Goal: Book appointment/travel/reservation

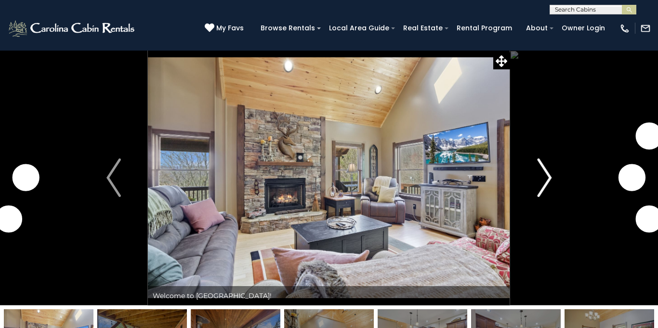
click at [548, 175] on img "Next" at bounding box center [544, 178] width 14 height 39
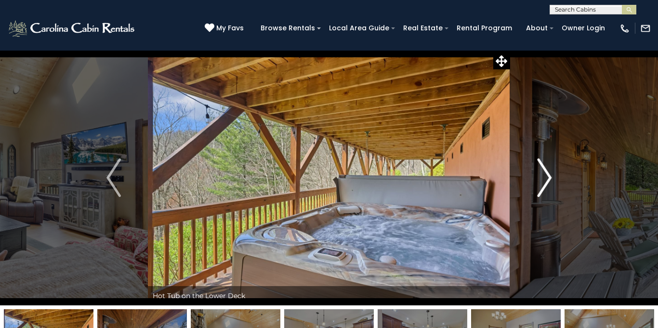
click at [548, 175] on img "Next" at bounding box center [544, 178] width 14 height 39
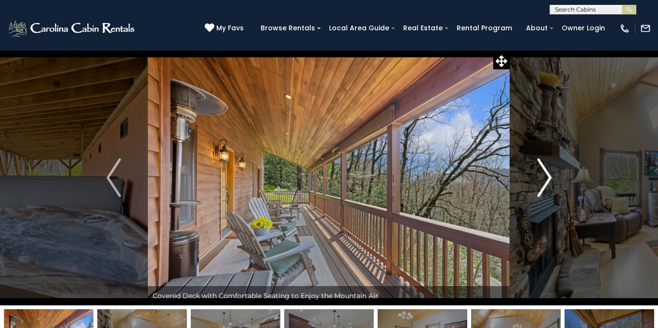
click at [551, 175] on img "Next" at bounding box center [544, 178] width 14 height 39
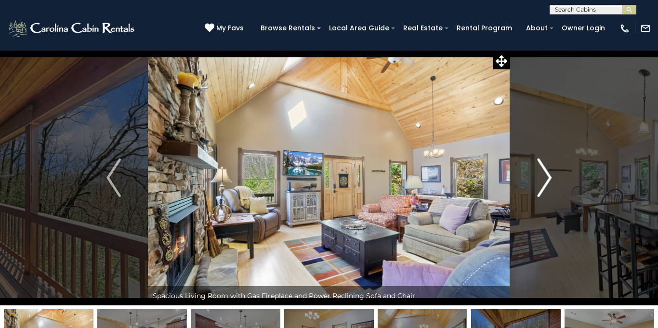
click at [551, 175] on img "Next" at bounding box center [544, 178] width 14 height 39
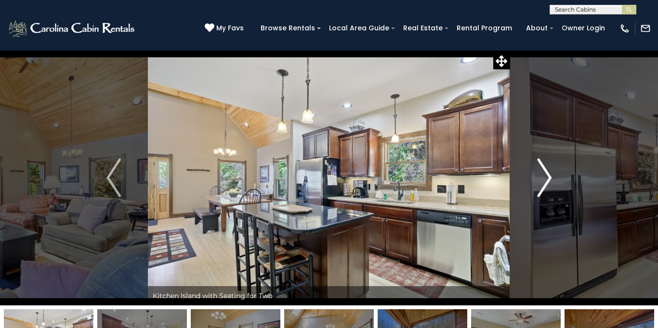
click at [545, 177] on img "Next" at bounding box center [544, 178] width 14 height 39
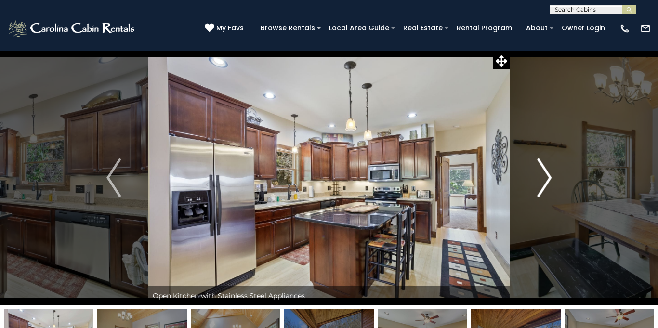
click at [545, 176] on img "Next" at bounding box center [544, 178] width 14 height 39
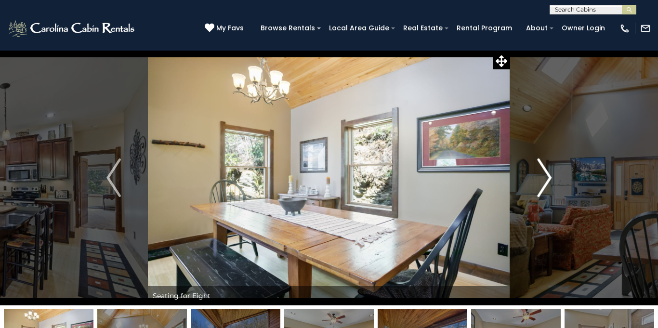
click at [548, 177] on img "Next" at bounding box center [544, 178] width 14 height 39
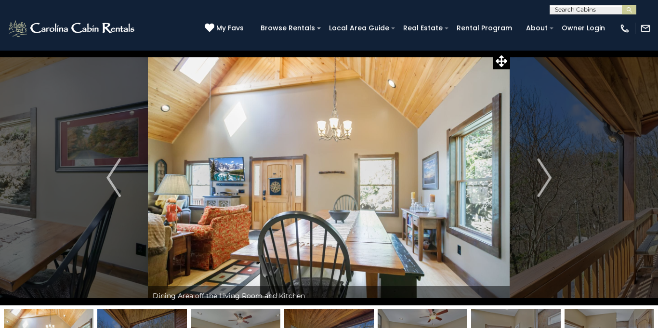
click at [436, 207] on img at bounding box center [329, 177] width 362 height 255
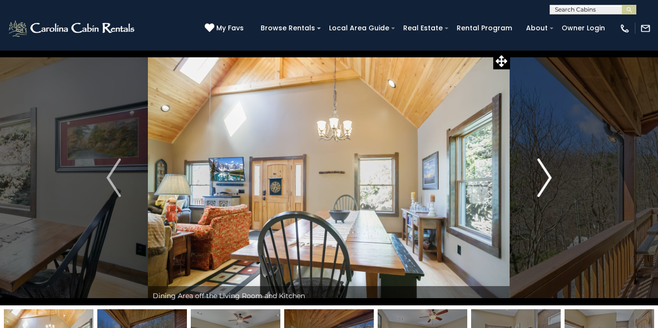
click at [548, 177] on img "Next" at bounding box center [544, 178] width 14 height 39
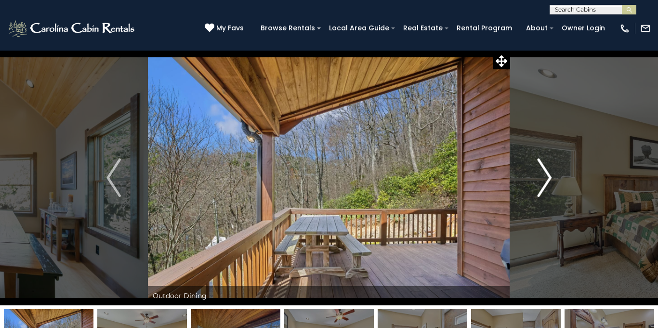
click at [548, 177] on img "Next" at bounding box center [544, 178] width 14 height 39
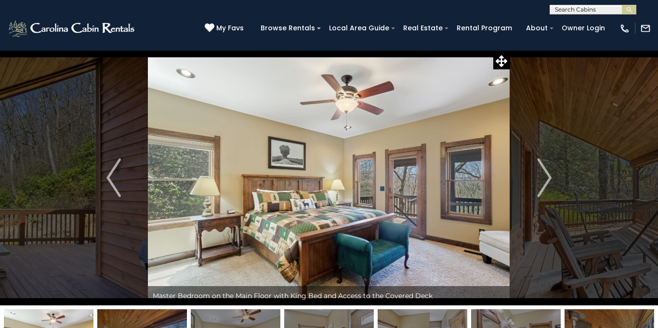
click at [457, 184] on img at bounding box center [329, 177] width 362 height 255
click at [502, 61] on icon at bounding box center [502, 61] width 12 height 12
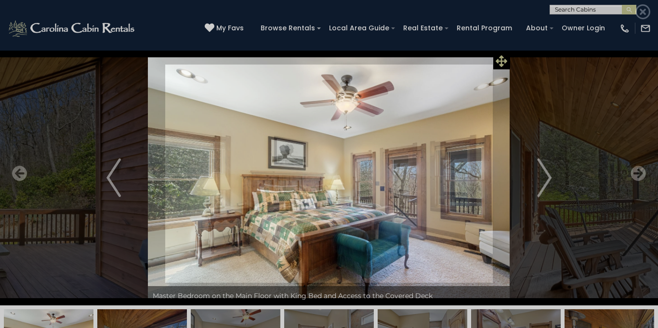
click at [502, 61] on div at bounding box center [329, 173] width 644 height 295
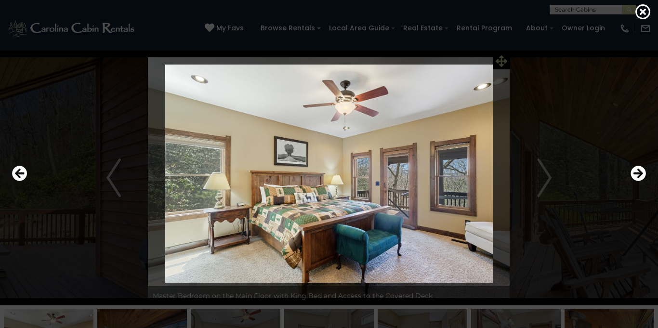
click at [502, 61] on div at bounding box center [329, 173] width 644 height 295
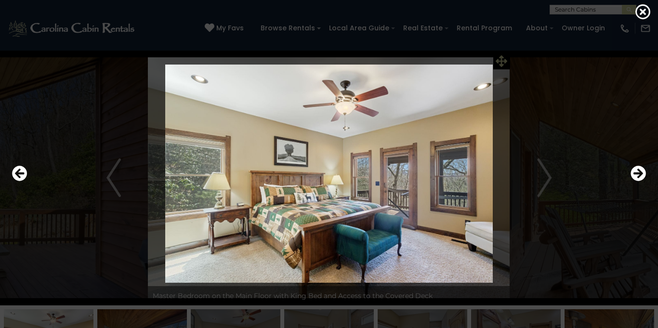
click at [502, 61] on div at bounding box center [329, 173] width 644 height 295
click at [470, 88] on img at bounding box center [329, 174] width 544 height 218
click at [499, 63] on div at bounding box center [329, 173] width 644 height 295
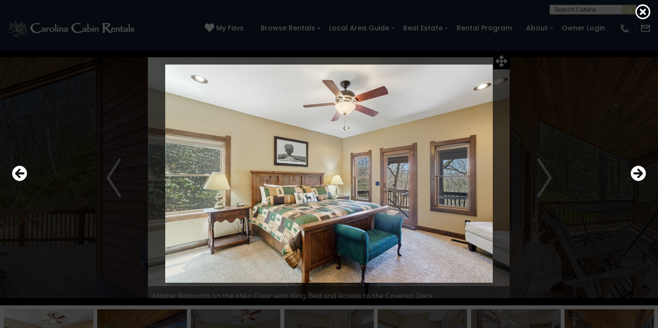
click at [499, 63] on div at bounding box center [329, 173] width 644 height 295
click at [506, 65] on img at bounding box center [329, 174] width 544 height 218
click at [644, 173] on icon "Next" at bounding box center [638, 173] width 15 height 15
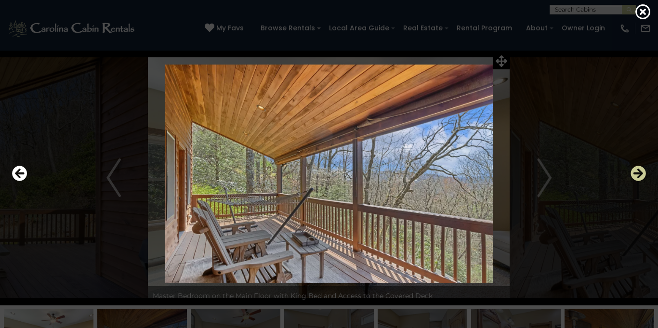
click at [643, 173] on icon "Next" at bounding box center [638, 173] width 15 height 15
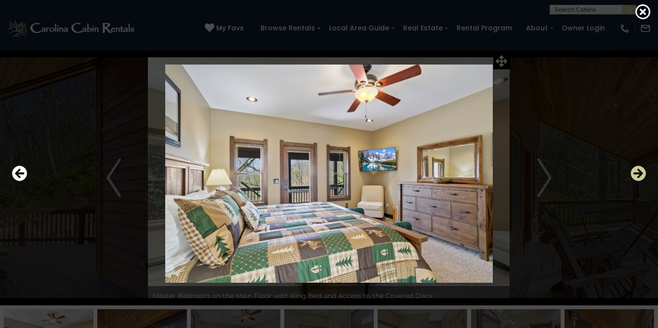
click at [638, 175] on icon "Next" at bounding box center [638, 173] width 15 height 15
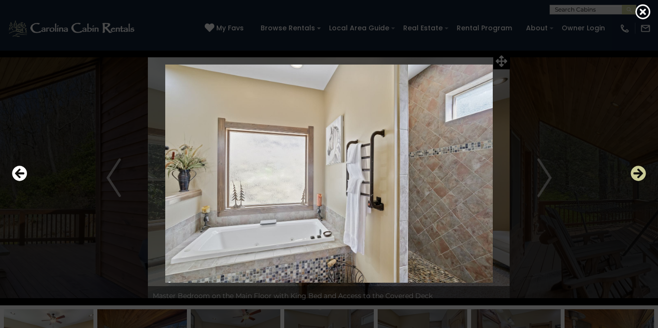
click at [638, 175] on icon "Next" at bounding box center [638, 173] width 15 height 15
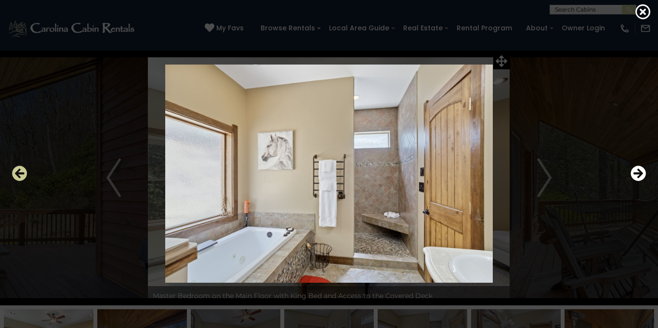
click at [19, 171] on icon "Previous" at bounding box center [19, 173] width 15 height 15
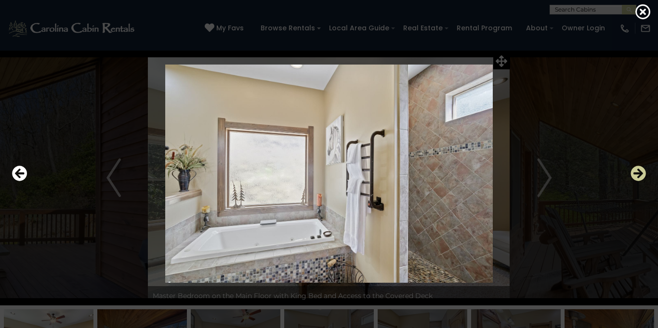
click at [636, 169] on icon "Next" at bounding box center [638, 173] width 15 height 15
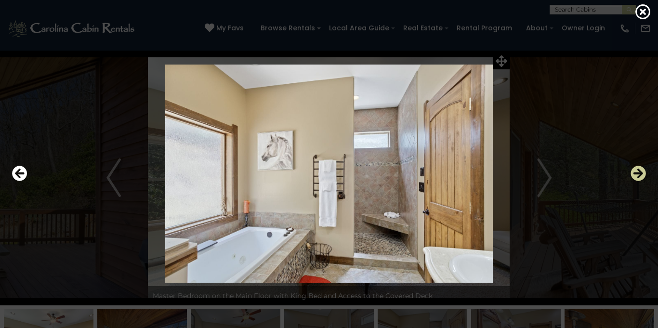
click at [636, 169] on icon "Next" at bounding box center [638, 173] width 15 height 15
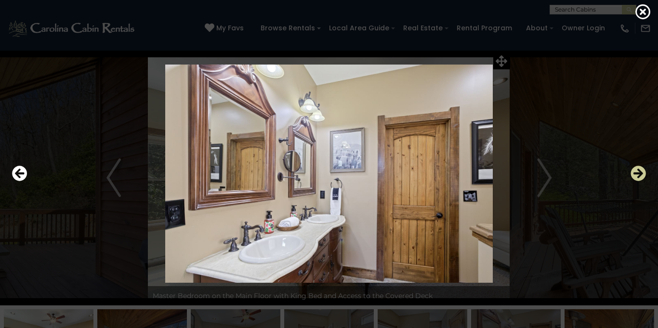
click at [636, 169] on icon "Next" at bounding box center [638, 173] width 15 height 15
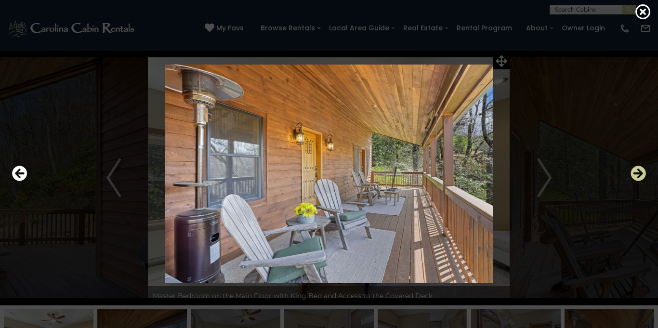
click at [636, 169] on icon "Next" at bounding box center [638, 173] width 15 height 15
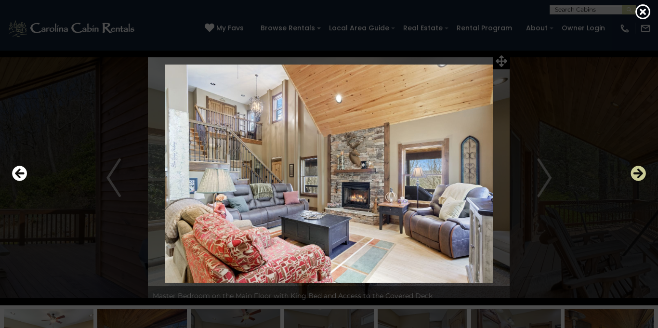
click at [634, 170] on icon "Next" at bounding box center [638, 173] width 15 height 15
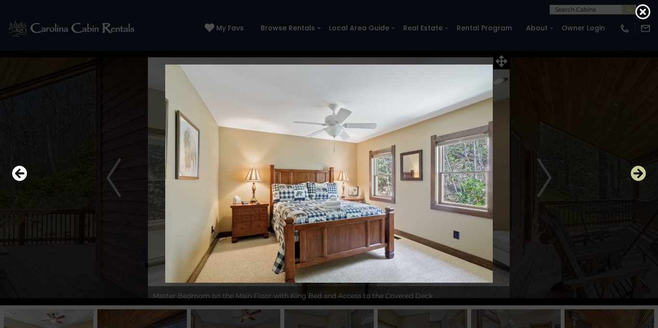
click at [633, 170] on icon "Next" at bounding box center [638, 173] width 15 height 15
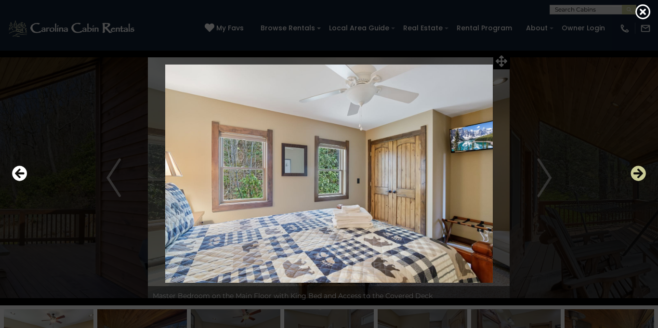
click at [633, 170] on icon "Next" at bounding box center [638, 173] width 15 height 15
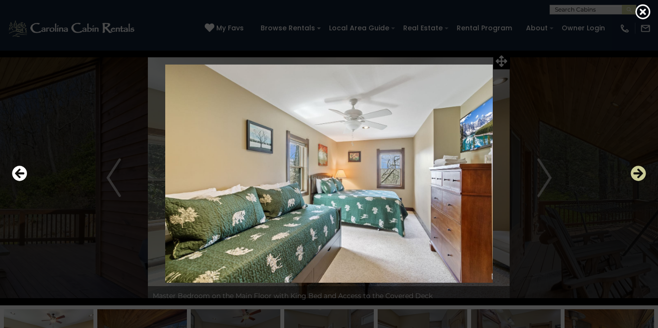
click at [638, 170] on icon "Next" at bounding box center [638, 173] width 15 height 15
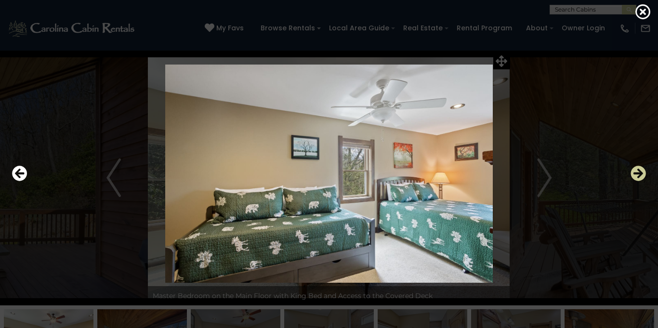
click at [638, 170] on icon "Next" at bounding box center [638, 173] width 15 height 15
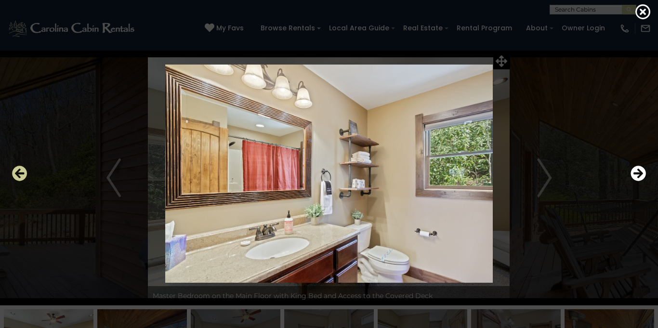
click at [19, 167] on icon "Previous" at bounding box center [19, 173] width 15 height 15
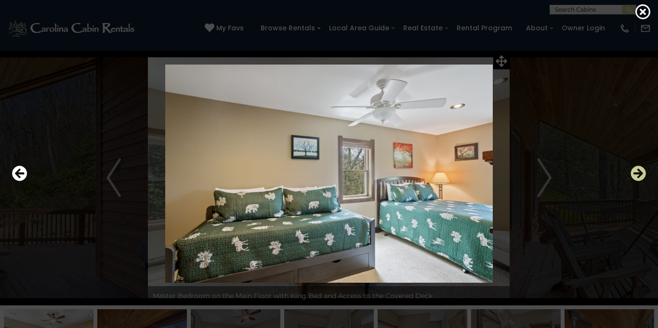
click at [635, 171] on icon "Next" at bounding box center [638, 173] width 15 height 15
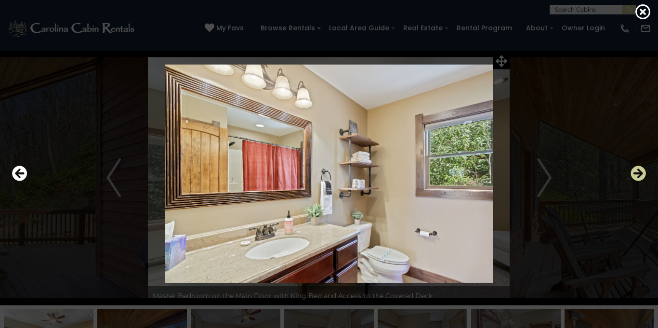
click at [635, 171] on icon "Next" at bounding box center [638, 173] width 15 height 15
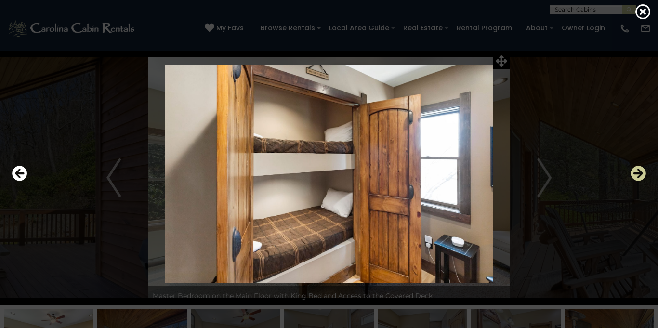
click at [635, 170] on icon "Next" at bounding box center [638, 173] width 15 height 15
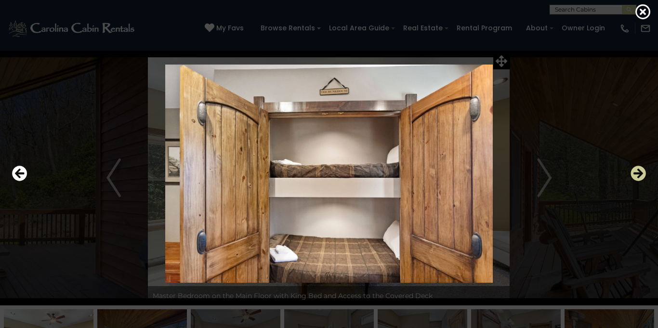
click at [635, 170] on icon "Next" at bounding box center [638, 173] width 15 height 15
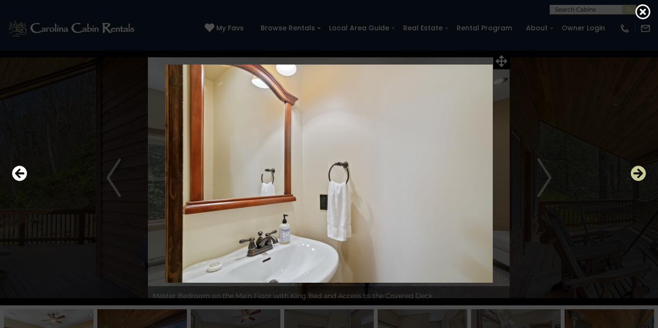
click at [635, 170] on icon "Next" at bounding box center [638, 173] width 15 height 15
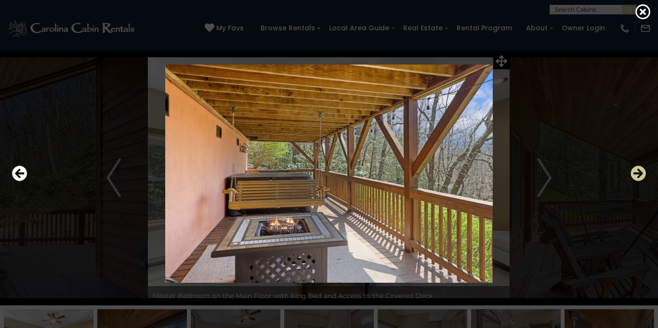
click at [635, 170] on icon "Next" at bounding box center [638, 173] width 15 height 15
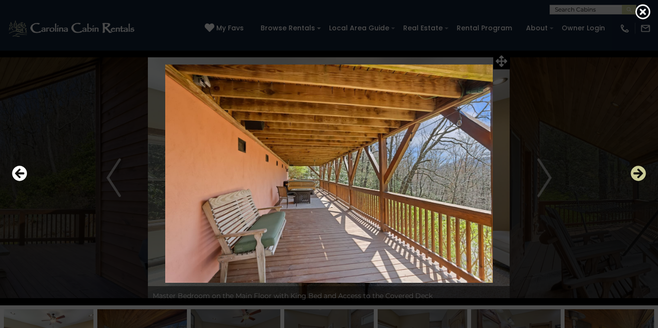
click at [635, 170] on icon "Next" at bounding box center [638, 173] width 15 height 15
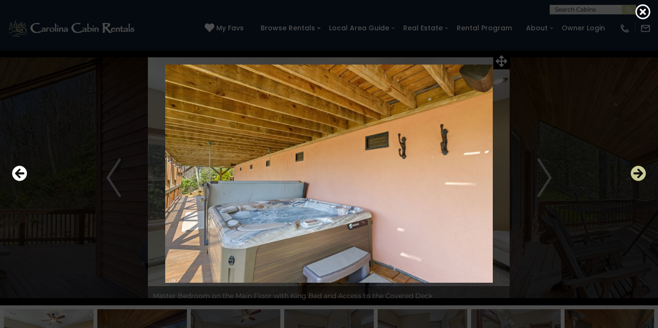
click at [635, 170] on icon "Next" at bounding box center [638, 173] width 15 height 15
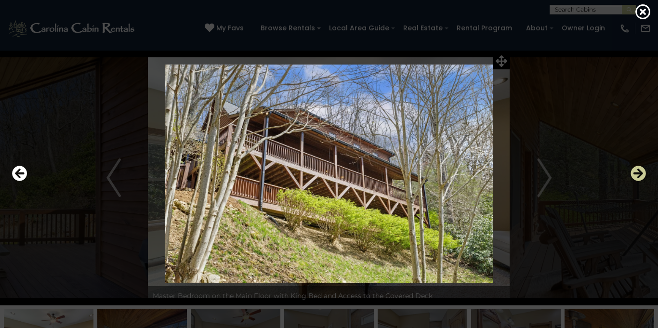
click at [641, 174] on icon "Next" at bounding box center [638, 173] width 15 height 15
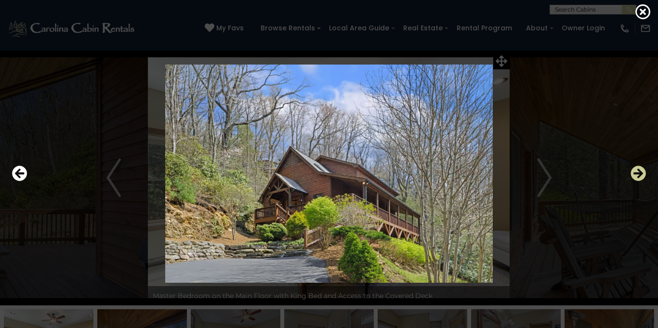
click at [641, 174] on icon "Next" at bounding box center [638, 173] width 15 height 15
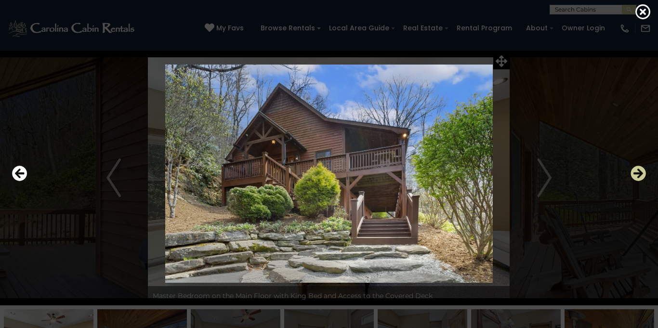
click at [641, 174] on icon "Next" at bounding box center [638, 173] width 15 height 15
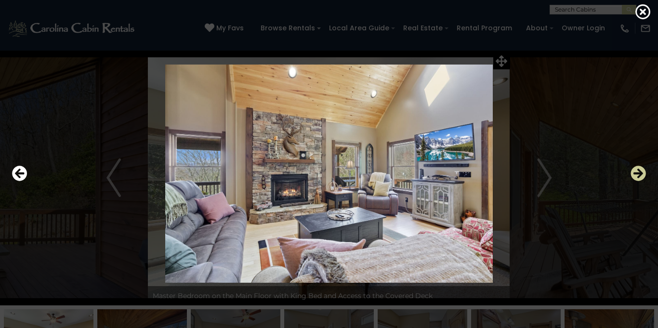
click at [641, 174] on icon "Next" at bounding box center [638, 173] width 15 height 15
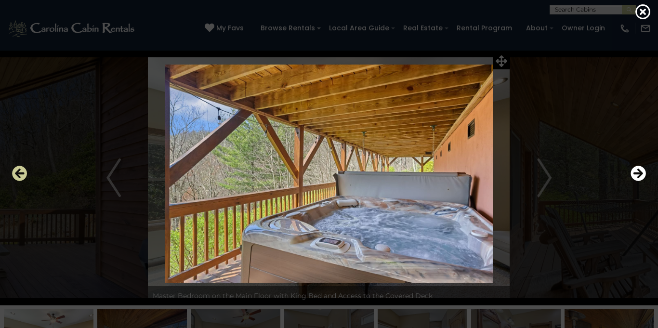
click at [18, 169] on icon "Previous" at bounding box center [19, 173] width 15 height 15
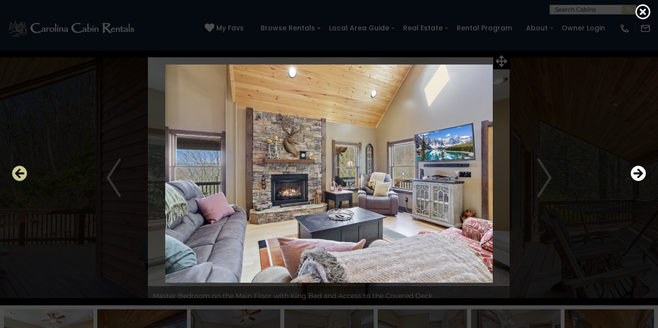
click at [18, 169] on icon "Previous" at bounding box center [19, 173] width 15 height 15
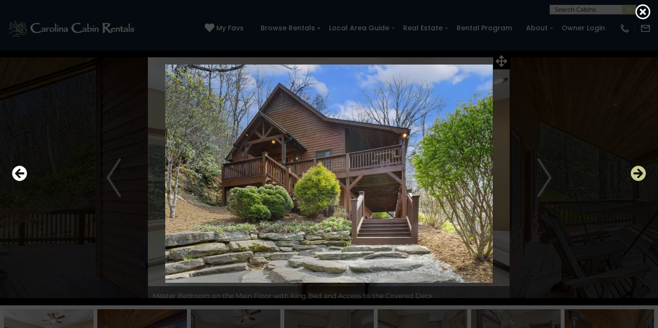
click at [640, 173] on icon "Next" at bounding box center [638, 173] width 15 height 15
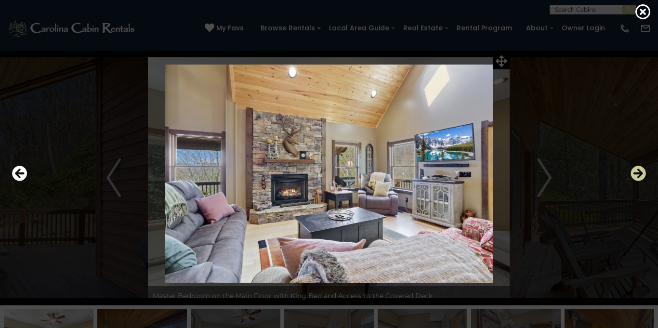
click at [639, 172] on icon "Next" at bounding box center [638, 173] width 15 height 15
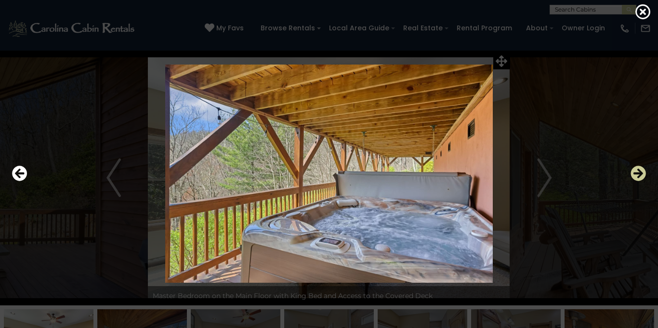
click at [639, 172] on icon "Next" at bounding box center [638, 173] width 15 height 15
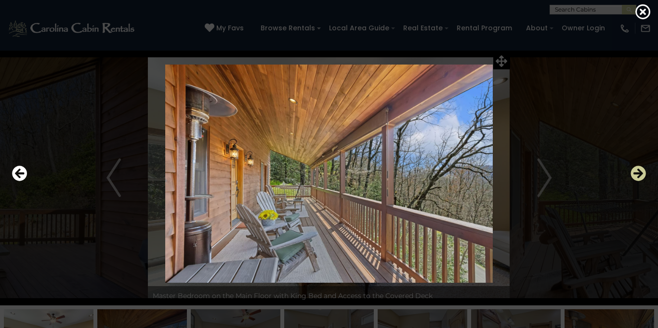
click at [639, 172] on icon "Next" at bounding box center [638, 173] width 15 height 15
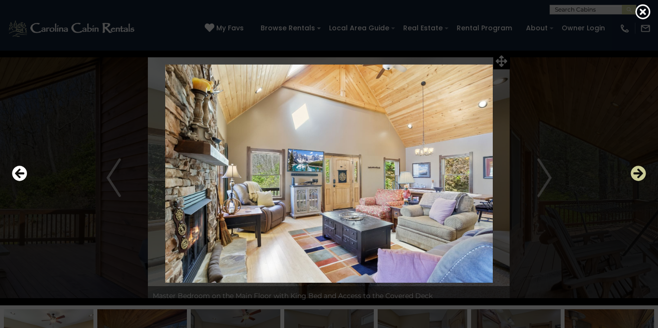
click at [639, 172] on icon "Next" at bounding box center [638, 173] width 15 height 15
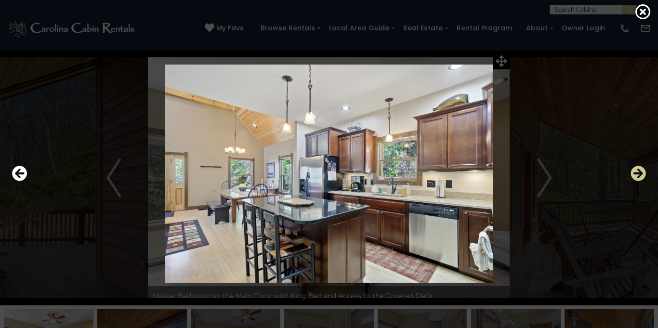
click at [639, 172] on icon "Next" at bounding box center [638, 173] width 15 height 15
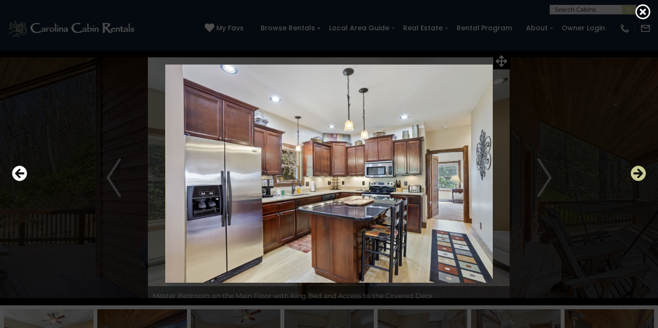
click at [639, 172] on icon "Next" at bounding box center [638, 173] width 15 height 15
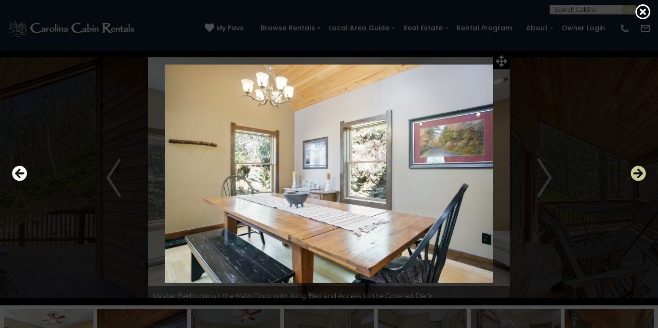
click at [639, 172] on icon "Next" at bounding box center [638, 173] width 15 height 15
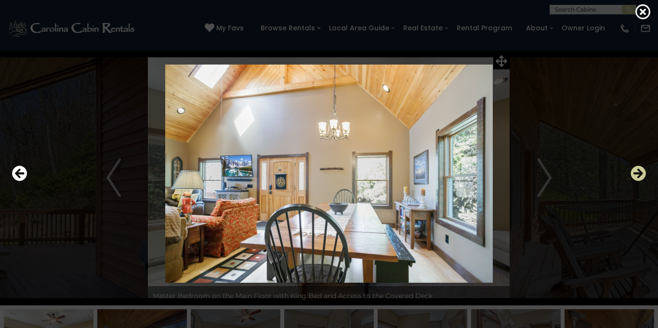
click at [639, 172] on icon "Next" at bounding box center [638, 173] width 15 height 15
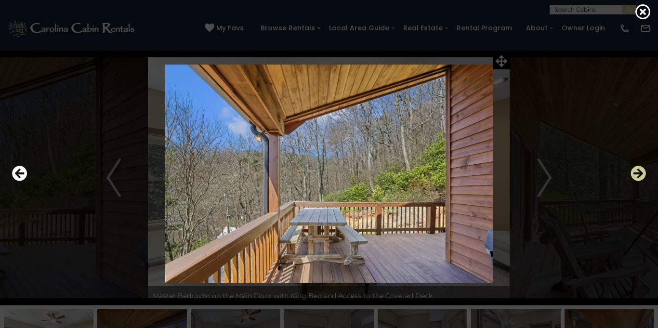
click at [639, 172] on icon "Next" at bounding box center [638, 173] width 15 height 15
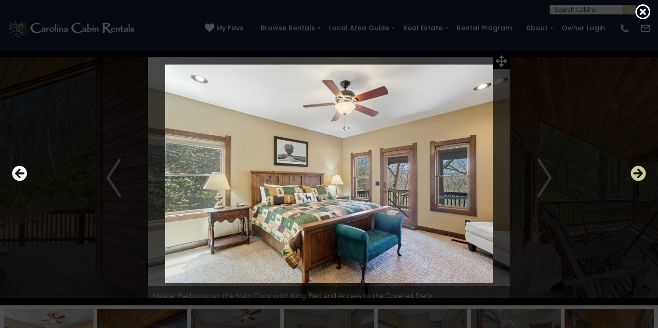
click at [639, 172] on icon "Next" at bounding box center [638, 173] width 15 height 15
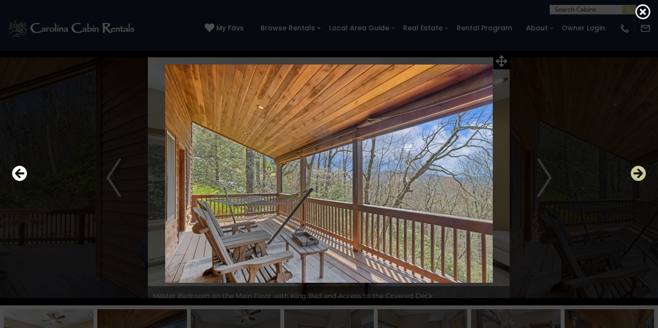
click at [639, 172] on icon "Next" at bounding box center [638, 173] width 15 height 15
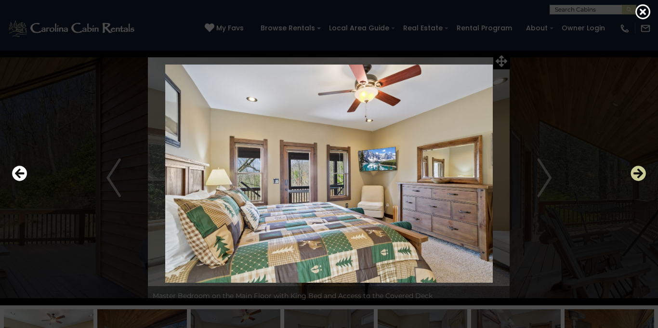
click at [639, 172] on icon "Next" at bounding box center [638, 173] width 15 height 15
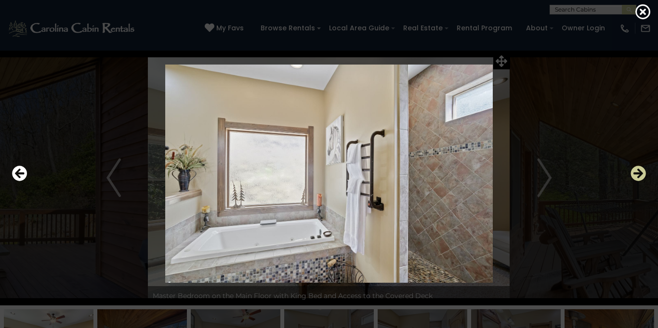
click at [639, 172] on icon "Next" at bounding box center [638, 173] width 15 height 15
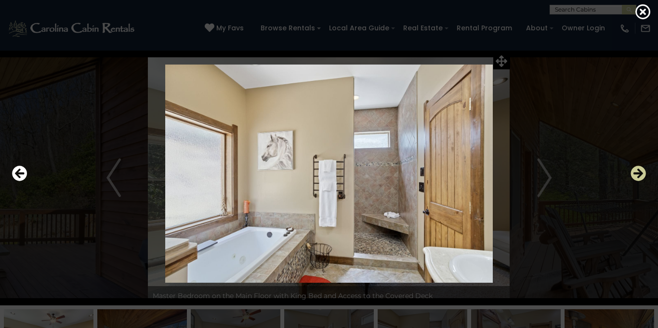
click at [639, 172] on icon "Next" at bounding box center [638, 173] width 15 height 15
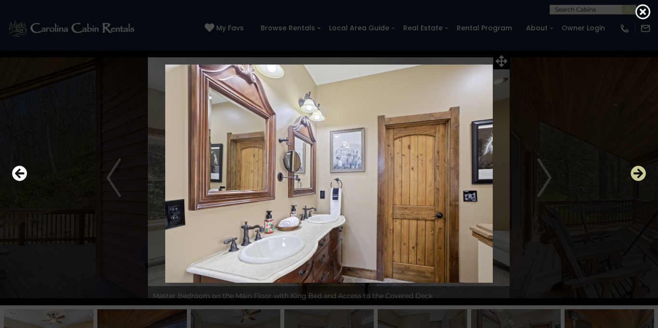
click at [639, 172] on icon "Next" at bounding box center [638, 173] width 15 height 15
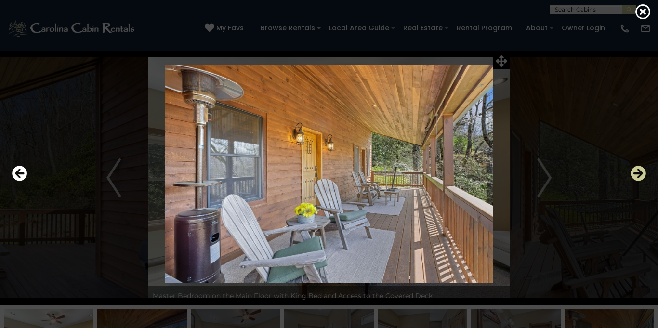
click at [639, 172] on icon "Next" at bounding box center [638, 173] width 15 height 15
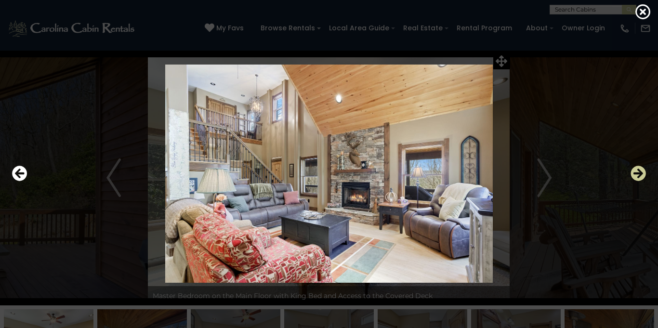
click at [639, 172] on icon "Next" at bounding box center [638, 173] width 15 height 15
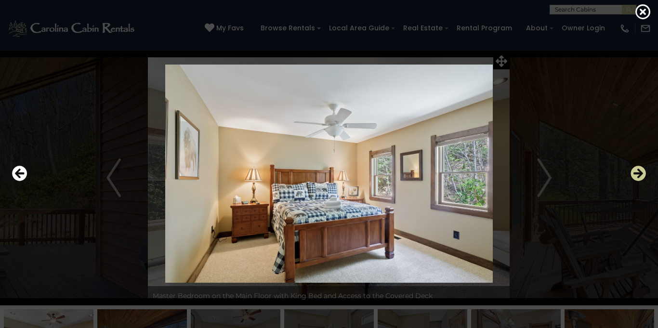
click at [639, 172] on icon "Next" at bounding box center [638, 173] width 15 height 15
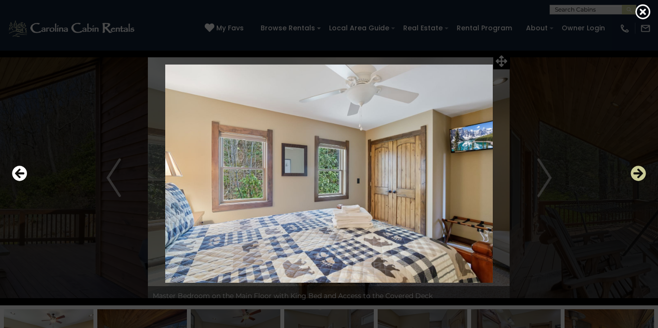
click at [639, 172] on icon "Next" at bounding box center [638, 173] width 15 height 15
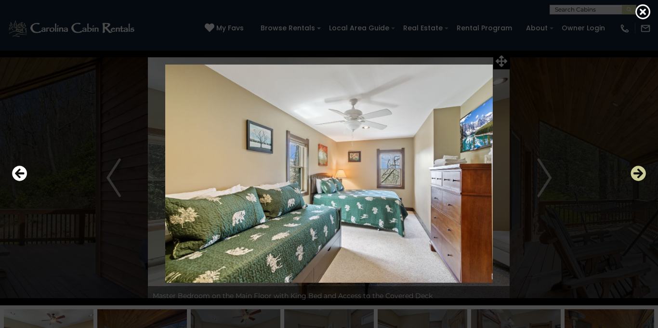
click at [639, 172] on icon "Next" at bounding box center [638, 173] width 15 height 15
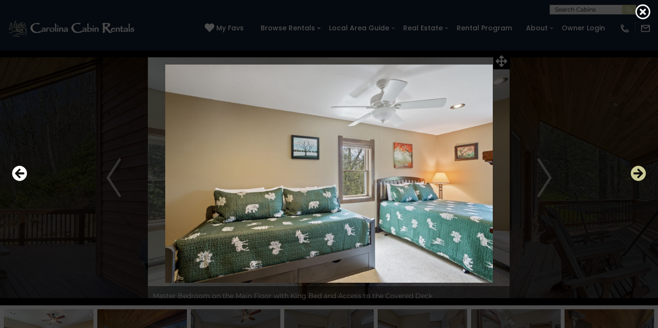
click at [639, 172] on icon "Next" at bounding box center [638, 173] width 15 height 15
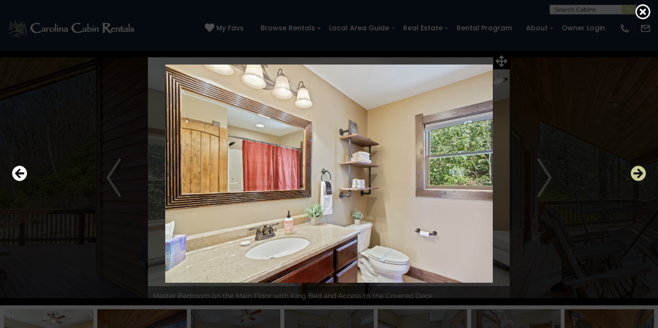
click at [639, 172] on icon "Next" at bounding box center [638, 173] width 15 height 15
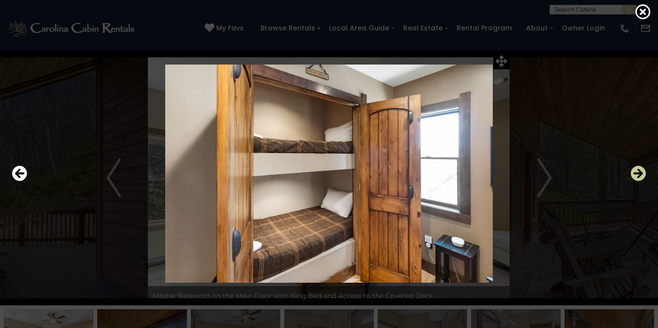
click at [639, 172] on icon "Next" at bounding box center [638, 173] width 15 height 15
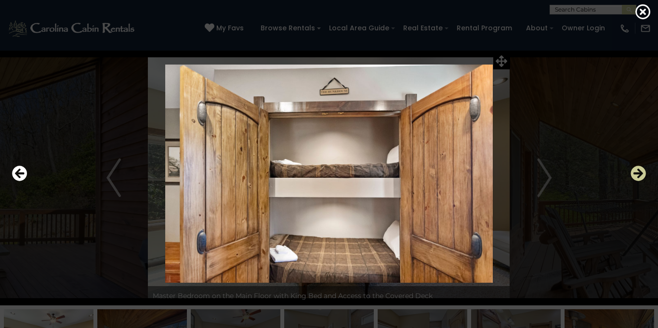
click at [639, 172] on icon "Next" at bounding box center [638, 173] width 15 height 15
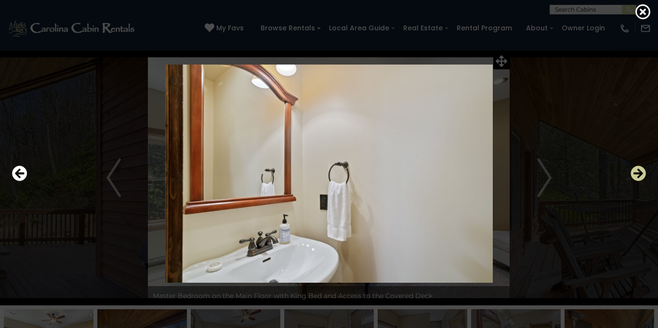
click at [639, 172] on icon "Next" at bounding box center [638, 173] width 15 height 15
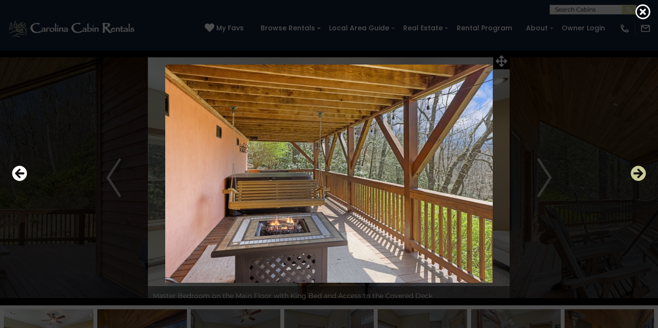
click at [639, 172] on icon "Next" at bounding box center [638, 173] width 15 height 15
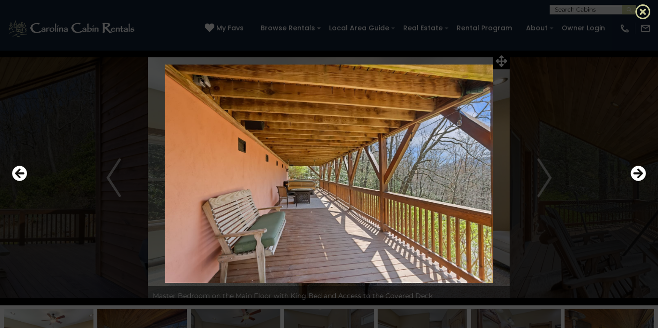
click at [641, 14] on icon at bounding box center [643, 11] width 15 height 15
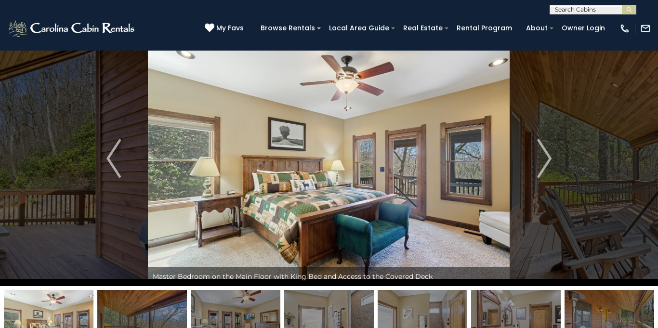
scroll to position [0, 0]
click at [561, 13] on input "text" at bounding box center [592, 11] width 84 height 10
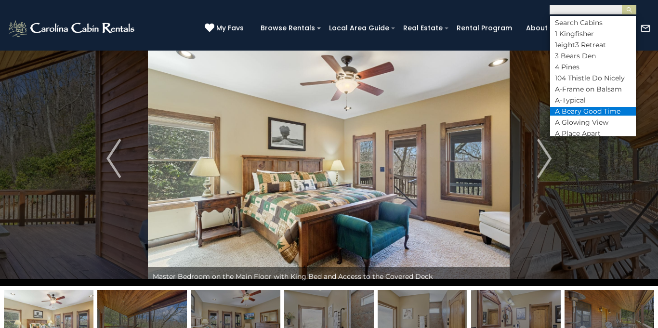
click at [577, 108] on li "A Beary Good Time" at bounding box center [593, 111] width 86 height 9
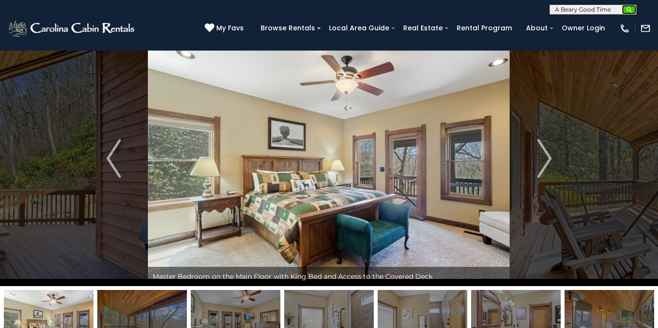
click at [632, 5] on button "submit" at bounding box center [629, 10] width 14 height 10
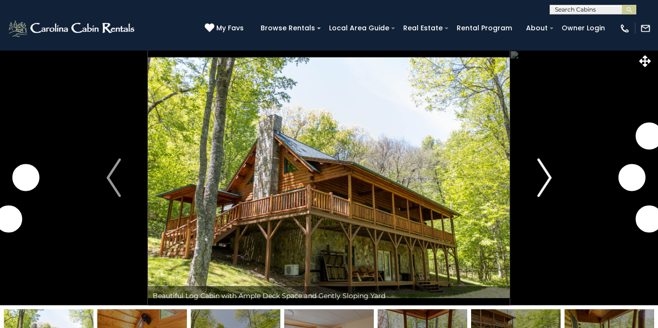
click at [549, 173] on img "Next" at bounding box center [544, 178] width 14 height 39
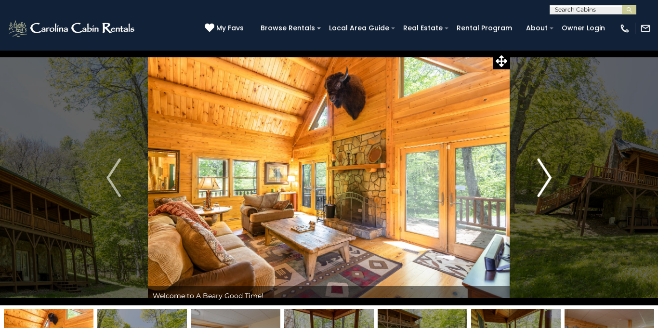
click at [549, 173] on img "Next" at bounding box center [544, 178] width 14 height 39
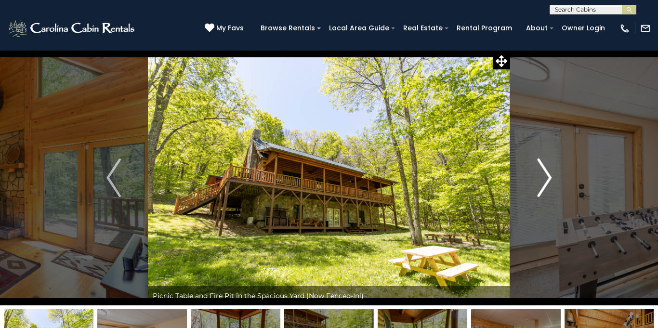
click at [549, 173] on img "Next" at bounding box center [544, 178] width 14 height 39
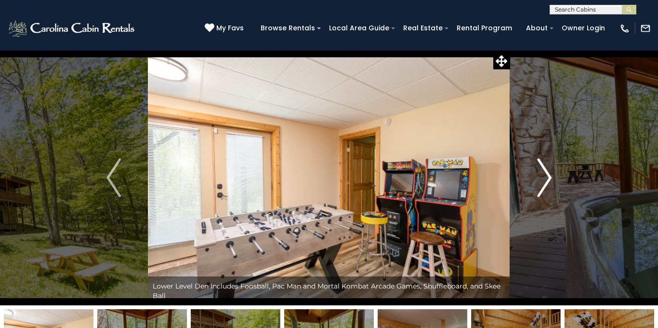
click at [547, 168] on img "Next" at bounding box center [544, 178] width 14 height 39
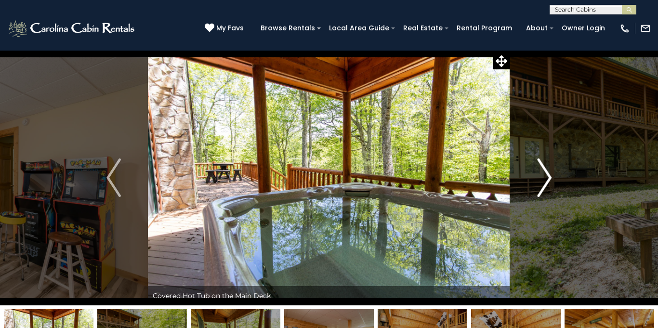
click at [546, 168] on img "Next" at bounding box center [544, 178] width 14 height 39
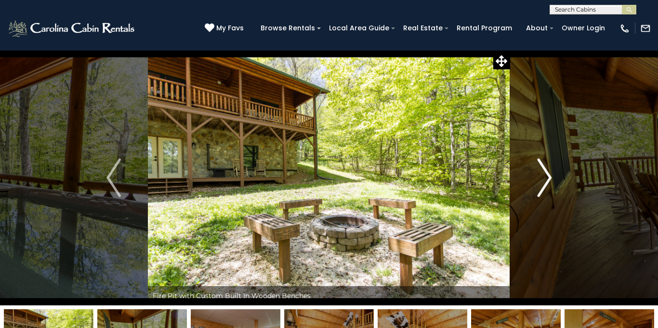
click at [544, 175] on img "Next" at bounding box center [544, 178] width 14 height 39
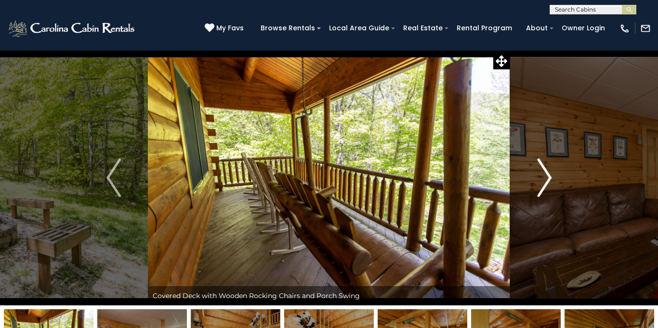
click at [544, 175] on img "Next" at bounding box center [544, 178] width 14 height 39
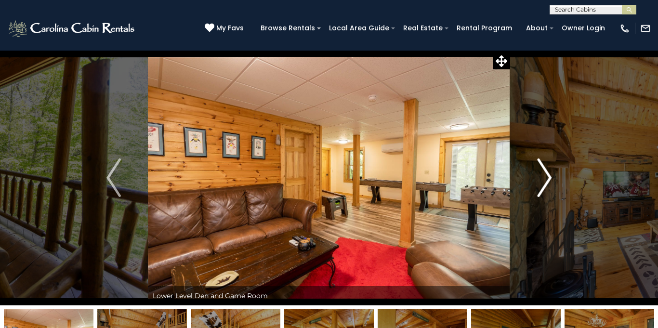
click at [544, 175] on img "Next" at bounding box center [544, 178] width 14 height 39
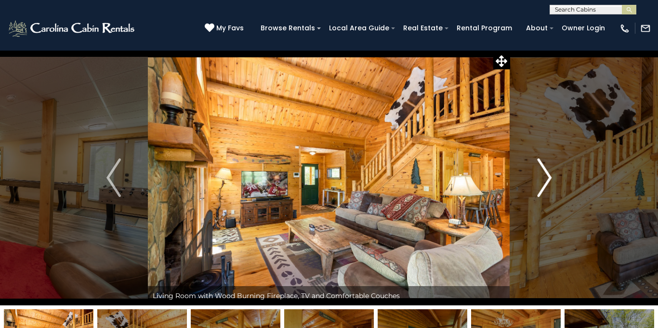
click at [547, 177] on img "Next" at bounding box center [544, 178] width 14 height 39
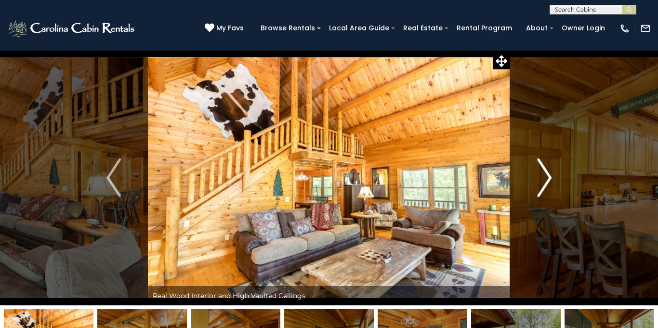
click at [545, 176] on img "Next" at bounding box center [544, 178] width 14 height 39
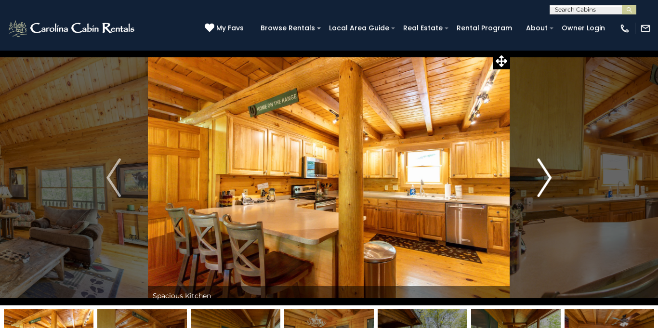
click at [545, 176] on img "Next" at bounding box center [544, 178] width 14 height 39
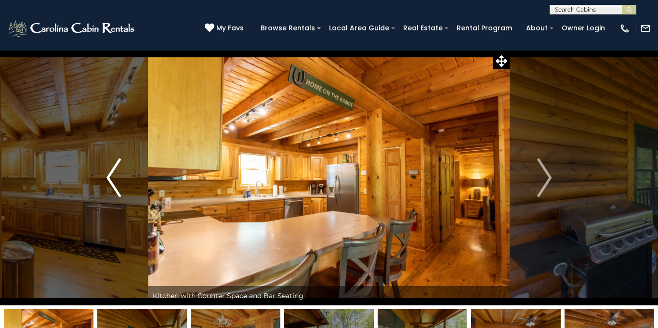
click at [112, 166] on img "Previous" at bounding box center [114, 178] width 14 height 39
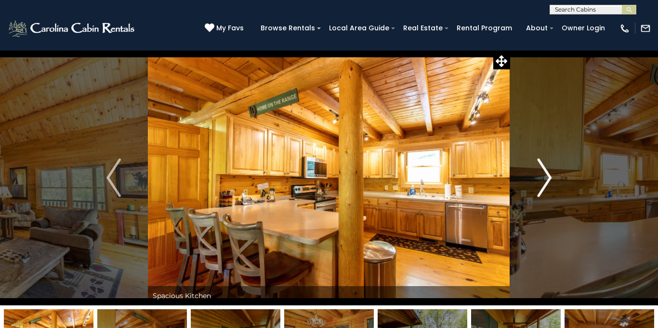
click at [546, 172] on img "Next" at bounding box center [544, 178] width 14 height 39
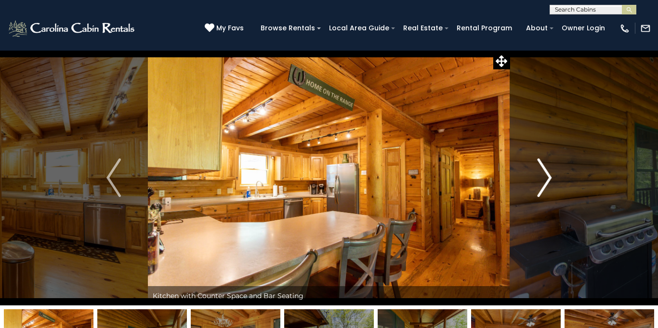
click at [546, 172] on img "Next" at bounding box center [544, 178] width 14 height 39
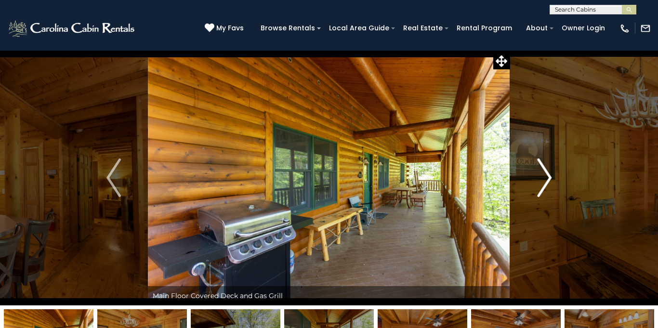
click at [546, 172] on img "Next" at bounding box center [544, 178] width 14 height 39
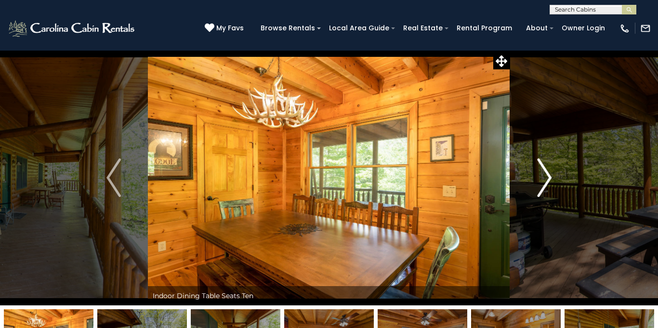
click at [549, 179] on img "Next" at bounding box center [544, 178] width 14 height 39
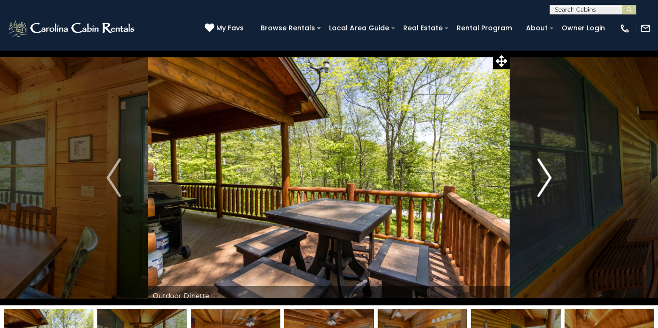
click at [548, 179] on img "Next" at bounding box center [544, 178] width 14 height 39
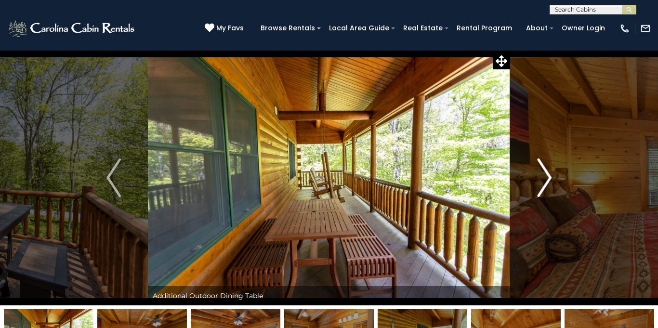
click at [548, 179] on img "Next" at bounding box center [544, 178] width 14 height 39
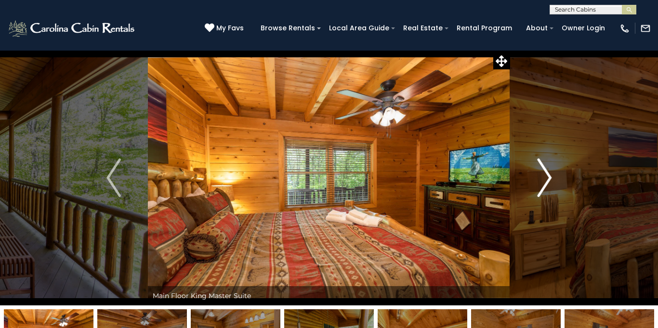
click at [547, 177] on img "Next" at bounding box center [544, 178] width 14 height 39
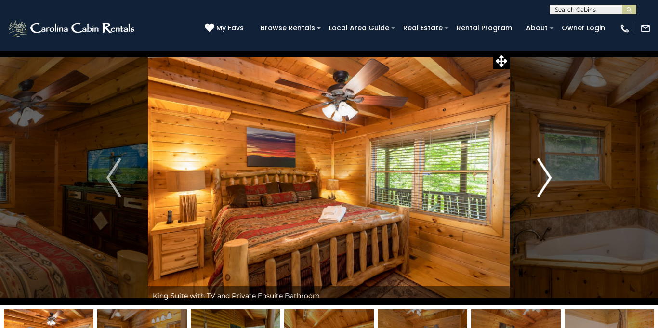
click at [547, 177] on img "Next" at bounding box center [544, 178] width 14 height 39
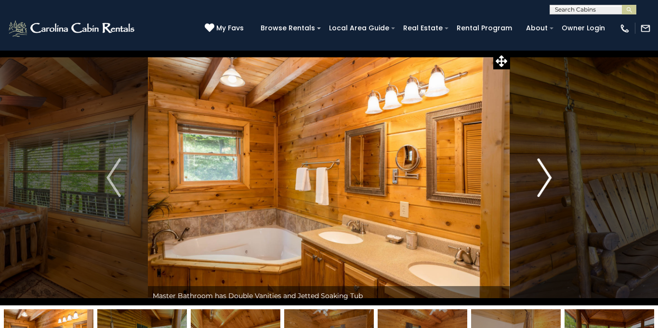
click at [548, 178] on img "Next" at bounding box center [544, 178] width 14 height 39
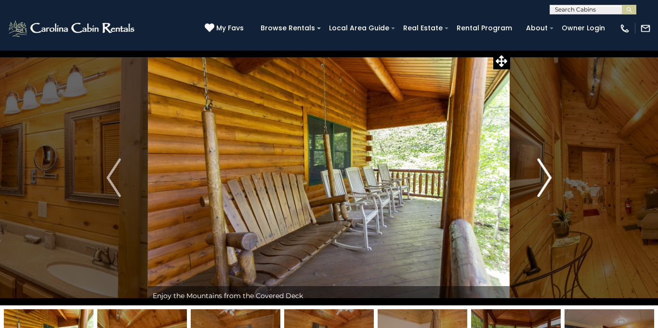
click at [548, 178] on img "Next" at bounding box center [544, 178] width 14 height 39
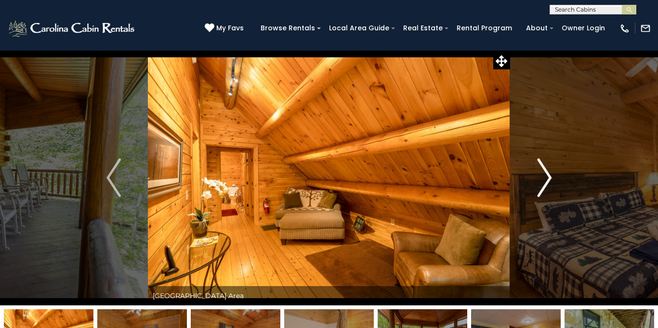
click at [548, 178] on img "Next" at bounding box center [544, 178] width 14 height 39
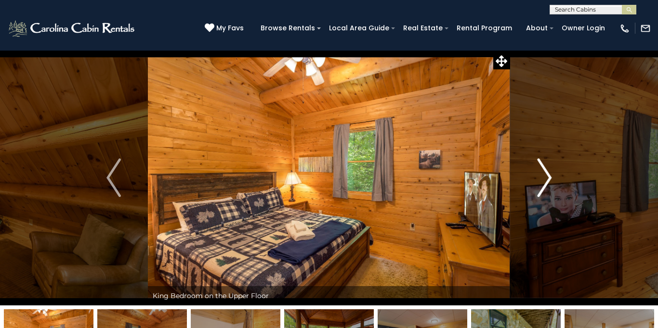
click at [548, 178] on img "Next" at bounding box center [544, 178] width 14 height 39
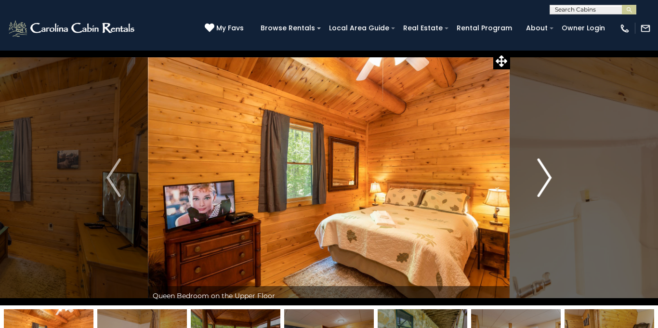
click at [548, 178] on img "Next" at bounding box center [544, 178] width 14 height 39
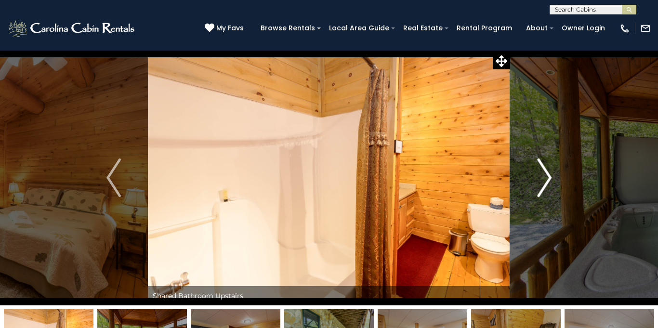
click at [548, 178] on img "Next" at bounding box center [544, 178] width 14 height 39
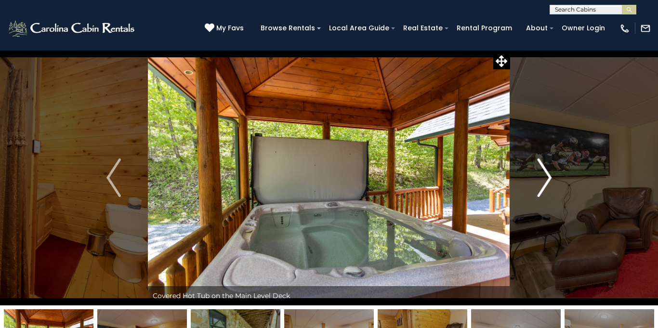
click at [548, 178] on img "Next" at bounding box center [544, 178] width 14 height 39
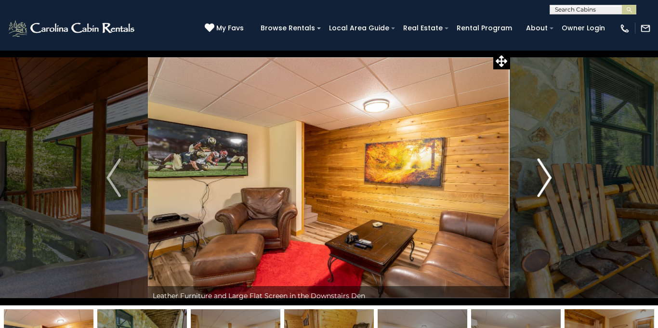
click at [548, 178] on img "Next" at bounding box center [544, 178] width 14 height 39
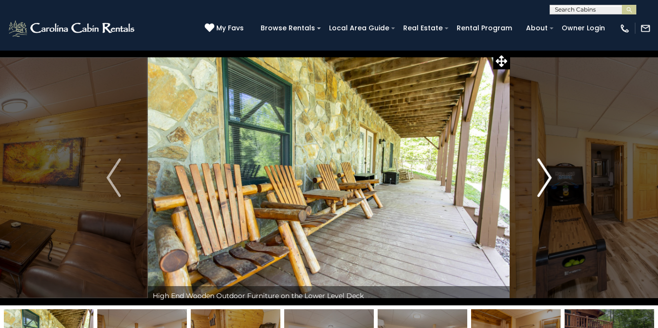
click at [548, 178] on img "Next" at bounding box center [544, 178] width 14 height 39
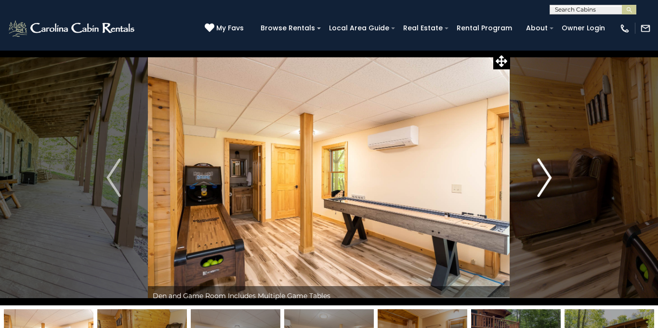
click at [548, 178] on img "Next" at bounding box center [544, 178] width 14 height 39
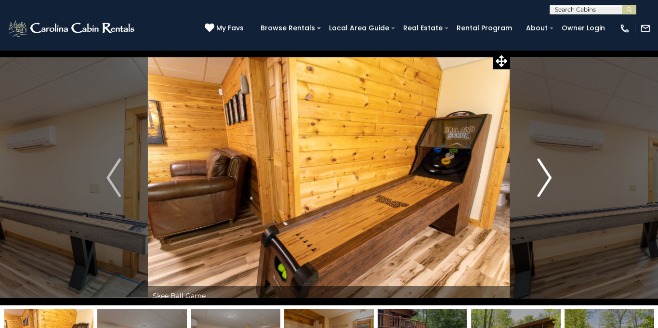
click at [548, 178] on img "Next" at bounding box center [544, 178] width 14 height 39
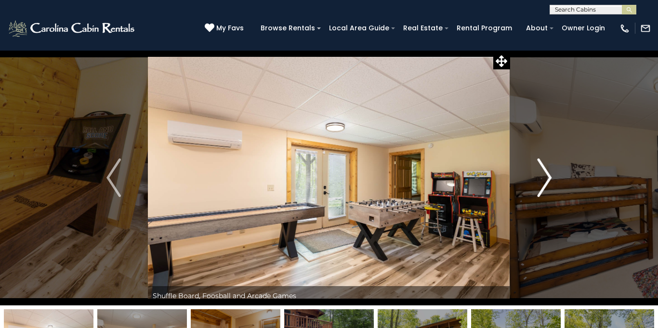
click at [548, 178] on img "Next" at bounding box center [544, 178] width 14 height 39
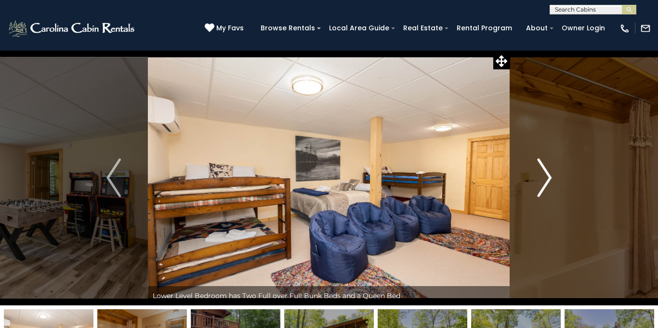
click at [548, 174] on img "Next" at bounding box center [544, 178] width 14 height 39
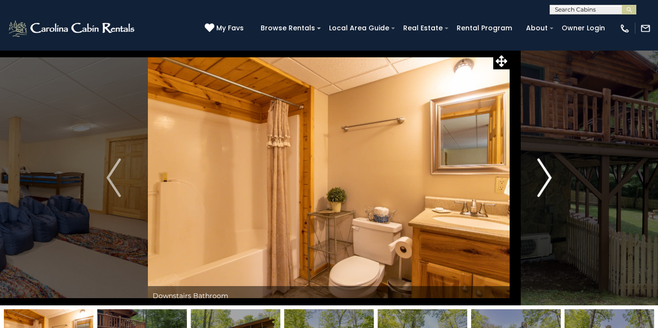
click at [548, 175] on img "Next" at bounding box center [544, 178] width 14 height 39
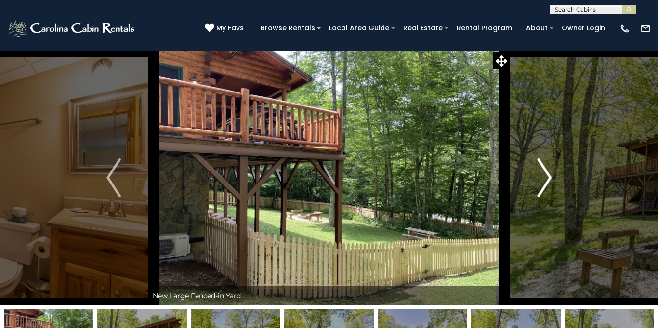
click at [548, 175] on img "Next" at bounding box center [544, 178] width 14 height 39
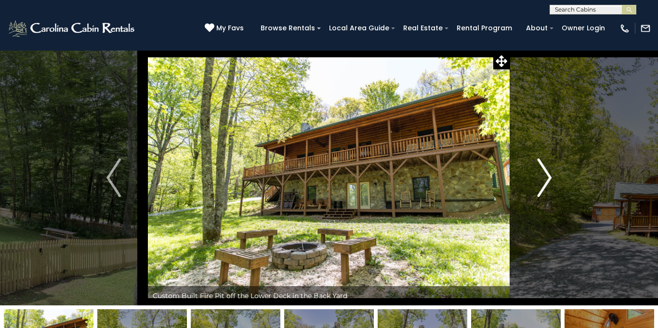
click at [510, 50] on button "Next" at bounding box center [544, 177] width 68 height 255
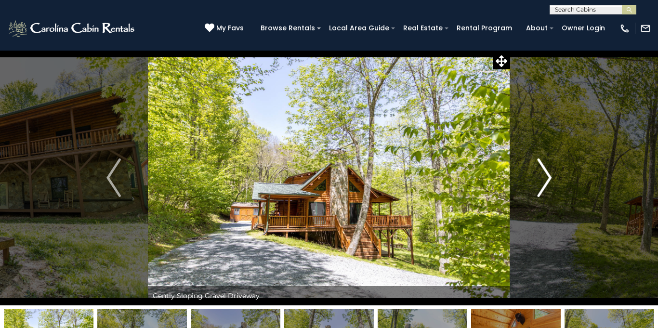
click at [548, 175] on img "Next" at bounding box center [544, 178] width 14 height 39
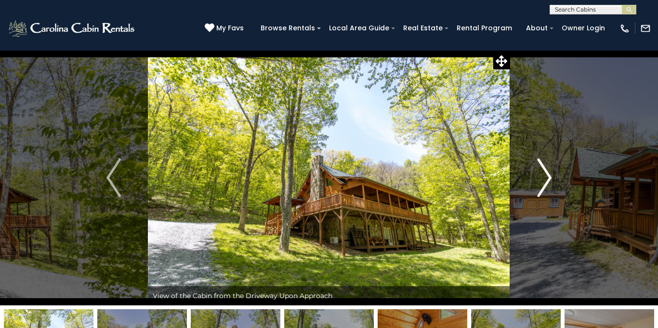
click at [548, 175] on img "Next" at bounding box center [544, 178] width 14 height 39
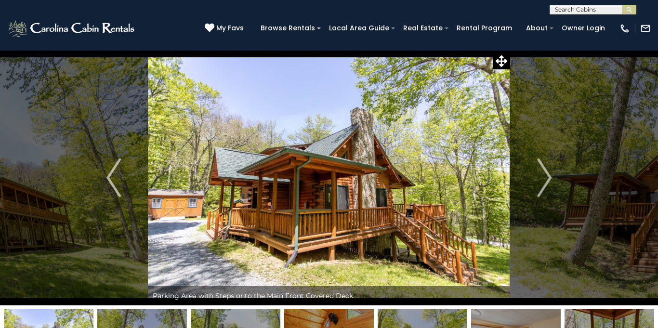
scroll to position [0, 0]
click at [563, 8] on input "text" at bounding box center [592, 11] width 84 height 10
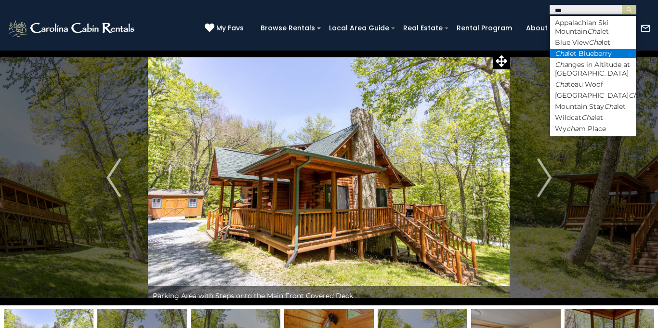
type input "***"
click at [572, 49] on li "Cha let Blueberry" at bounding box center [593, 53] width 86 height 9
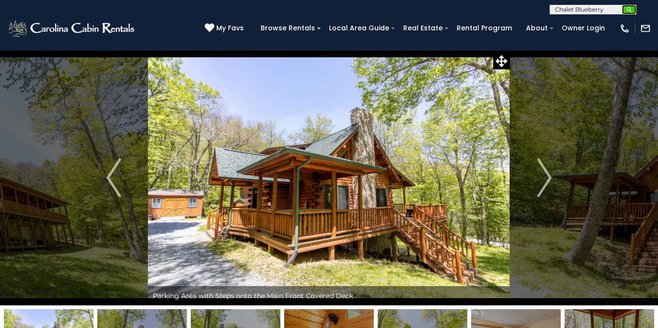
click at [628, 11] on img "submit" at bounding box center [629, 9] width 7 height 7
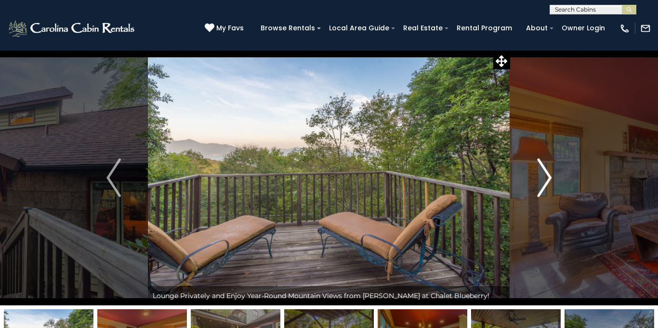
click at [546, 175] on img "Next" at bounding box center [544, 178] width 14 height 39
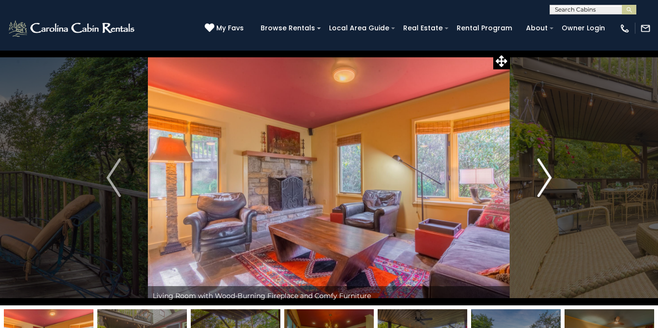
click at [546, 175] on img "Next" at bounding box center [544, 178] width 14 height 39
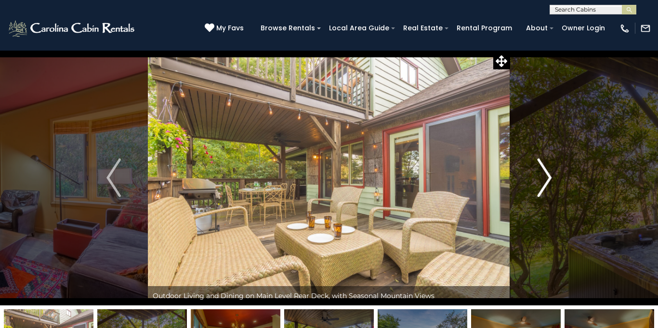
click at [546, 175] on img "Next" at bounding box center [544, 178] width 14 height 39
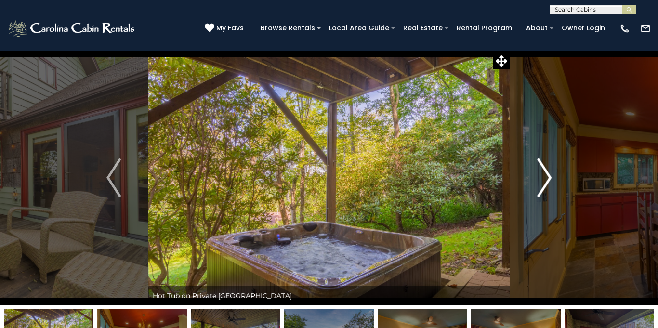
click at [546, 175] on img "Next" at bounding box center [544, 178] width 14 height 39
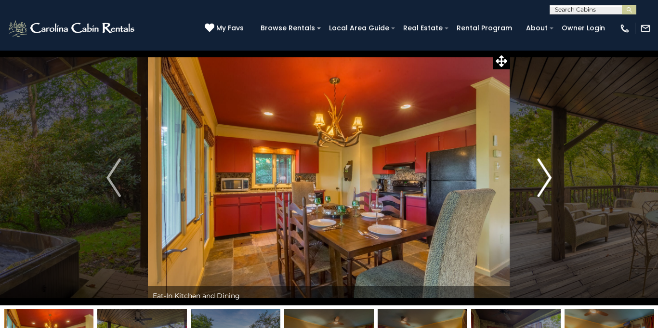
click at [546, 175] on img "Next" at bounding box center [544, 178] width 14 height 39
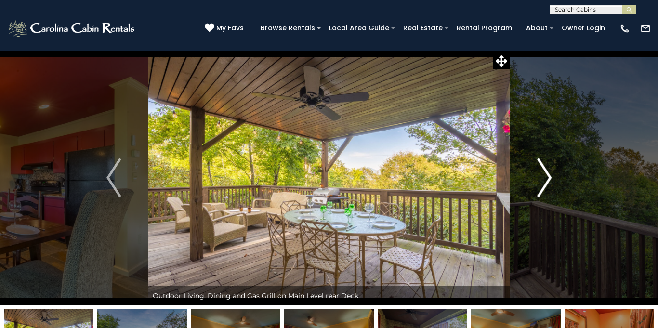
click at [546, 175] on img "Next" at bounding box center [544, 178] width 14 height 39
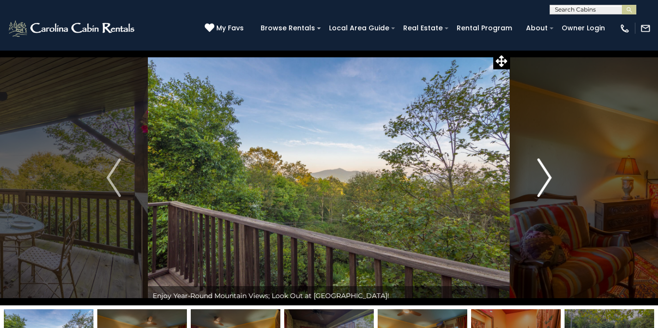
click at [546, 175] on img "Next" at bounding box center [544, 178] width 14 height 39
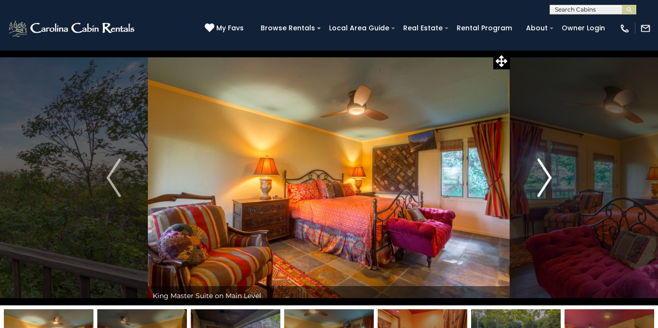
click at [546, 175] on img "Next" at bounding box center [544, 178] width 14 height 39
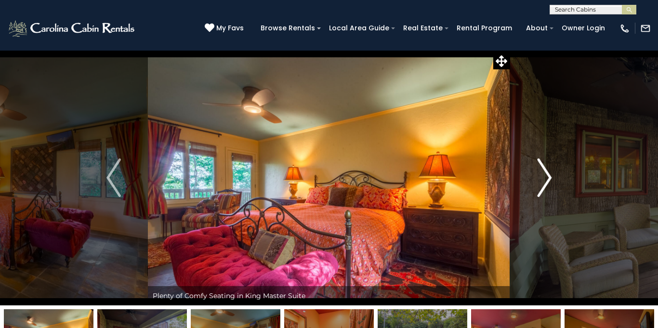
click at [546, 175] on img "Next" at bounding box center [544, 178] width 14 height 39
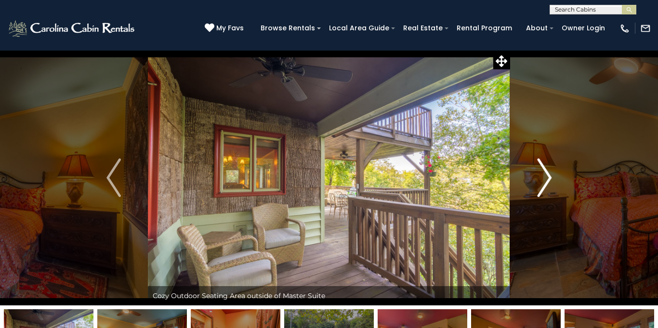
click at [546, 175] on img "Next" at bounding box center [544, 178] width 14 height 39
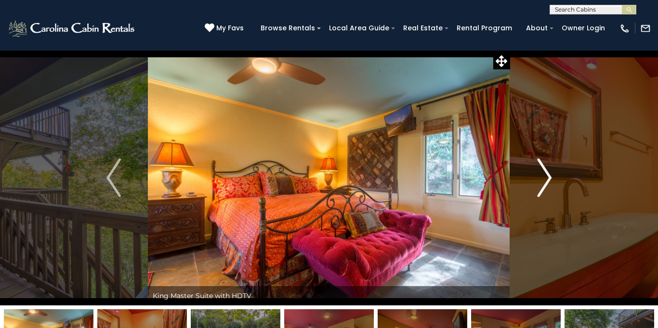
click at [546, 175] on img "Next" at bounding box center [544, 178] width 14 height 39
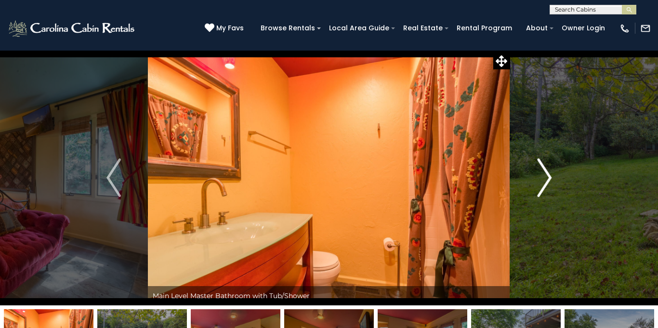
click at [546, 175] on img "Next" at bounding box center [544, 178] width 14 height 39
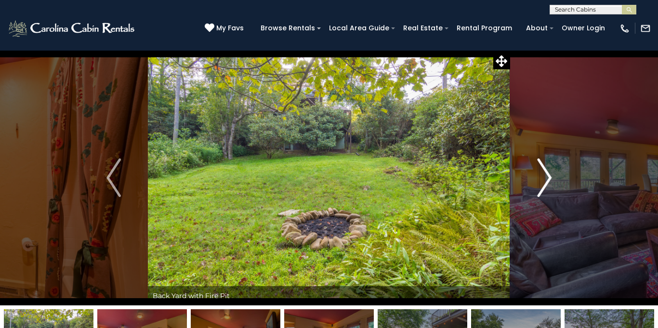
click at [546, 175] on img "Next" at bounding box center [544, 178] width 14 height 39
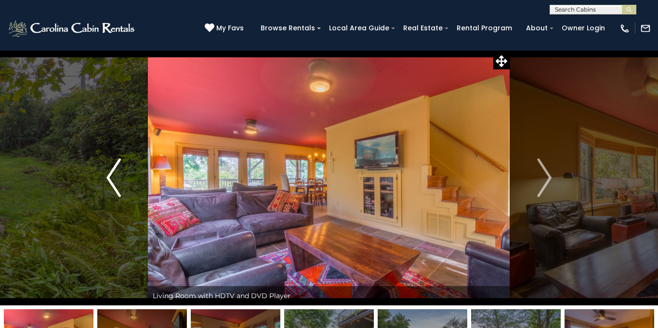
click at [113, 174] on img "Previous" at bounding box center [114, 178] width 14 height 39
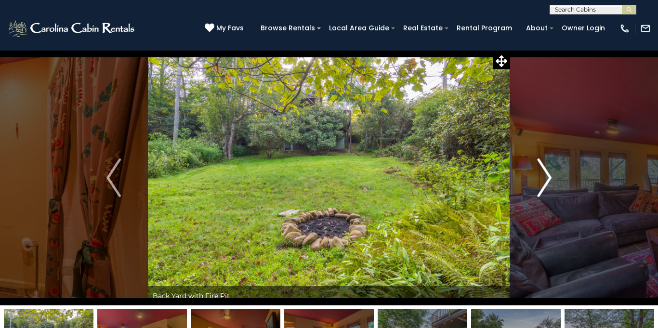
click at [550, 170] on img "Next" at bounding box center [544, 178] width 14 height 39
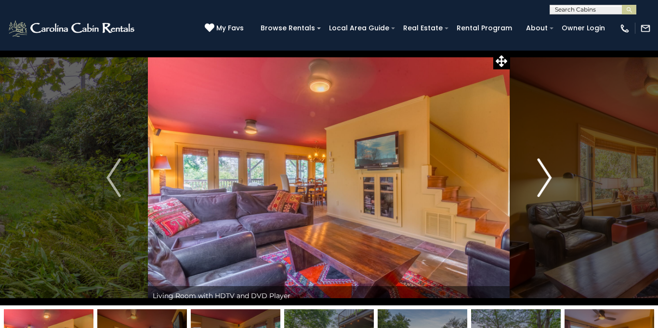
click at [550, 170] on img "Next" at bounding box center [544, 178] width 14 height 39
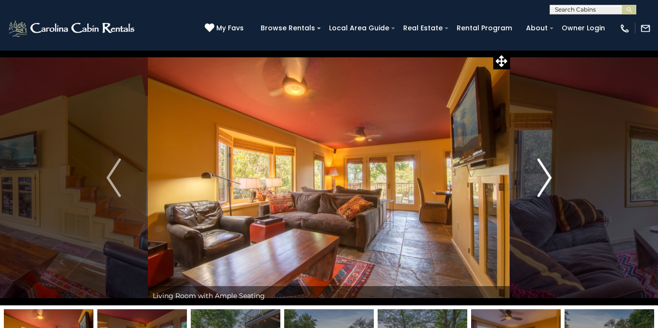
click at [550, 170] on img "Next" at bounding box center [544, 178] width 14 height 39
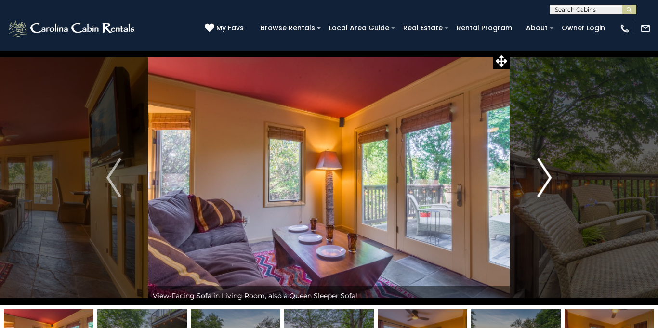
click at [550, 170] on img "Next" at bounding box center [544, 178] width 14 height 39
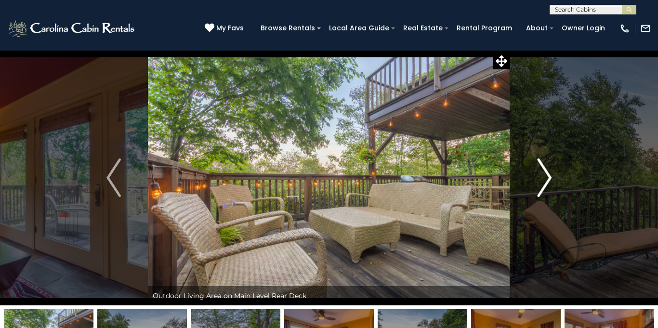
click at [550, 170] on img "Next" at bounding box center [544, 178] width 14 height 39
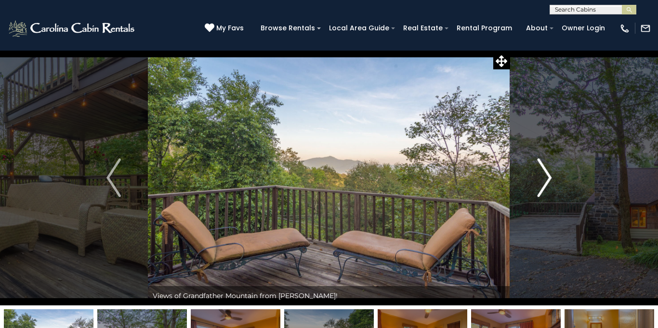
click at [550, 170] on img "Next" at bounding box center [544, 178] width 14 height 39
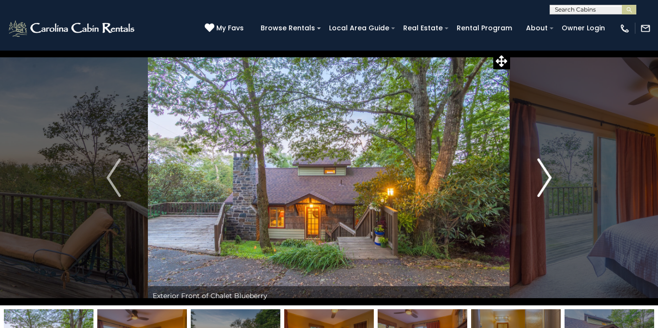
click at [550, 173] on img "Next" at bounding box center [544, 178] width 14 height 39
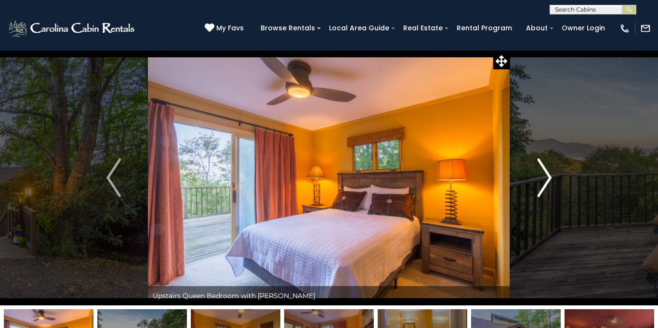
click at [550, 173] on img "Next" at bounding box center [544, 178] width 14 height 39
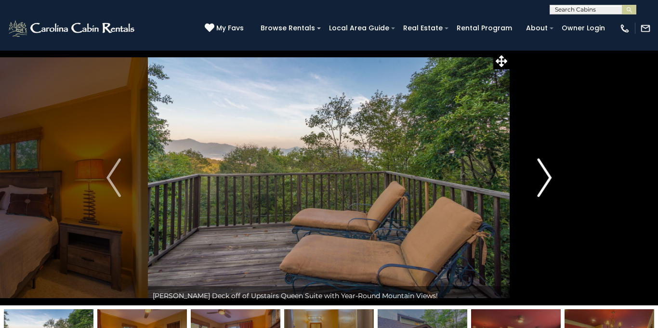
click at [550, 173] on img "Next" at bounding box center [544, 178] width 14 height 39
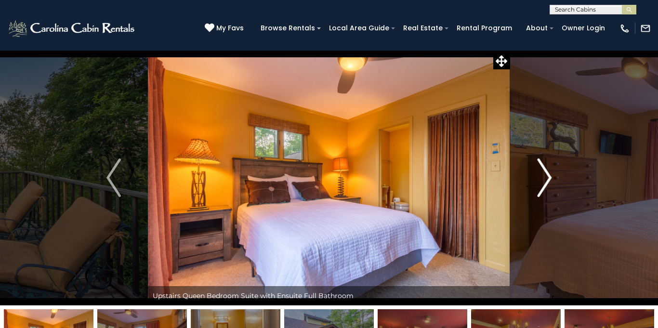
click at [550, 173] on img "Next" at bounding box center [544, 178] width 14 height 39
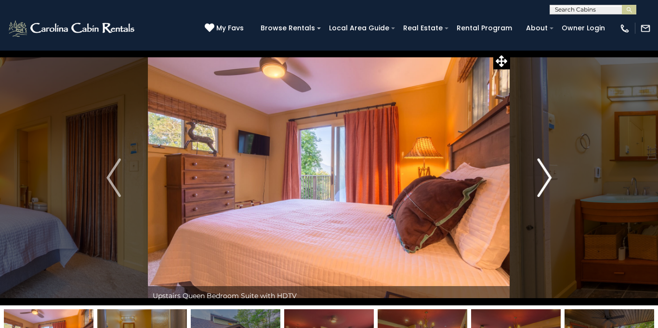
click at [550, 173] on img "Next" at bounding box center [544, 178] width 14 height 39
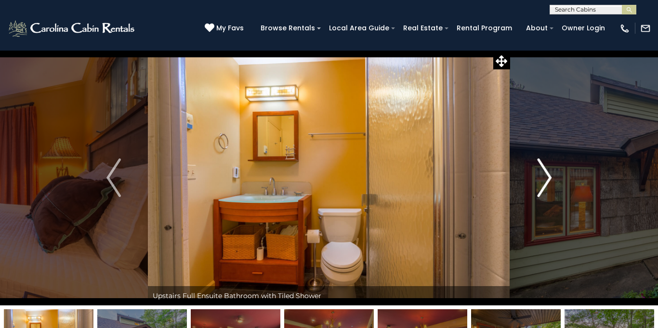
click at [550, 174] on img "Next" at bounding box center [544, 178] width 14 height 39
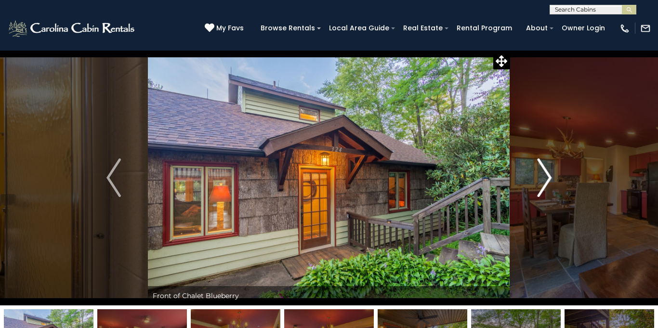
click at [550, 174] on img "Next" at bounding box center [544, 178] width 14 height 39
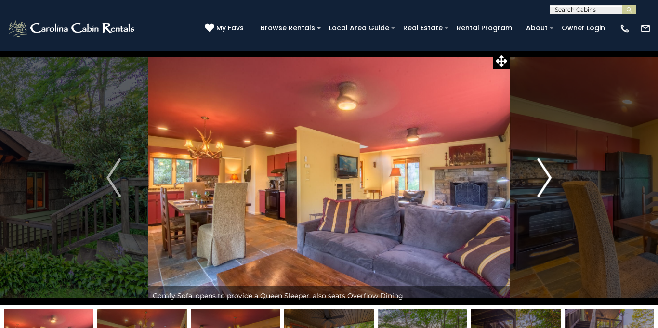
click at [550, 174] on img "Next" at bounding box center [544, 178] width 14 height 39
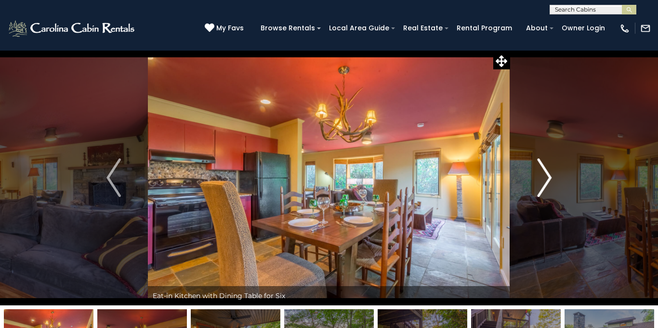
click at [550, 174] on img "Next" at bounding box center [544, 178] width 14 height 39
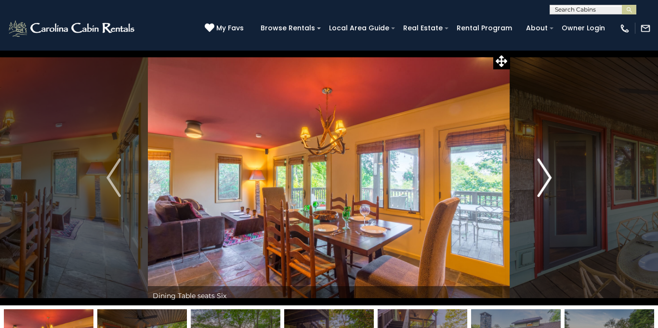
click at [550, 174] on img "Next" at bounding box center [544, 178] width 14 height 39
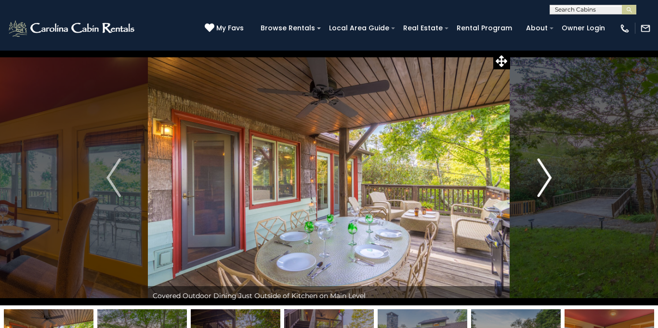
click at [550, 174] on img "Next" at bounding box center [544, 178] width 14 height 39
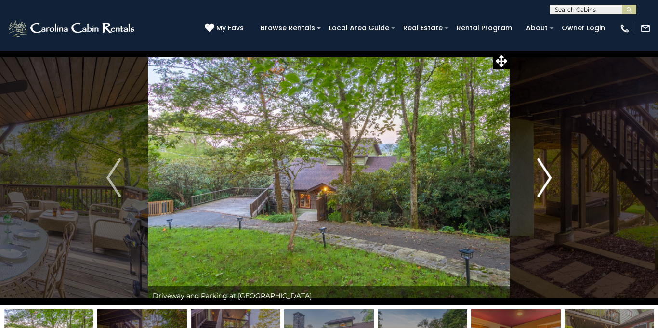
click at [550, 174] on img "Next" at bounding box center [544, 178] width 14 height 39
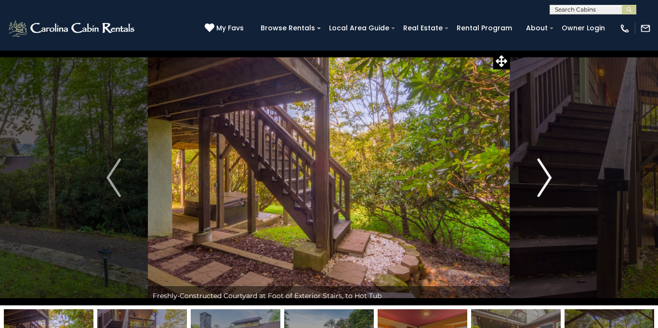
click at [550, 174] on img "Next" at bounding box center [544, 178] width 14 height 39
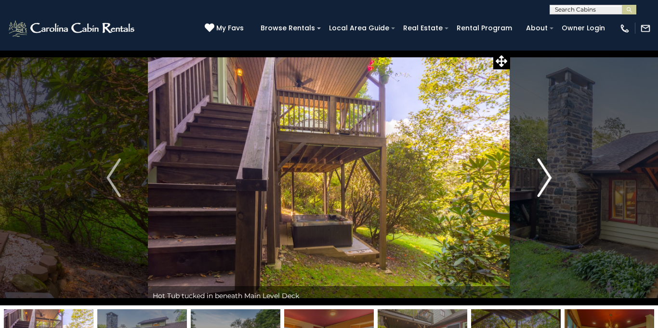
click at [550, 174] on img "Next" at bounding box center [544, 178] width 14 height 39
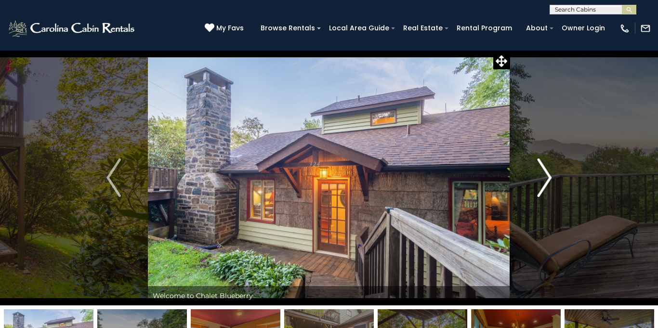
click at [550, 174] on img "Next" at bounding box center [544, 178] width 14 height 39
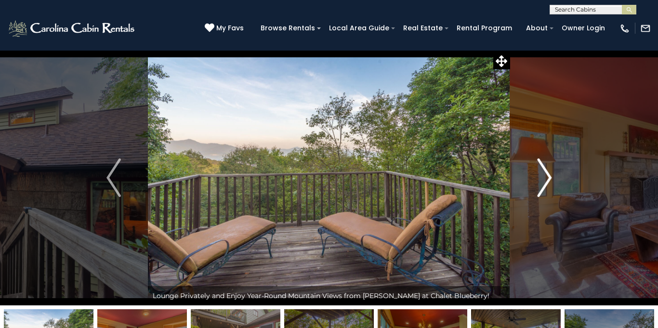
click at [550, 174] on img "Next" at bounding box center [544, 178] width 14 height 39
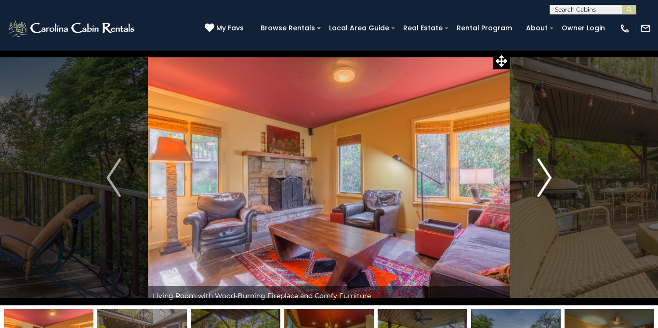
click at [550, 174] on img "Next" at bounding box center [544, 178] width 14 height 39
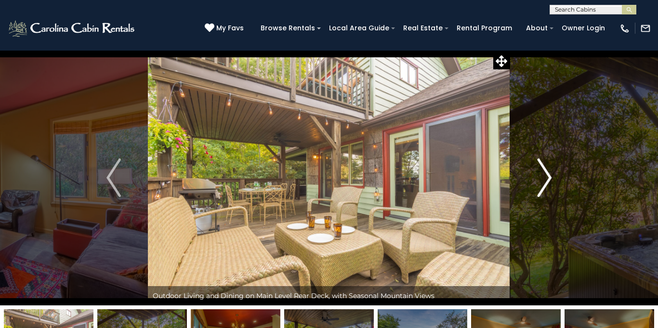
click at [550, 174] on img "Next" at bounding box center [544, 178] width 14 height 39
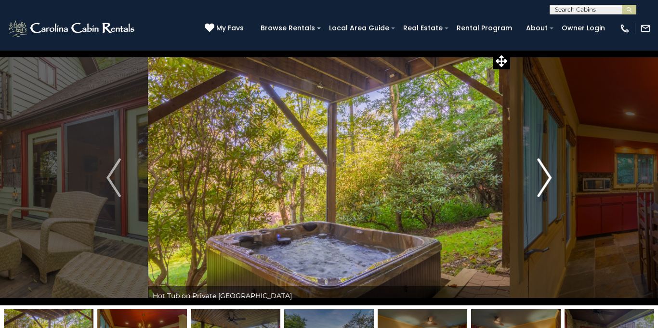
click at [550, 174] on img "Next" at bounding box center [544, 178] width 14 height 39
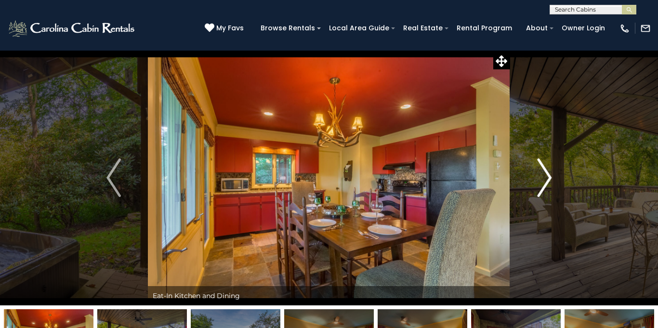
click at [550, 174] on img "Next" at bounding box center [544, 178] width 14 height 39
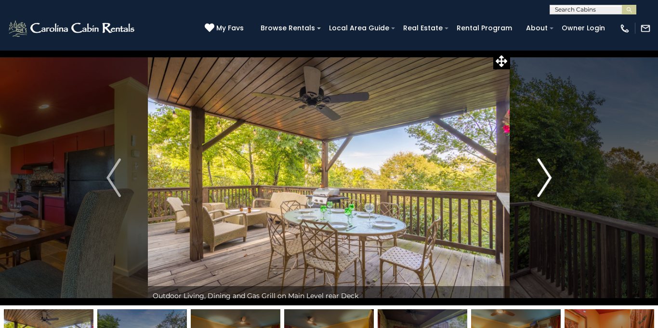
click at [550, 174] on img "Next" at bounding box center [544, 178] width 14 height 39
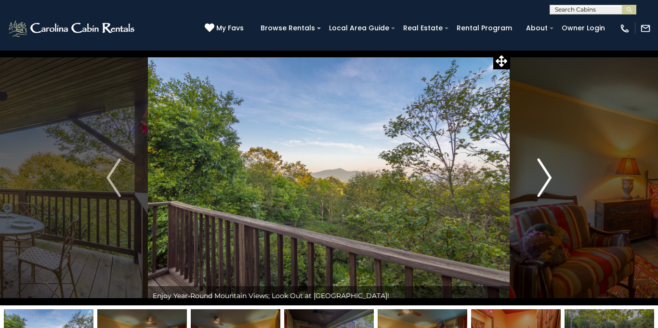
click at [550, 174] on img "Next" at bounding box center [544, 178] width 14 height 39
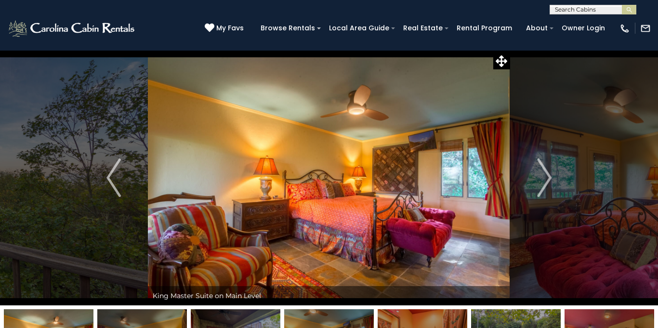
scroll to position [0, 0]
click at [559, 13] on input "text" at bounding box center [592, 11] width 84 height 10
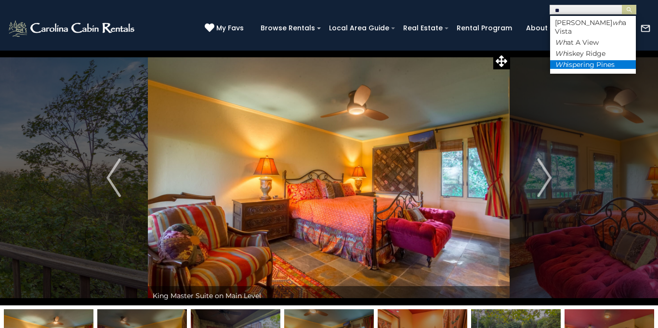
type input "**"
click at [569, 60] on li "Wh ispering Pines" at bounding box center [593, 64] width 86 height 9
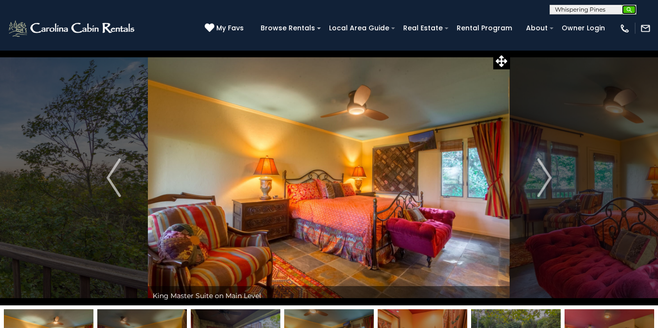
click at [625, 14] on button "submit" at bounding box center [629, 10] width 14 height 10
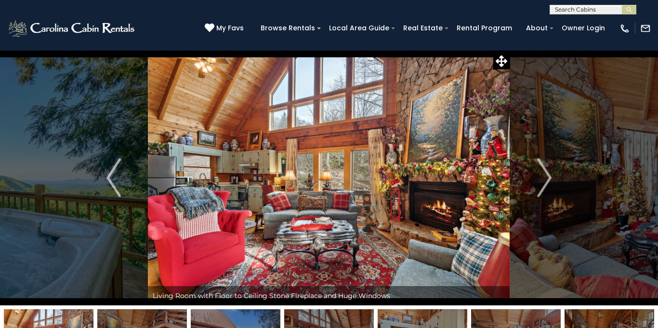
click at [546, 183] on img "Next" at bounding box center [544, 178] width 14 height 39
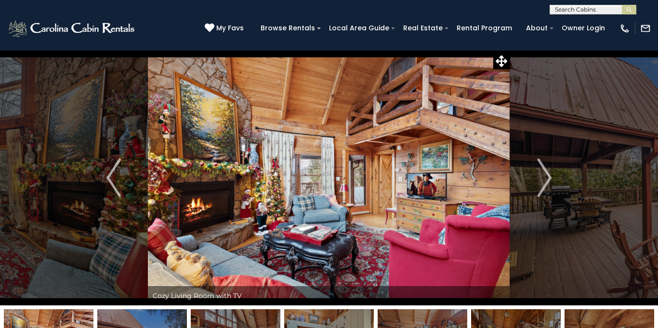
click at [546, 183] on img "Next" at bounding box center [544, 178] width 14 height 39
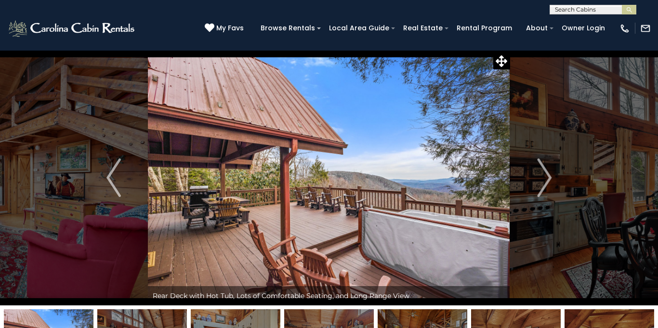
click at [546, 183] on img "Next" at bounding box center [544, 178] width 14 height 39
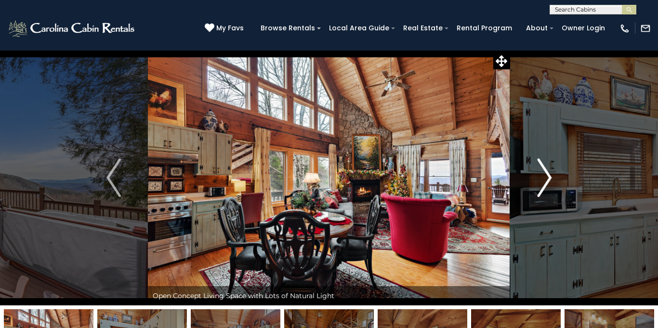
click at [546, 183] on img "Next" at bounding box center [544, 178] width 14 height 39
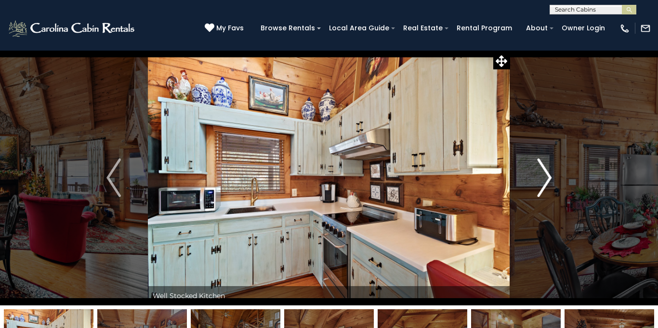
click at [546, 183] on img "Next" at bounding box center [544, 178] width 14 height 39
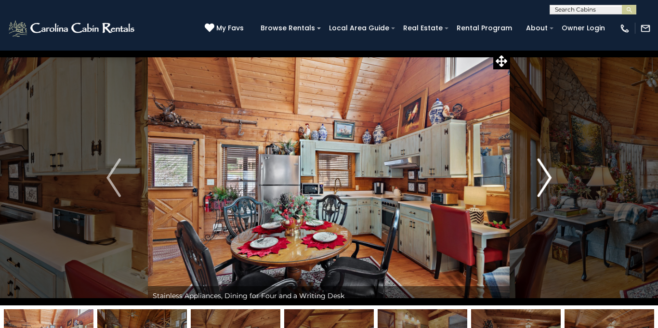
click at [546, 183] on img "Next" at bounding box center [544, 178] width 14 height 39
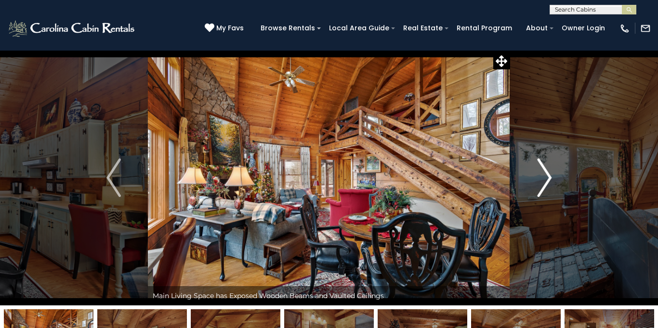
click at [546, 183] on img "Next" at bounding box center [544, 178] width 14 height 39
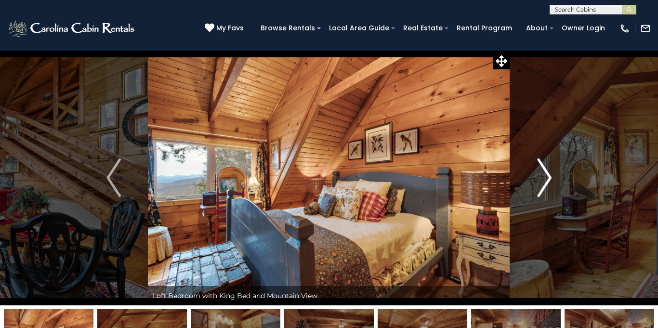
click at [546, 183] on img "Next" at bounding box center [544, 178] width 14 height 39
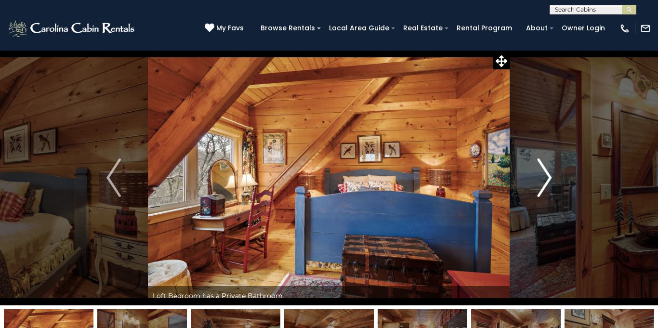
click at [546, 183] on img "Next" at bounding box center [544, 178] width 14 height 39
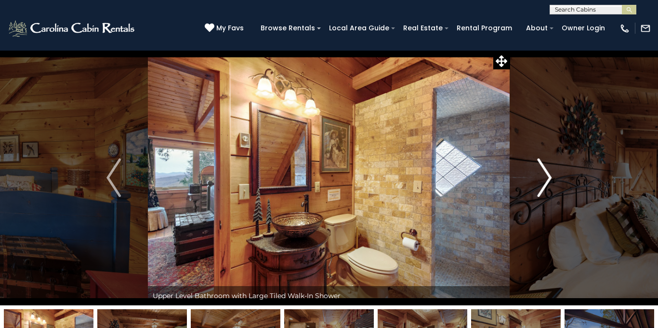
click at [546, 183] on img "Next" at bounding box center [544, 178] width 14 height 39
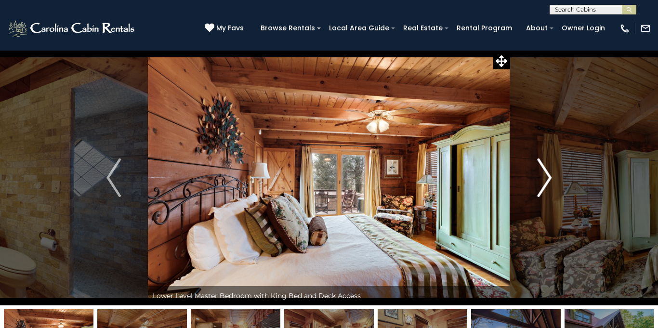
click at [546, 183] on img "Next" at bounding box center [544, 178] width 14 height 39
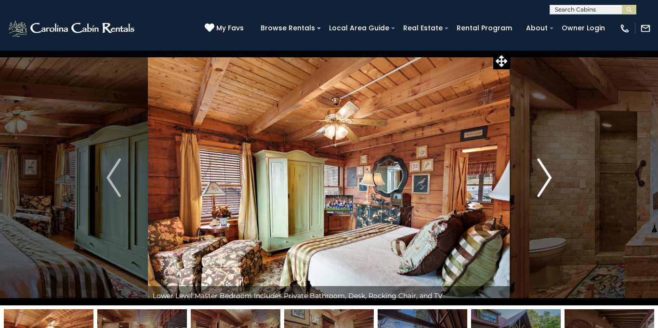
click at [546, 183] on img "Next" at bounding box center [544, 178] width 14 height 39
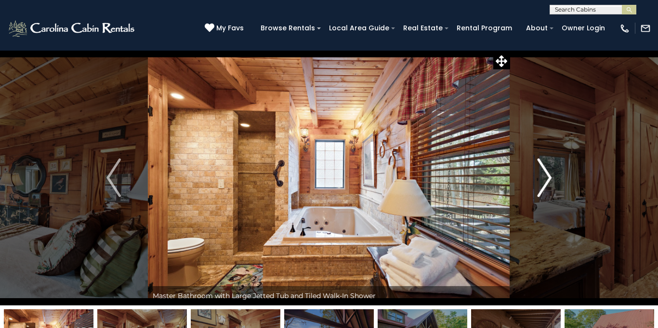
click at [546, 183] on img "Next" at bounding box center [544, 178] width 14 height 39
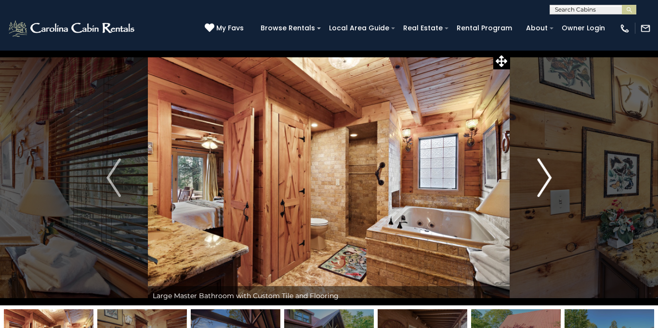
click at [546, 183] on img "Next" at bounding box center [544, 178] width 14 height 39
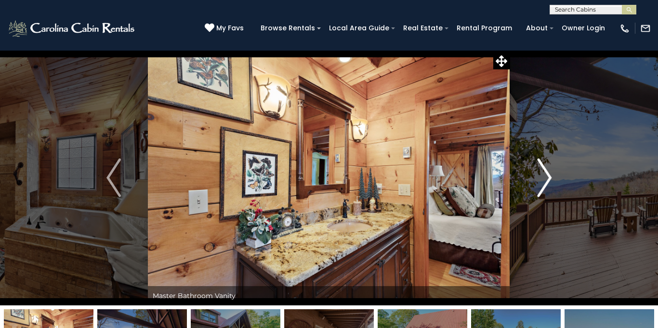
click at [546, 183] on img "Next" at bounding box center [544, 178] width 14 height 39
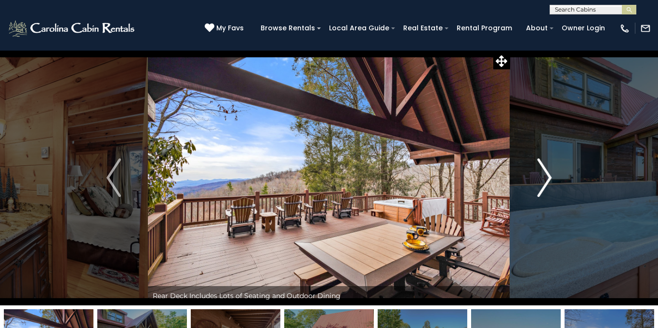
click at [546, 183] on img "Next" at bounding box center [544, 178] width 14 height 39
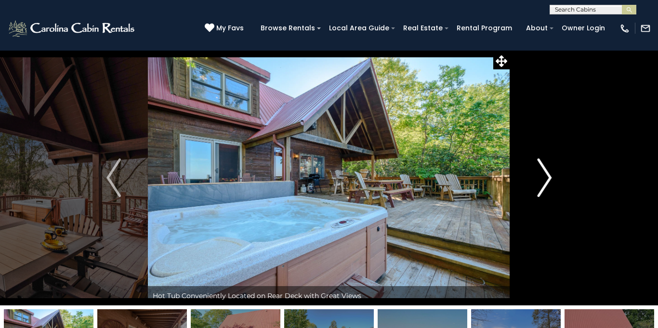
click at [546, 183] on img "Next" at bounding box center [544, 178] width 14 height 39
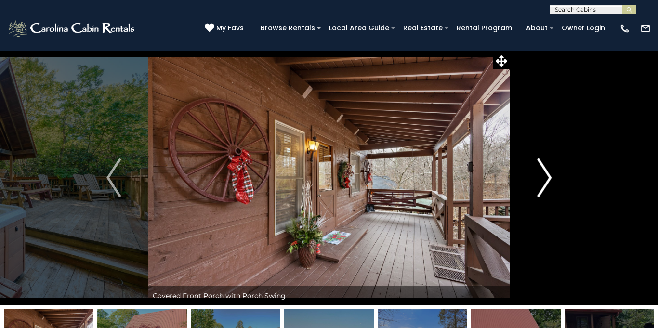
click at [545, 184] on img "Next" at bounding box center [544, 178] width 14 height 39
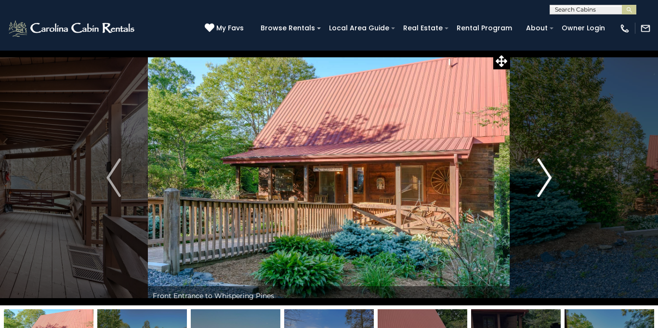
click at [544, 178] on img "Next" at bounding box center [544, 178] width 14 height 39
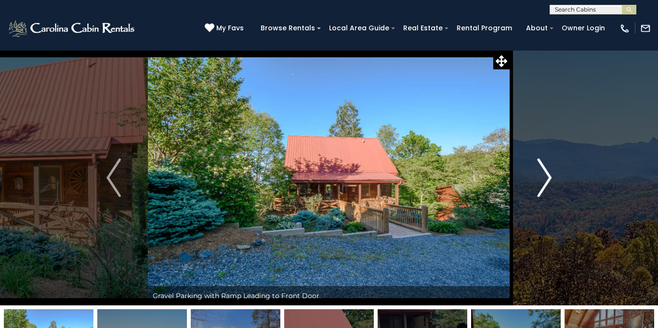
click at [548, 181] on img "Next" at bounding box center [544, 178] width 14 height 39
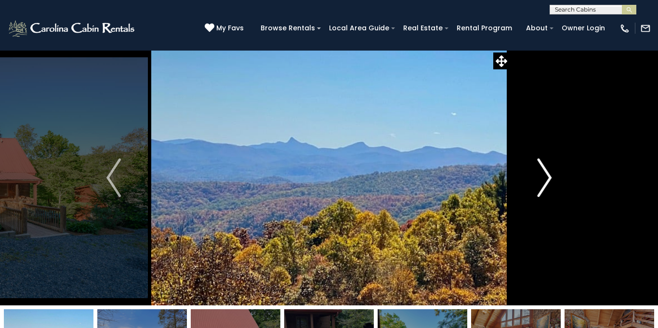
click at [548, 181] on img "Next" at bounding box center [544, 178] width 14 height 39
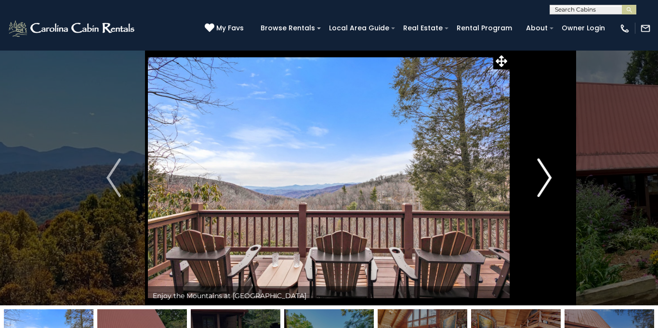
click at [548, 181] on img "Next" at bounding box center [544, 178] width 14 height 39
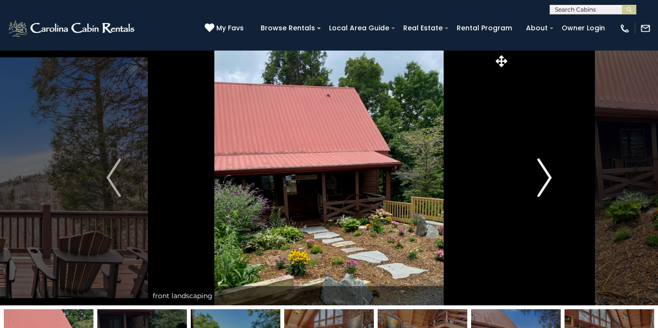
click at [548, 181] on img "Next" at bounding box center [544, 178] width 14 height 39
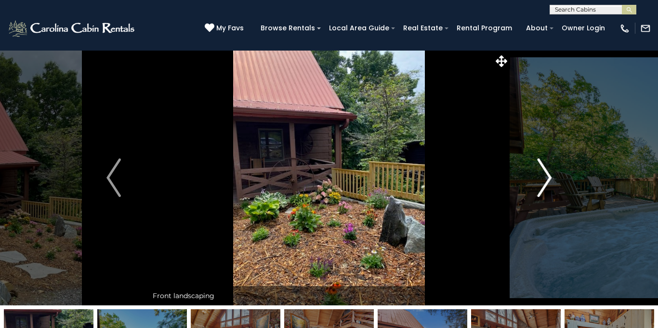
click at [548, 181] on img "Next" at bounding box center [544, 178] width 14 height 39
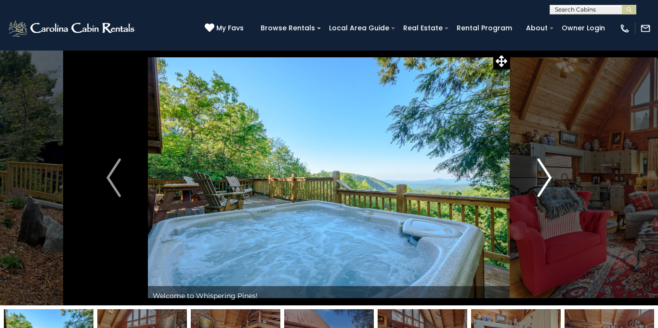
click at [548, 181] on img "Next" at bounding box center [544, 178] width 14 height 39
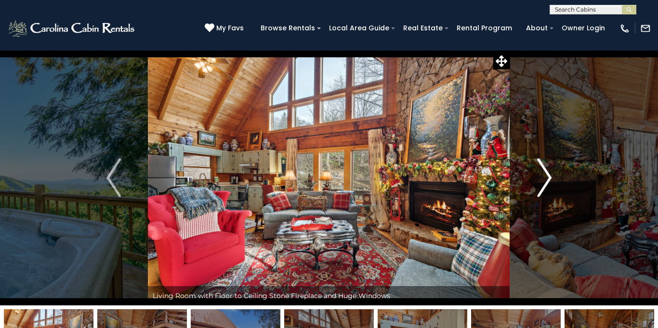
click at [548, 181] on img "Next" at bounding box center [544, 178] width 14 height 39
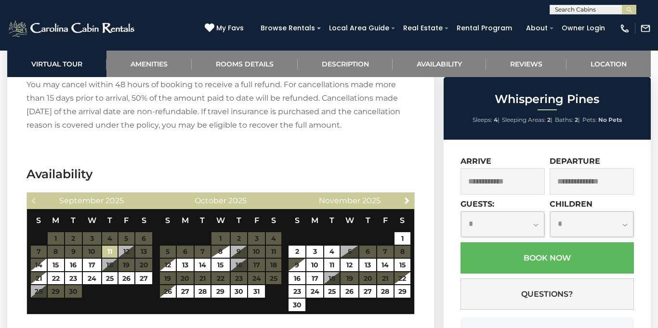
scroll to position [0, 0]
click at [612, 12] on input "text" at bounding box center [592, 11] width 84 height 10
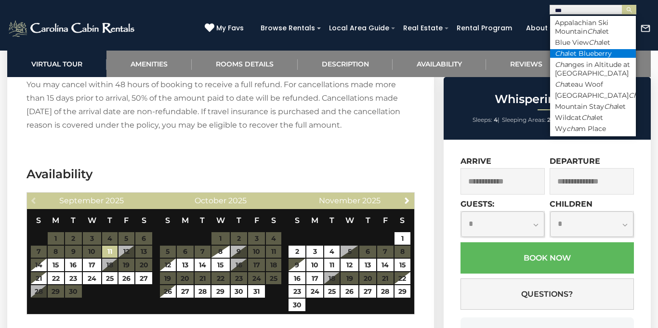
type input "***"
click at [615, 52] on li "Cha let Blueberry" at bounding box center [593, 53] width 86 height 9
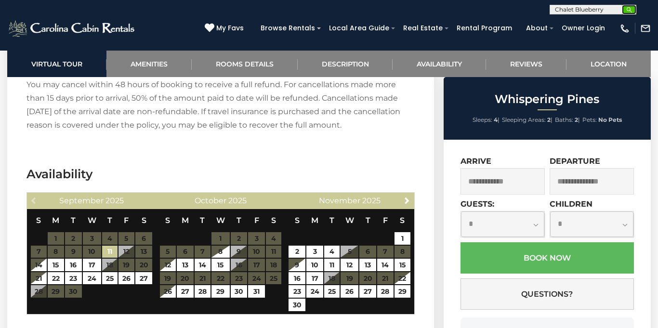
click at [628, 10] on img "submit" at bounding box center [629, 9] width 7 height 7
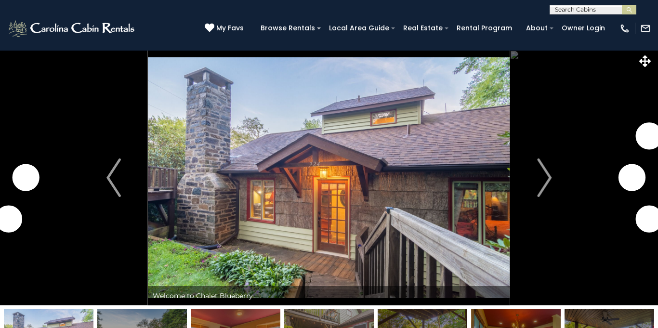
click at [548, 173] on img "Next" at bounding box center [544, 178] width 14 height 39
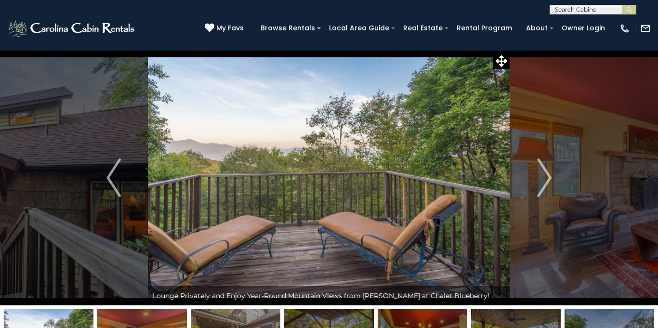
click at [548, 173] on img "Next" at bounding box center [544, 178] width 14 height 39
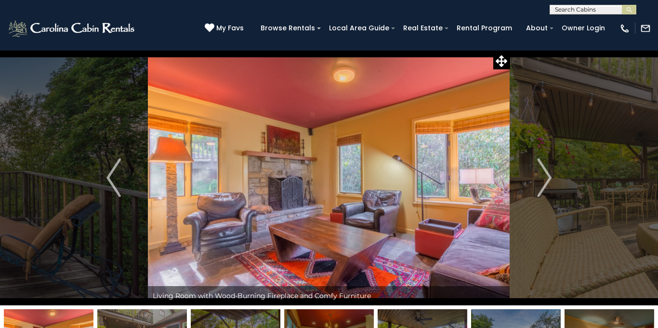
click at [548, 173] on img "Next" at bounding box center [544, 178] width 14 height 39
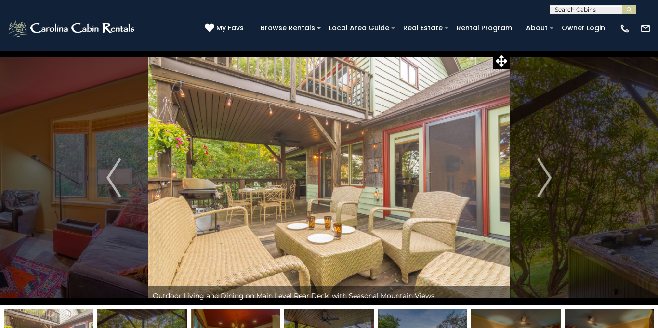
click at [548, 173] on img "Next" at bounding box center [544, 178] width 14 height 39
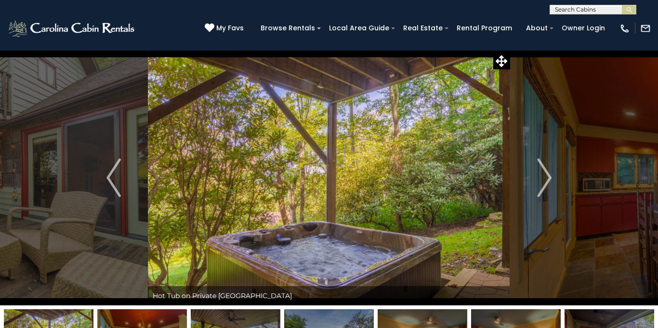
click at [548, 173] on img "Next" at bounding box center [544, 178] width 14 height 39
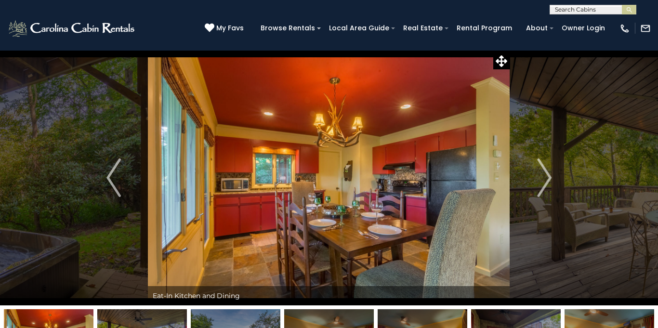
click at [548, 173] on img "Next" at bounding box center [544, 178] width 14 height 39
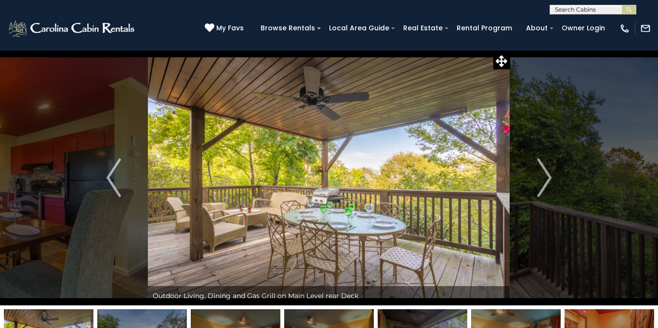
click at [548, 173] on img "Next" at bounding box center [544, 178] width 14 height 39
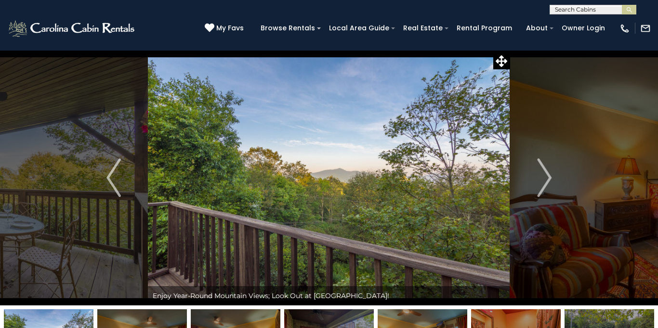
click at [548, 173] on img "Next" at bounding box center [544, 178] width 14 height 39
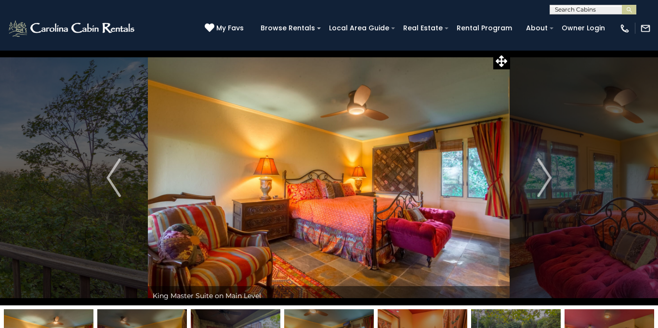
click at [548, 173] on img "Next" at bounding box center [544, 178] width 14 height 39
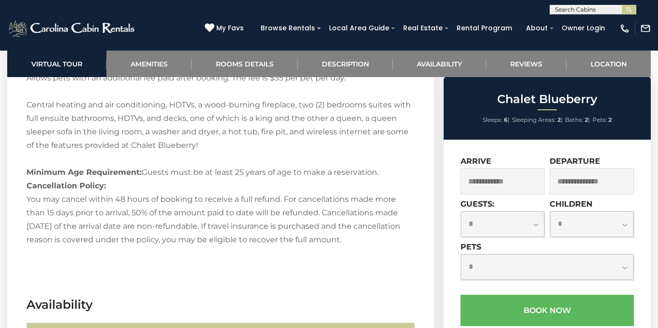
scroll to position [0, 0]
click at [602, 11] on input "text" at bounding box center [592, 11] width 84 height 10
type input "***"
click at [601, 19] on li "Ele vated Escape" at bounding box center [593, 22] width 86 height 9
click at [629, 11] on img "submit" at bounding box center [629, 9] width 7 height 7
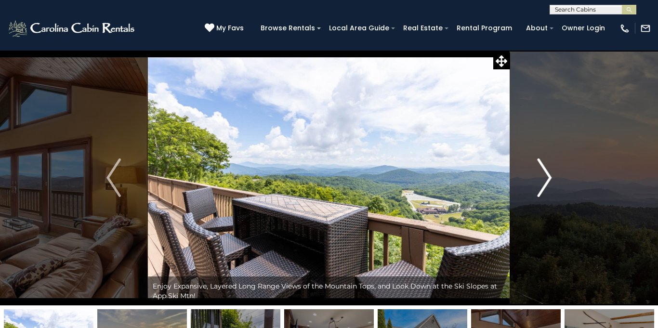
click at [539, 182] on img "Next" at bounding box center [544, 178] width 14 height 39
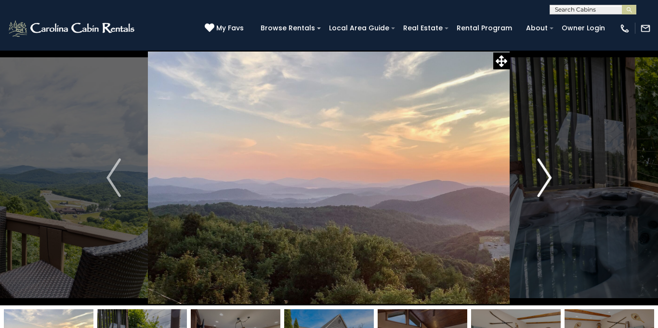
click at [539, 182] on img "Next" at bounding box center [544, 178] width 14 height 39
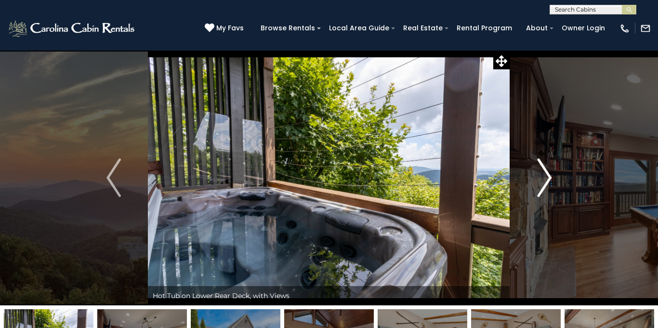
click at [539, 182] on img "Next" at bounding box center [544, 178] width 14 height 39
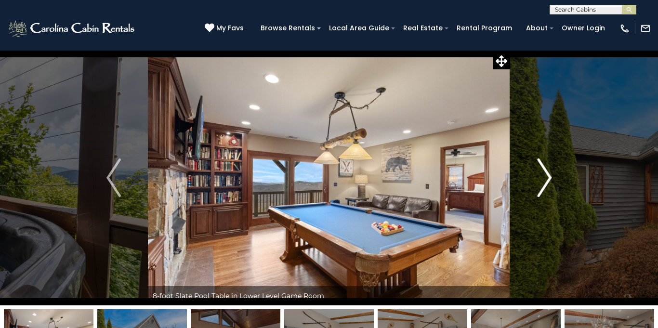
click at [539, 182] on img "Next" at bounding box center [544, 178] width 14 height 39
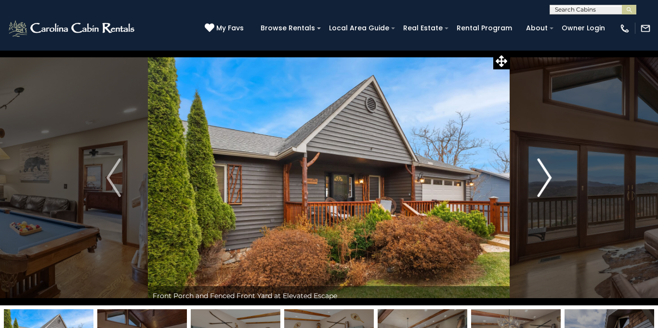
click at [539, 182] on img "Next" at bounding box center [544, 178] width 14 height 39
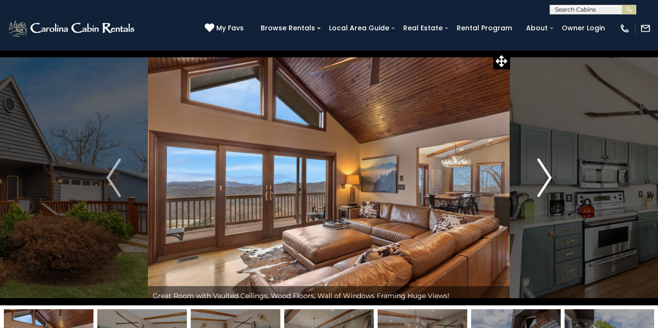
click at [539, 182] on img "Next" at bounding box center [544, 178] width 14 height 39
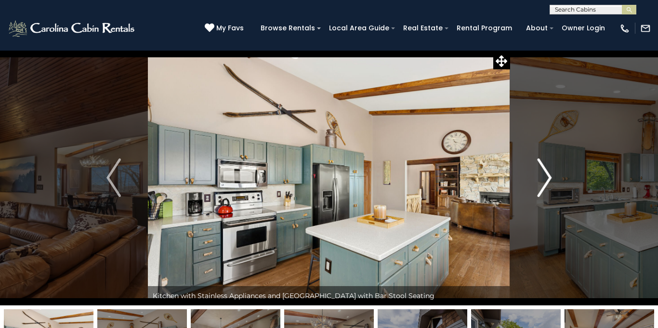
click at [539, 182] on img "Next" at bounding box center [544, 178] width 14 height 39
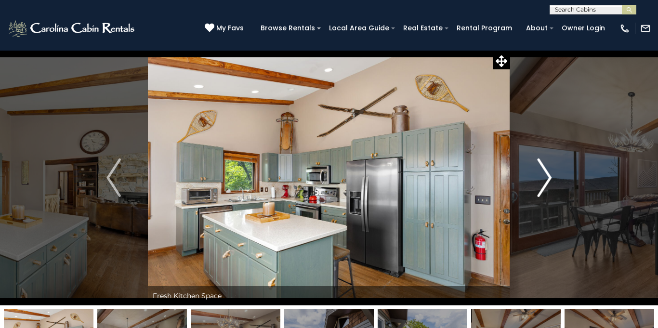
click at [546, 176] on img "Next" at bounding box center [544, 178] width 14 height 39
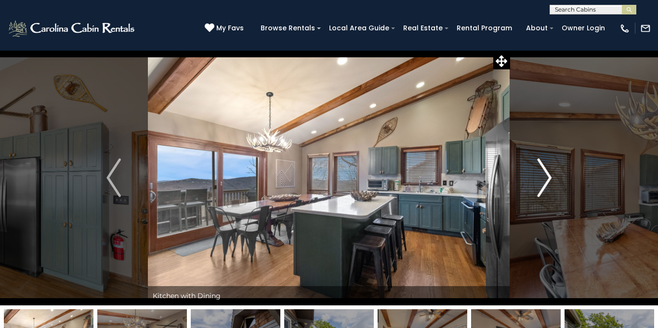
click at [546, 176] on img "Next" at bounding box center [544, 178] width 14 height 39
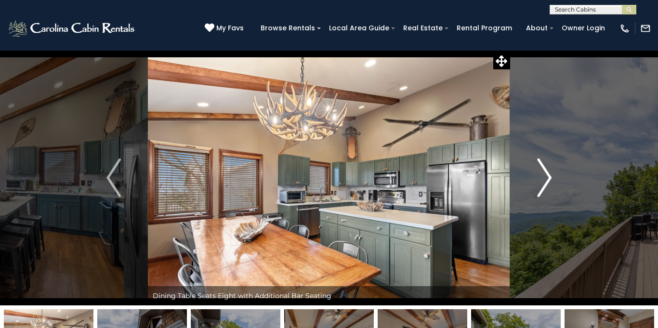
click at [546, 176] on img "Next" at bounding box center [544, 178] width 14 height 39
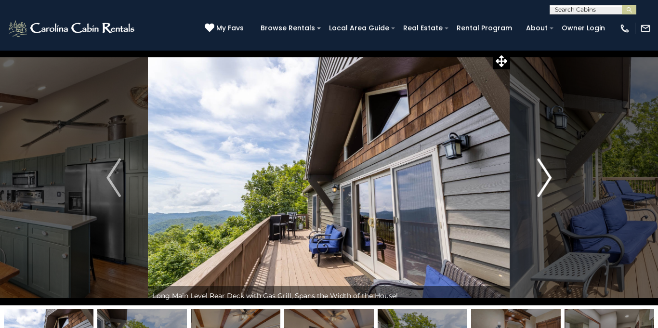
click at [546, 176] on img "Next" at bounding box center [544, 178] width 14 height 39
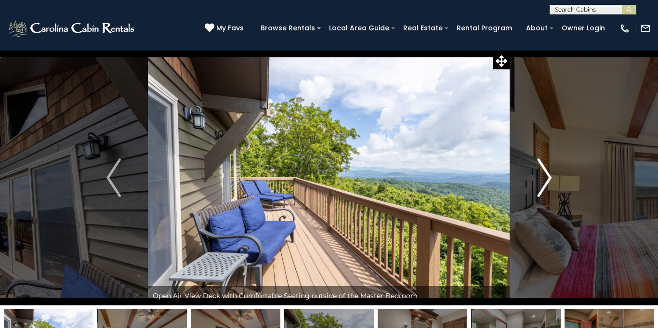
click at [546, 176] on img "Next" at bounding box center [544, 178] width 14 height 39
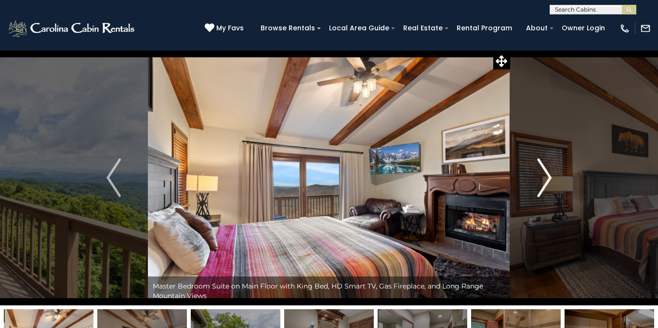
click at [546, 176] on img "Next" at bounding box center [544, 178] width 14 height 39
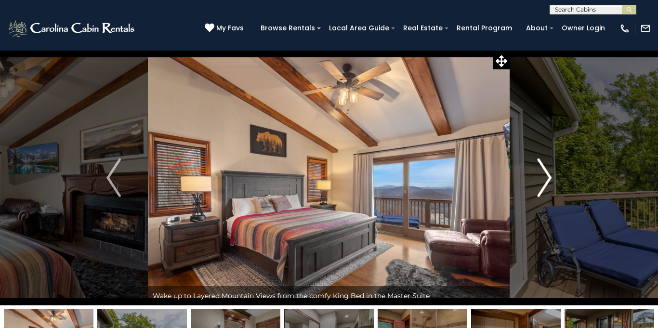
click at [545, 177] on img "Next" at bounding box center [544, 178] width 14 height 39
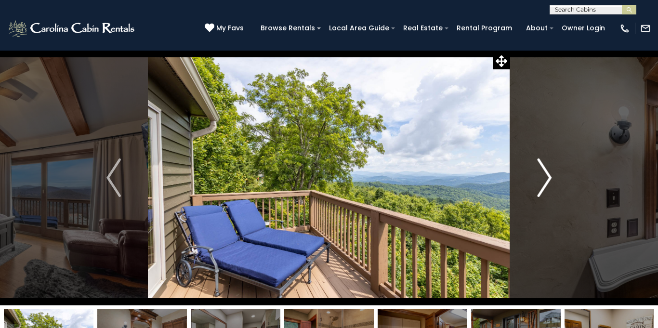
click at [545, 177] on img "Next" at bounding box center [544, 178] width 14 height 39
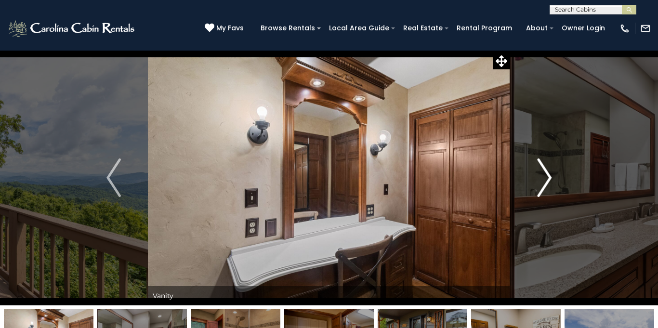
click at [545, 177] on img "Next" at bounding box center [544, 178] width 14 height 39
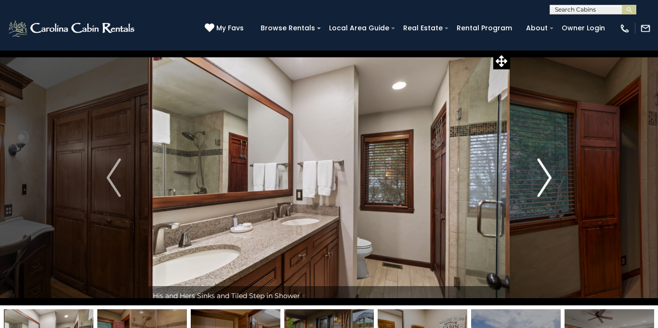
click at [545, 177] on img "Next" at bounding box center [544, 178] width 14 height 39
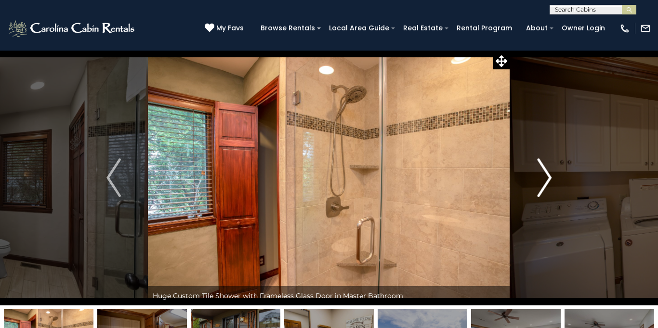
click at [545, 177] on img "Next" at bounding box center [544, 178] width 14 height 39
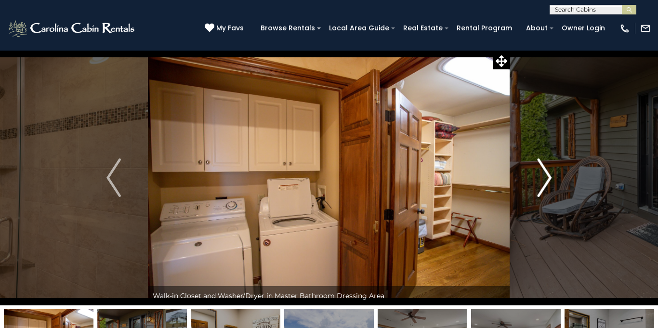
click at [545, 177] on img "Next" at bounding box center [544, 178] width 14 height 39
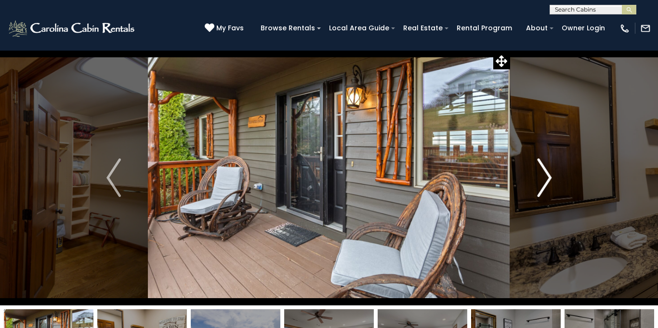
click at [545, 177] on img "Next" at bounding box center [544, 178] width 14 height 39
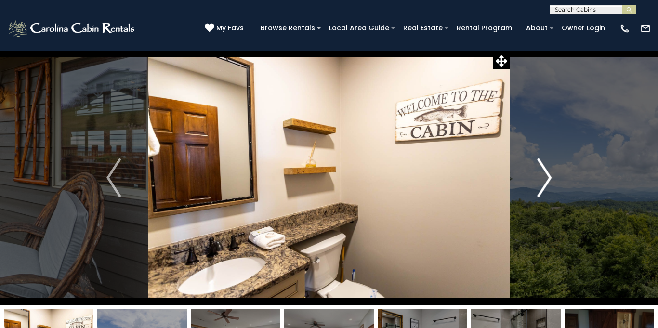
click at [545, 177] on img "Next" at bounding box center [544, 178] width 14 height 39
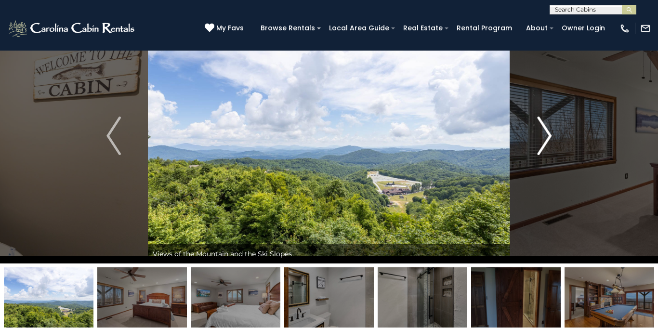
scroll to position [96, 0]
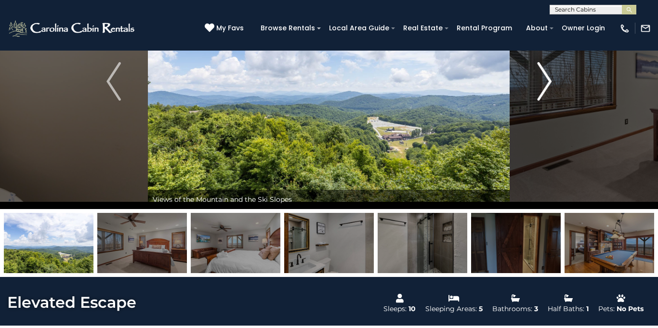
click at [540, 89] on img "Next" at bounding box center [544, 81] width 14 height 39
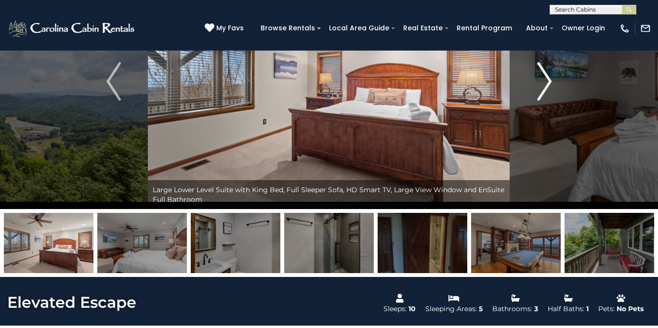
click at [540, 89] on img "Next" at bounding box center [544, 81] width 14 height 39
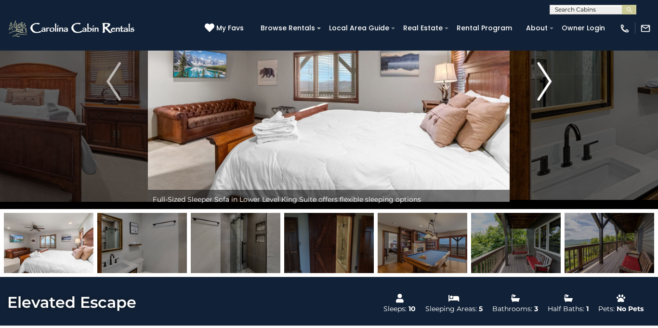
click at [540, 89] on img "Next" at bounding box center [544, 81] width 14 height 39
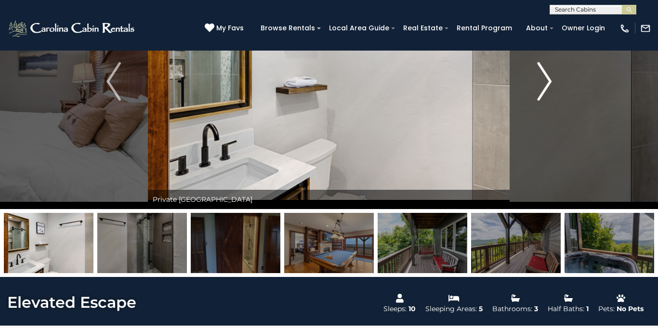
click at [540, 89] on img "Next" at bounding box center [544, 81] width 14 height 39
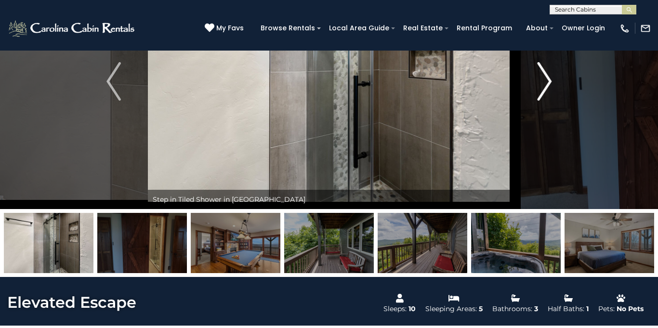
click at [540, 89] on img "Next" at bounding box center [544, 81] width 14 height 39
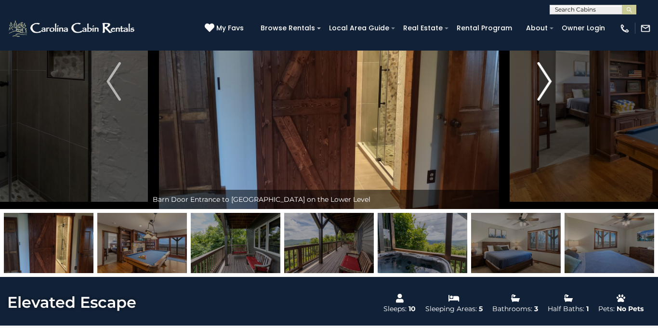
click at [540, 89] on img "Next" at bounding box center [544, 81] width 14 height 39
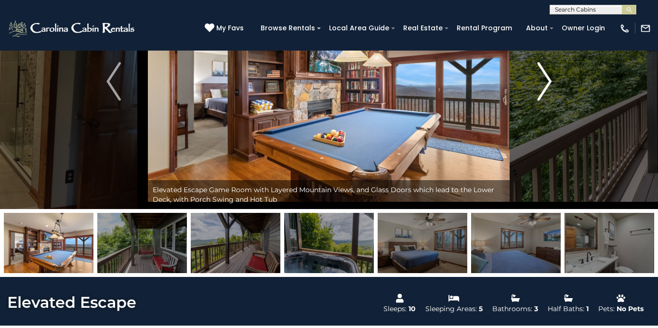
click at [540, 89] on img "Next" at bounding box center [544, 81] width 14 height 39
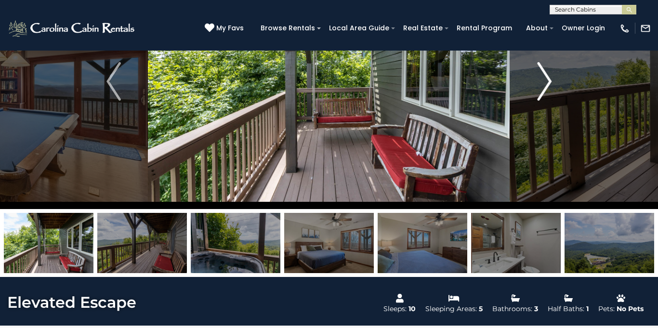
click at [540, 89] on img "Next" at bounding box center [544, 81] width 14 height 39
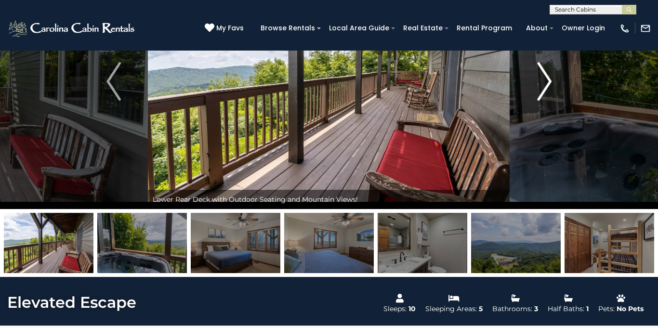
click at [540, 89] on img "Next" at bounding box center [544, 81] width 14 height 39
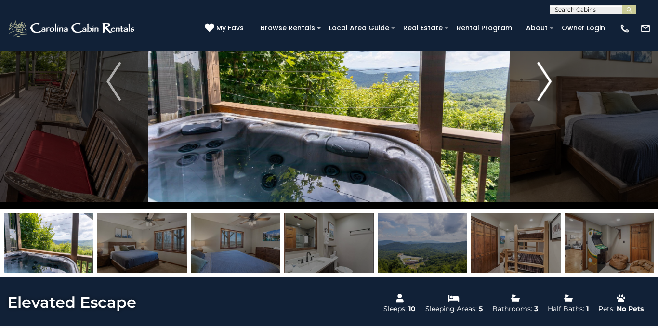
click at [540, 89] on img "Next" at bounding box center [544, 81] width 14 height 39
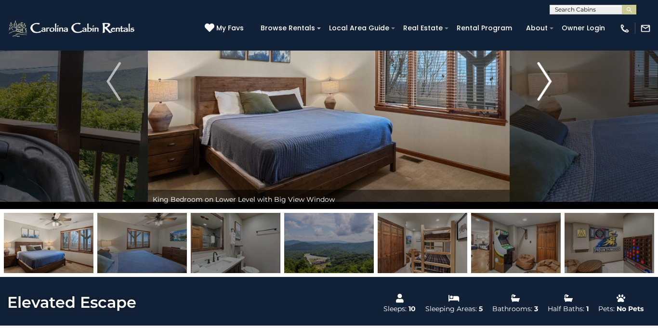
click at [540, 89] on img "Next" at bounding box center [544, 81] width 14 height 39
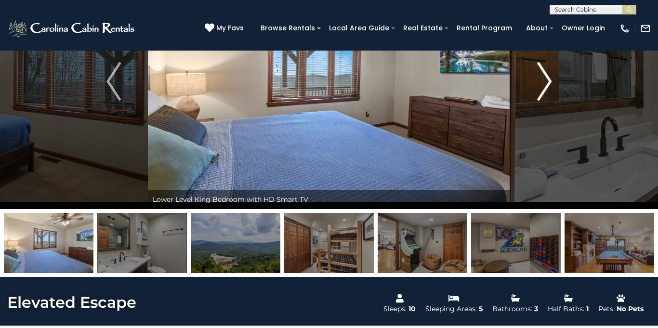
click at [540, 89] on img "Next" at bounding box center [544, 81] width 14 height 39
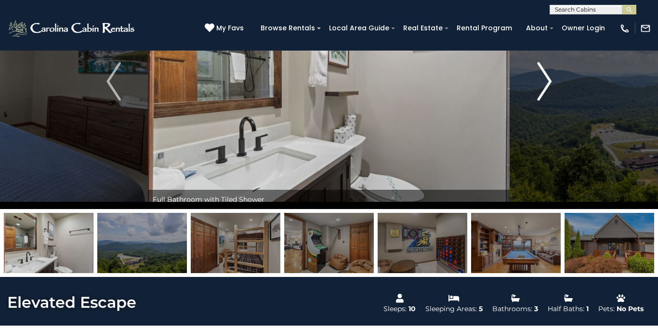
click at [547, 83] on img "Next" at bounding box center [544, 81] width 14 height 39
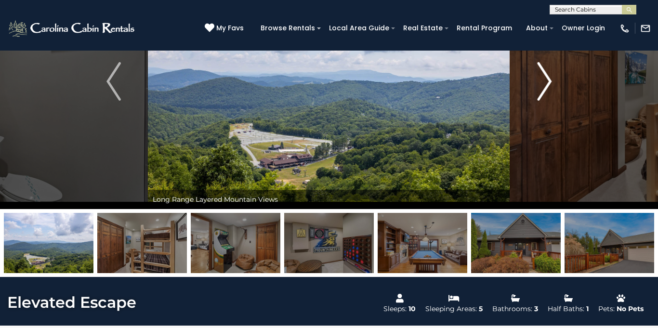
click at [547, 83] on img "Next" at bounding box center [544, 81] width 14 height 39
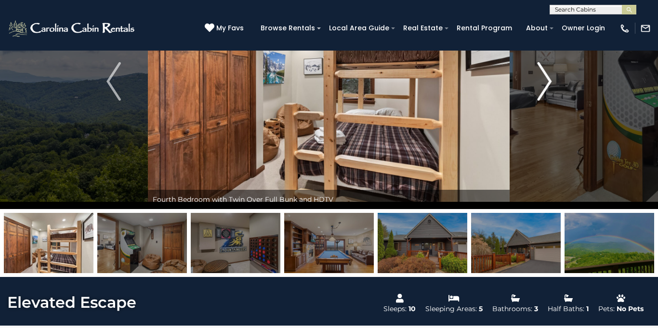
click at [547, 83] on img "Next" at bounding box center [544, 81] width 14 height 39
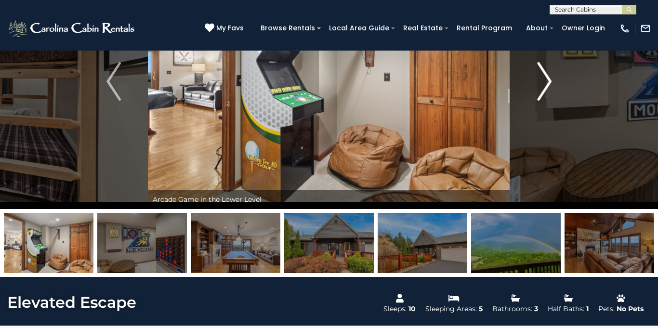
click at [547, 83] on img "Next" at bounding box center [544, 81] width 14 height 39
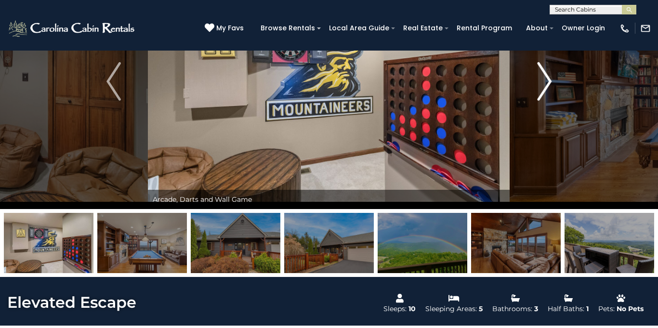
click at [547, 83] on img "Next" at bounding box center [544, 81] width 14 height 39
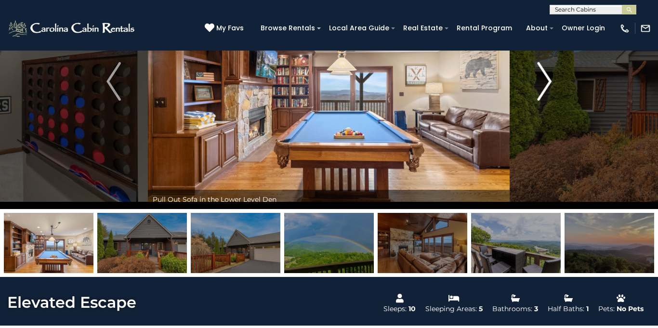
click at [547, 83] on img "Next" at bounding box center [544, 81] width 14 height 39
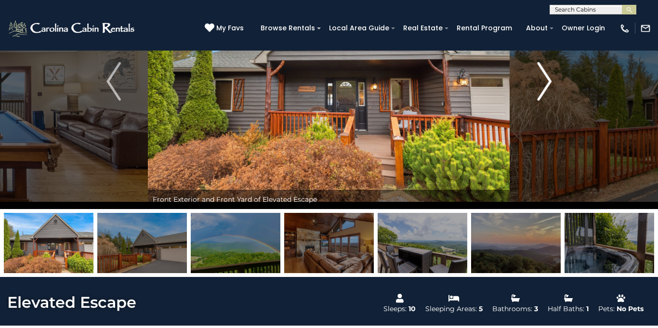
click at [547, 83] on img "Next" at bounding box center [544, 81] width 14 height 39
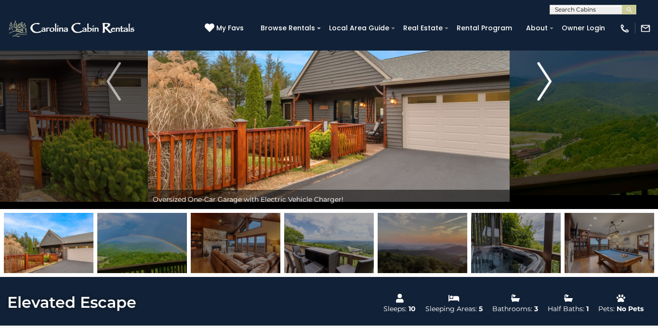
scroll to position [77, 0]
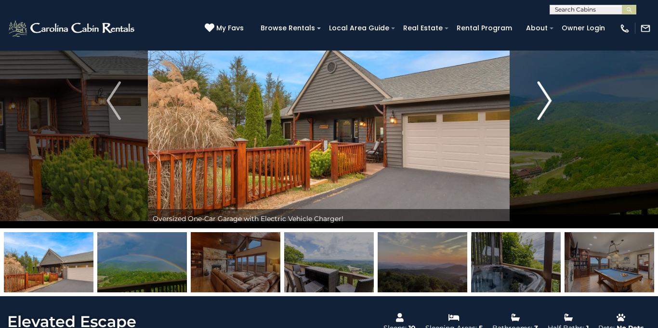
click at [549, 96] on img "Next" at bounding box center [544, 100] width 14 height 39
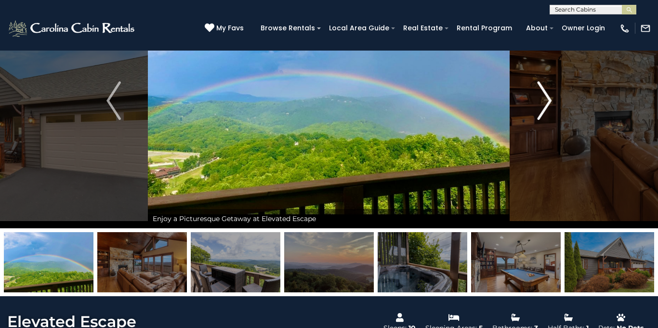
click at [548, 96] on img "Next" at bounding box center [544, 100] width 14 height 39
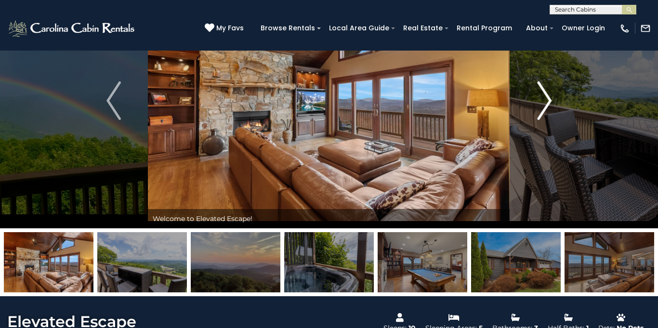
click at [548, 96] on img "Next" at bounding box center [544, 100] width 14 height 39
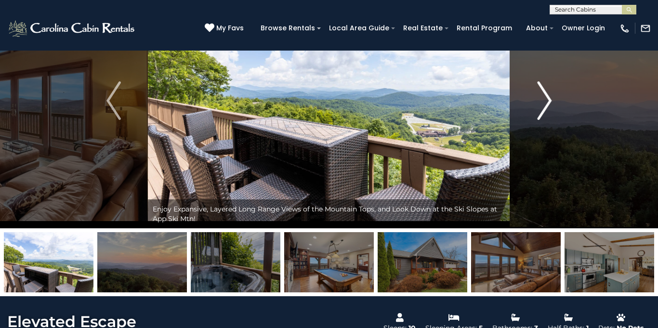
click at [548, 96] on img "Next" at bounding box center [544, 100] width 14 height 39
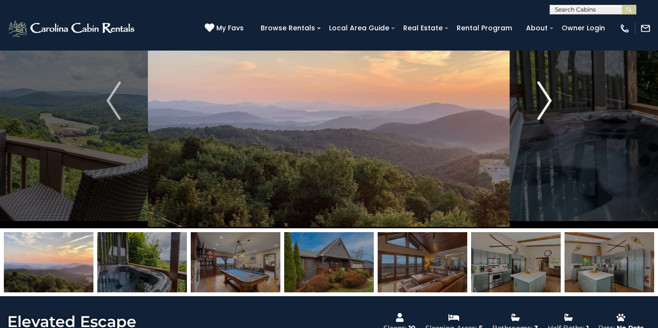
click at [548, 96] on img "Next" at bounding box center [544, 100] width 14 height 39
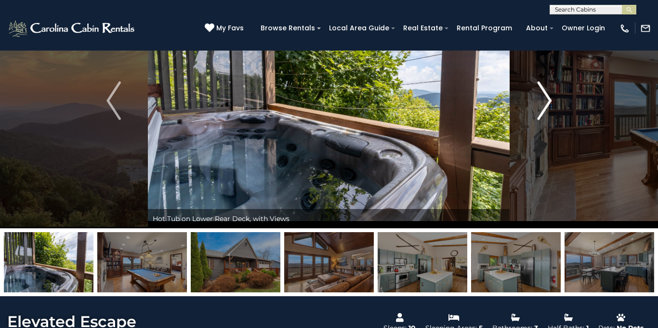
click at [548, 96] on img "Next" at bounding box center [544, 100] width 14 height 39
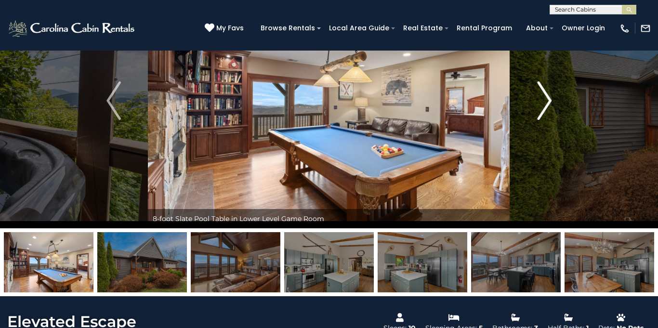
click at [548, 96] on img "Next" at bounding box center [544, 100] width 14 height 39
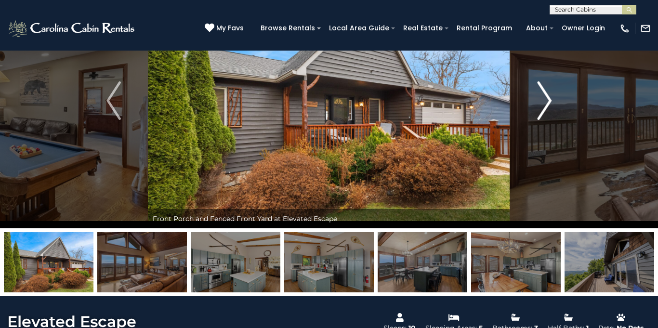
click at [548, 96] on img "Next" at bounding box center [544, 100] width 14 height 39
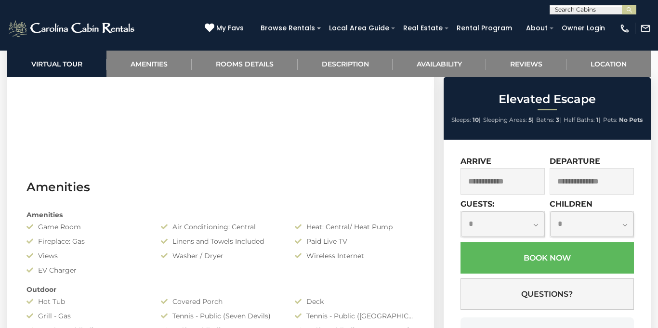
scroll to position [0, 0]
click at [578, 10] on input "text" at bounding box center [592, 11] width 84 height 10
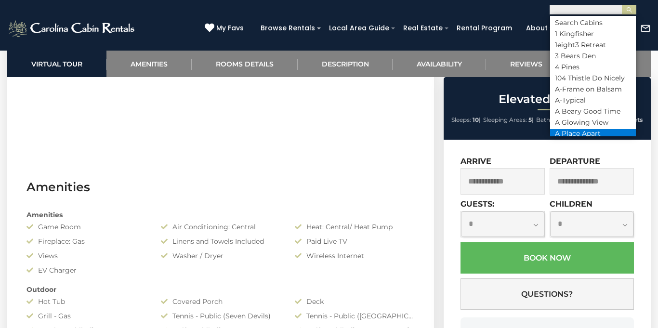
click at [577, 130] on li "A Place Apart" at bounding box center [593, 133] width 86 height 9
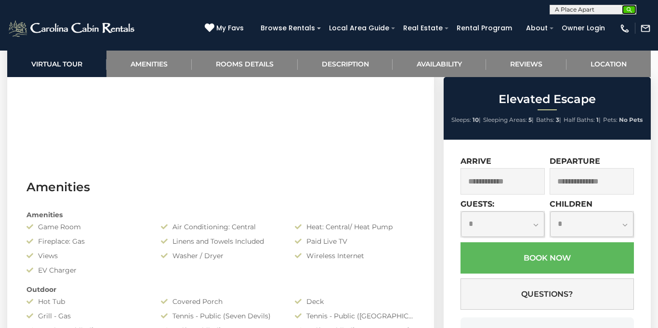
click at [626, 12] on img "submit" at bounding box center [629, 9] width 7 height 7
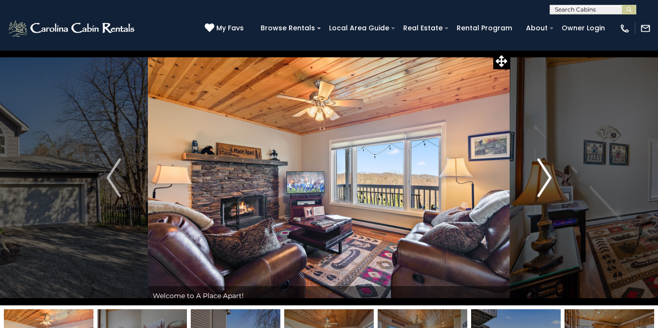
click at [548, 182] on img "Next" at bounding box center [544, 178] width 14 height 39
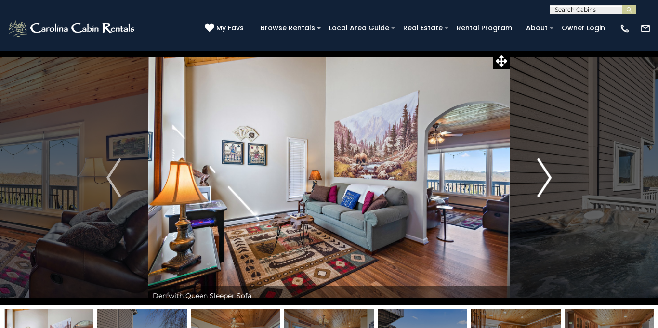
click at [548, 181] on img "Next" at bounding box center [544, 178] width 14 height 39
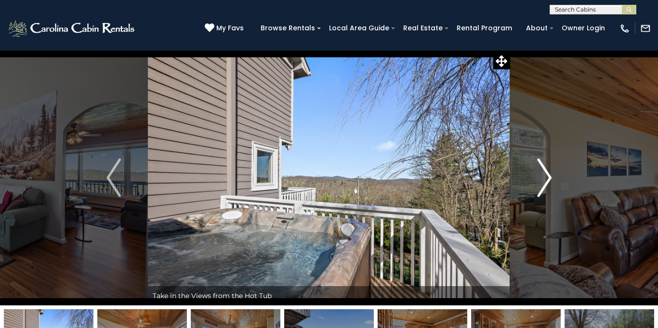
click at [548, 181] on img "Next" at bounding box center [544, 178] width 14 height 39
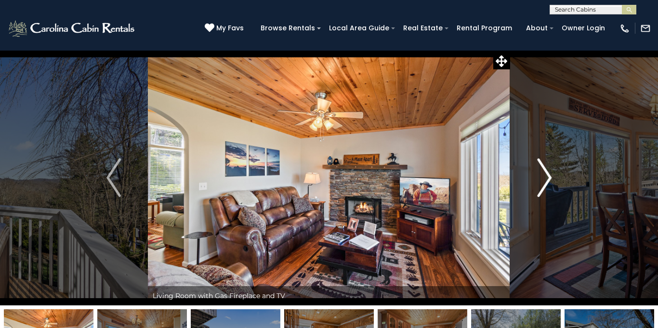
click at [548, 181] on img "Next" at bounding box center [544, 178] width 14 height 39
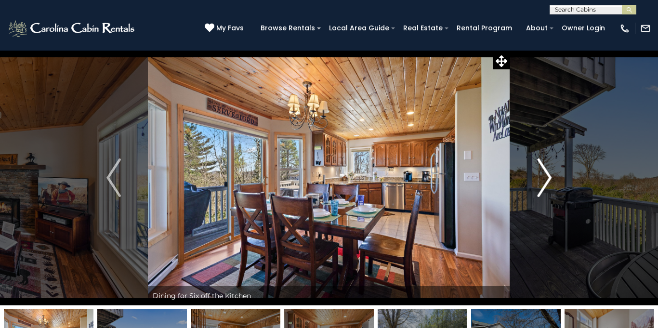
click at [548, 181] on img "Next" at bounding box center [544, 178] width 14 height 39
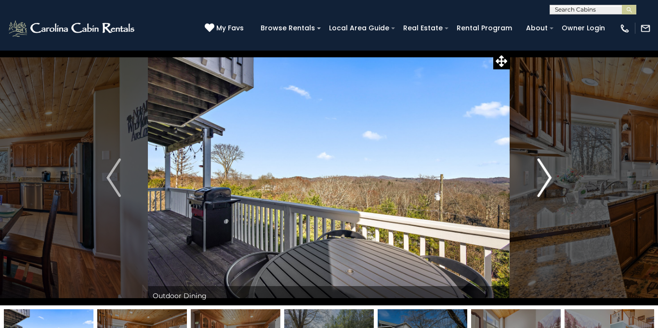
click at [548, 181] on img "Next" at bounding box center [544, 178] width 14 height 39
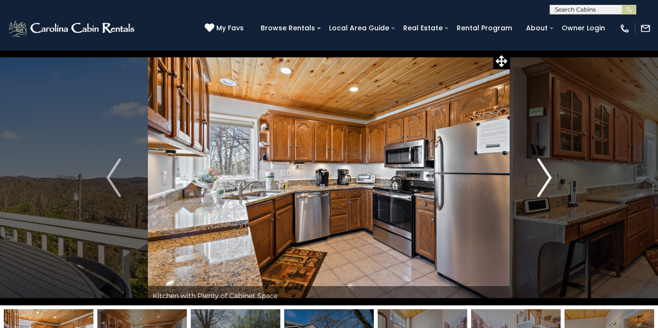
click at [548, 181] on img "Next" at bounding box center [544, 178] width 14 height 39
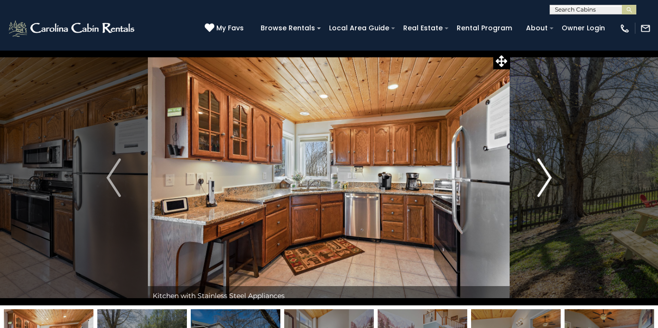
click at [548, 181] on img "Next" at bounding box center [544, 178] width 14 height 39
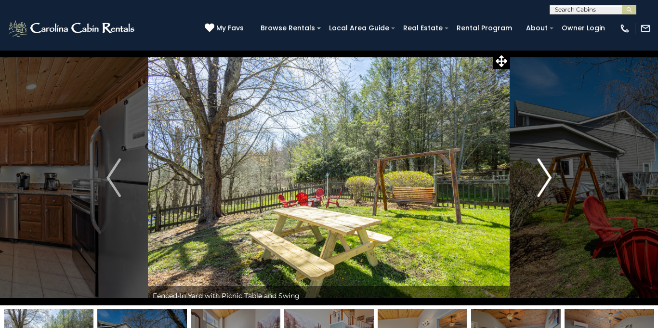
click at [548, 181] on img "Next" at bounding box center [544, 178] width 14 height 39
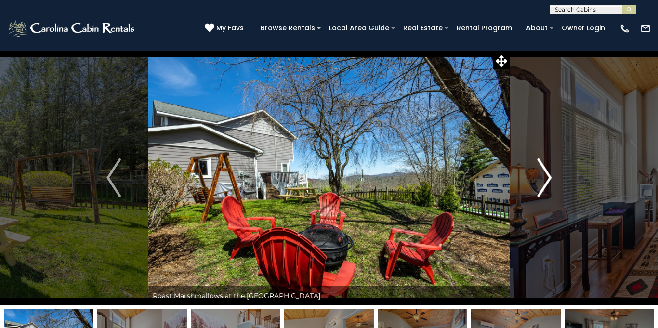
click at [548, 181] on img "Next" at bounding box center [544, 178] width 14 height 39
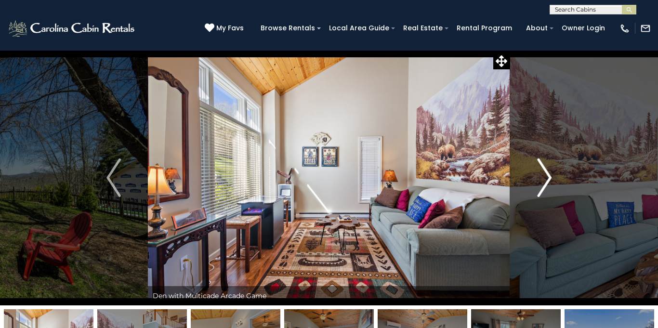
click at [548, 181] on img "Next" at bounding box center [544, 178] width 14 height 39
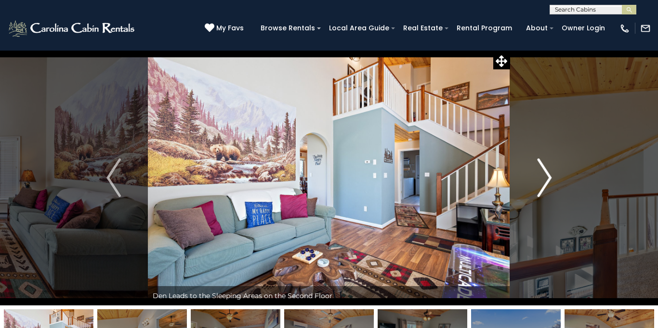
click at [548, 181] on img "Next" at bounding box center [544, 178] width 14 height 39
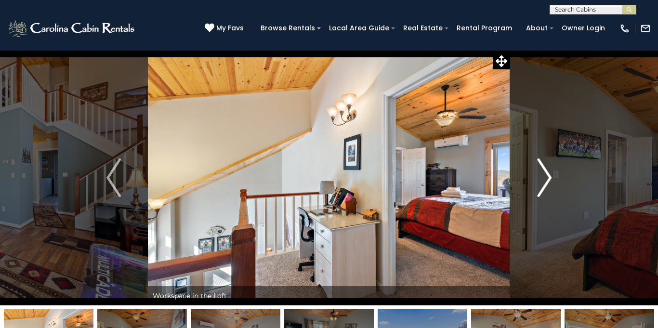
click at [548, 181] on img "Next" at bounding box center [544, 178] width 14 height 39
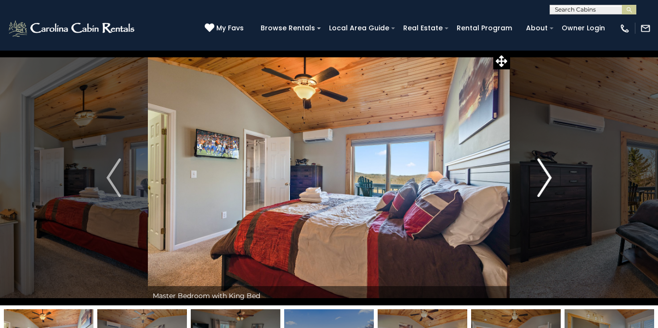
click at [548, 181] on img "Next" at bounding box center [544, 178] width 14 height 39
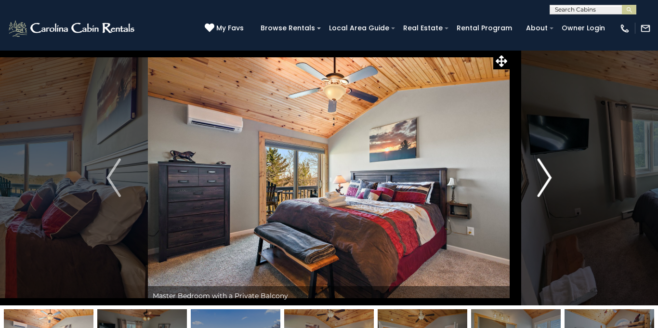
click at [548, 181] on img "Next" at bounding box center [544, 178] width 14 height 39
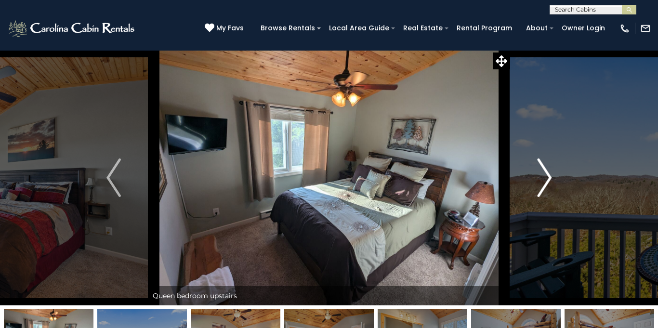
click at [548, 181] on img "Next" at bounding box center [544, 178] width 14 height 39
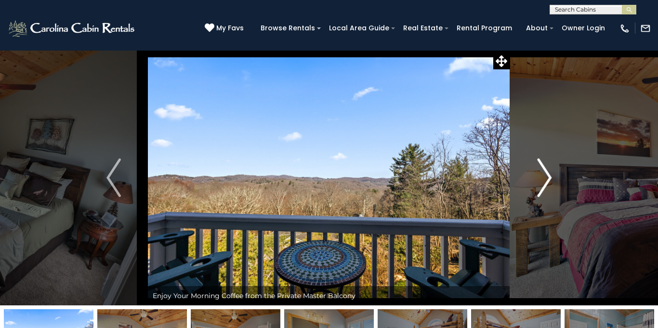
click at [548, 181] on img "Next" at bounding box center [544, 178] width 14 height 39
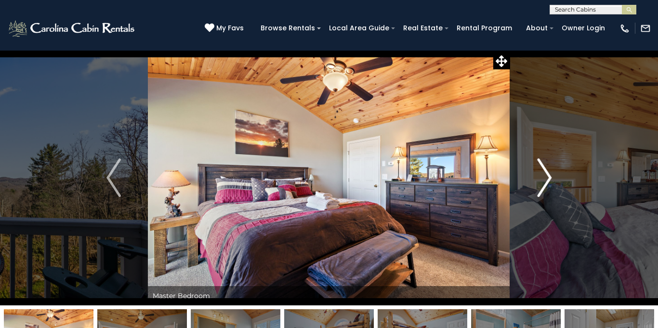
click at [548, 181] on img "Next" at bounding box center [544, 178] width 14 height 39
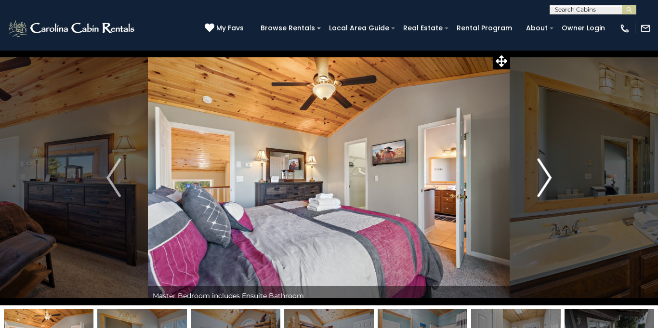
click at [548, 181] on img "Next" at bounding box center [544, 178] width 14 height 39
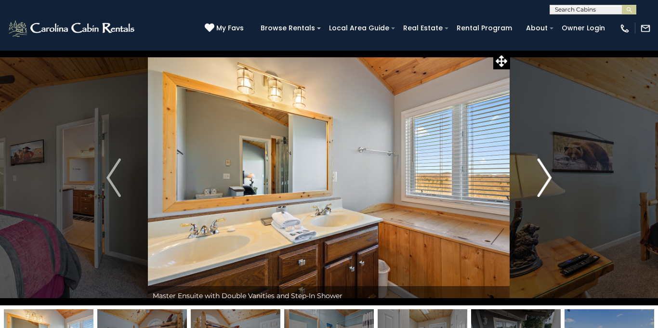
click at [548, 181] on img "Next" at bounding box center [544, 178] width 14 height 39
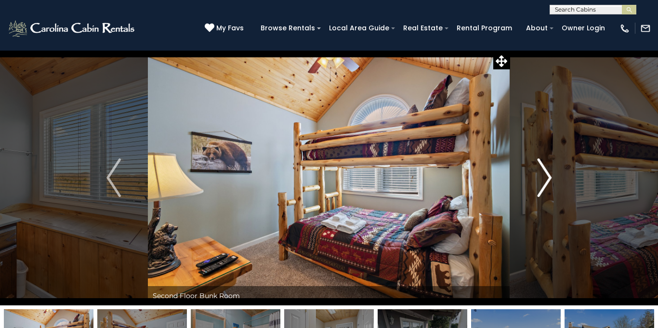
click at [548, 181] on img "Next" at bounding box center [544, 178] width 14 height 39
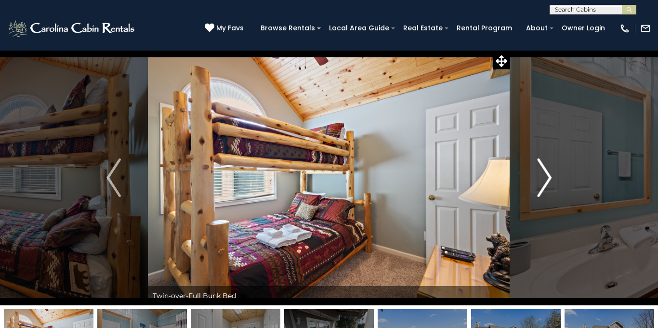
click at [548, 181] on img "Next" at bounding box center [544, 178] width 14 height 39
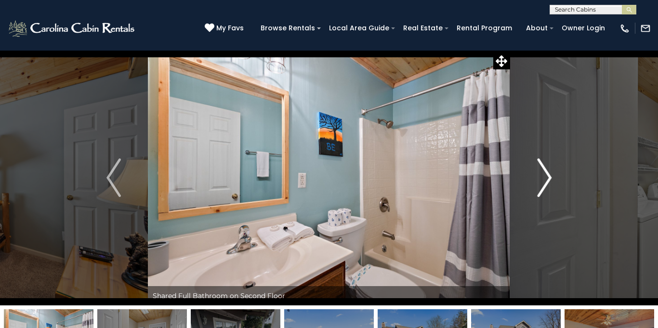
click at [548, 181] on img "Next" at bounding box center [544, 178] width 14 height 39
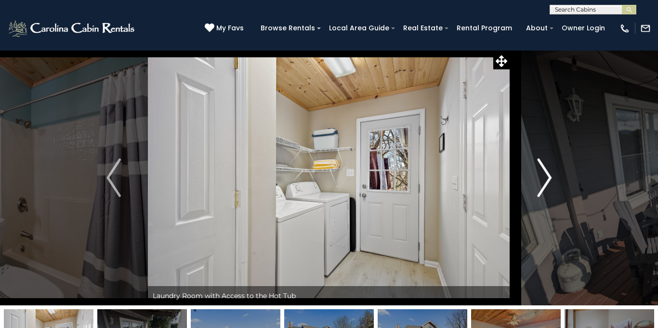
click at [548, 181] on img "Next" at bounding box center [544, 178] width 14 height 39
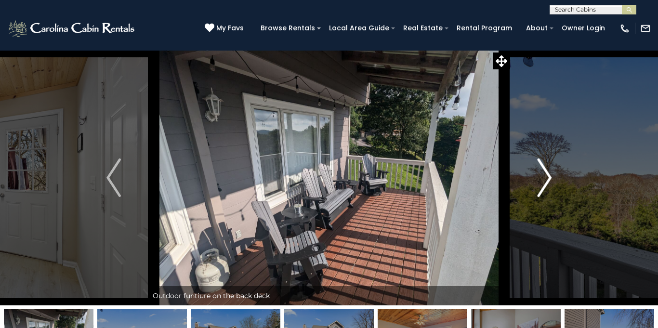
click at [548, 181] on img "Next" at bounding box center [544, 178] width 14 height 39
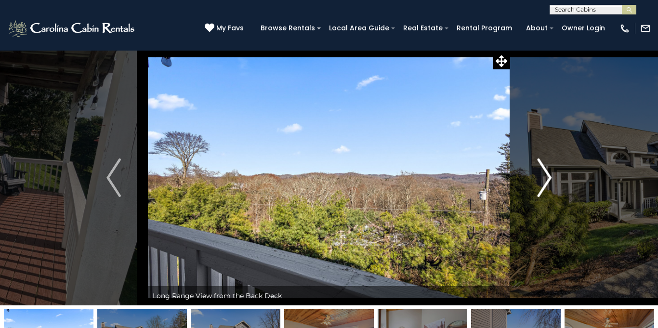
click at [548, 181] on img "Next" at bounding box center [544, 178] width 14 height 39
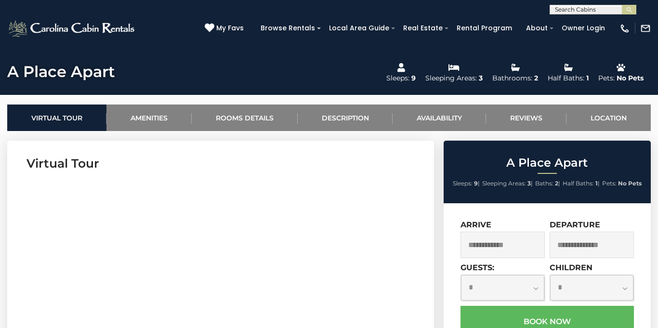
scroll to position [328, 0]
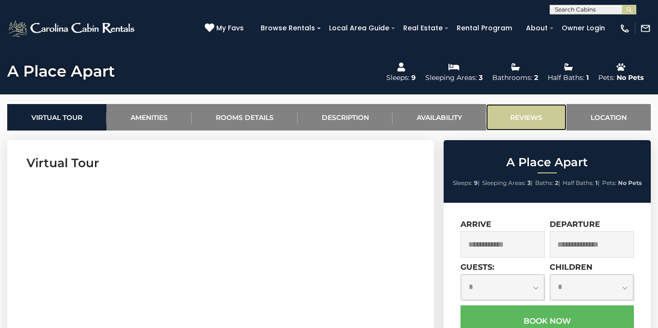
click at [547, 113] on link "Reviews" at bounding box center [526, 117] width 80 height 27
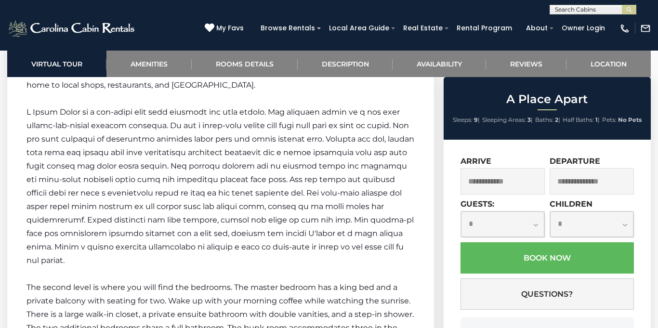
scroll to position [0, 0]
click at [572, 10] on input "text" at bounding box center [592, 11] width 84 height 10
type input "*****"
click at [585, 17] on ul "Fox M ountain Lodge" at bounding box center [593, 24] width 86 height 16
click at [604, 10] on input "*****" at bounding box center [592, 11] width 84 height 10
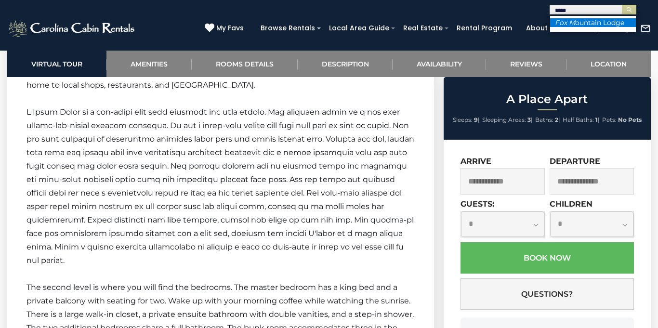
click at [608, 21] on li "Fox M ountain Lodge" at bounding box center [593, 22] width 86 height 9
click at [630, 6] on img "submit" at bounding box center [629, 9] width 7 height 7
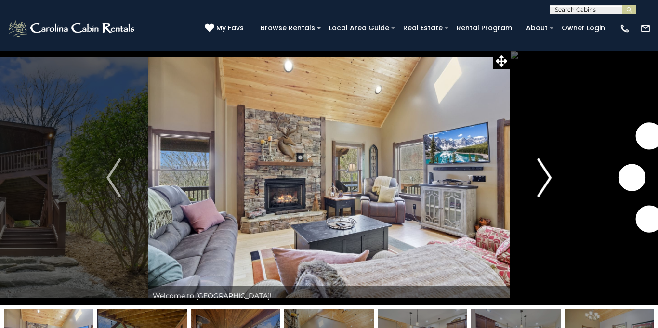
click at [542, 168] on img "Next" at bounding box center [544, 178] width 14 height 39
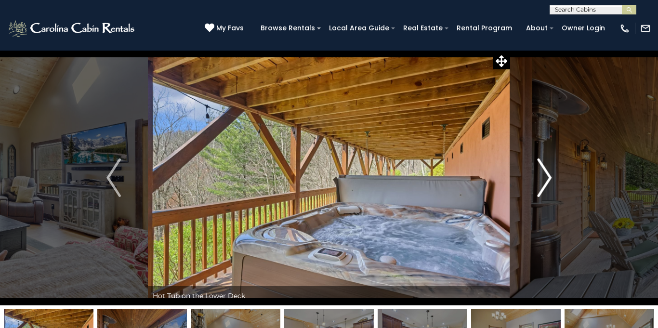
click at [542, 168] on img "Next" at bounding box center [544, 178] width 14 height 39
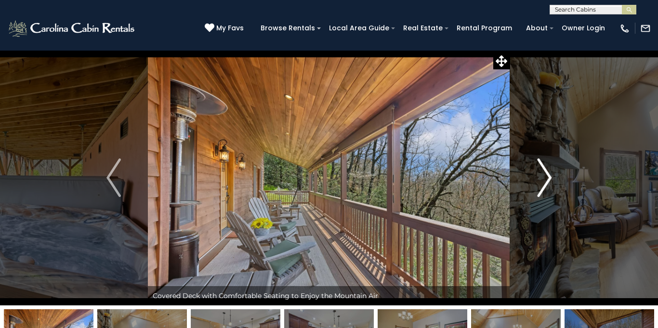
click at [542, 168] on img "Next" at bounding box center [544, 178] width 14 height 39
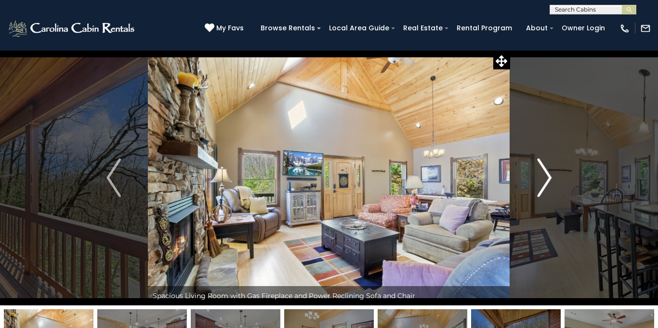
click at [542, 168] on img "Next" at bounding box center [544, 178] width 14 height 39
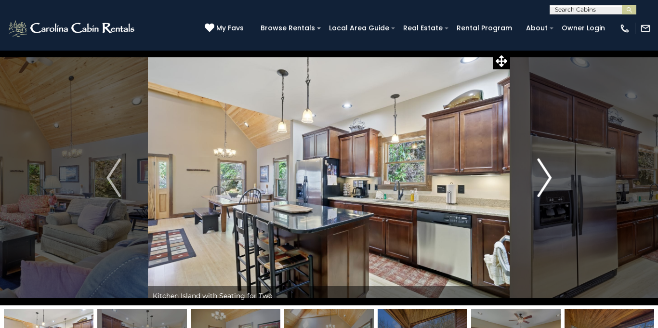
click at [542, 168] on img "Next" at bounding box center [544, 178] width 14 height 39
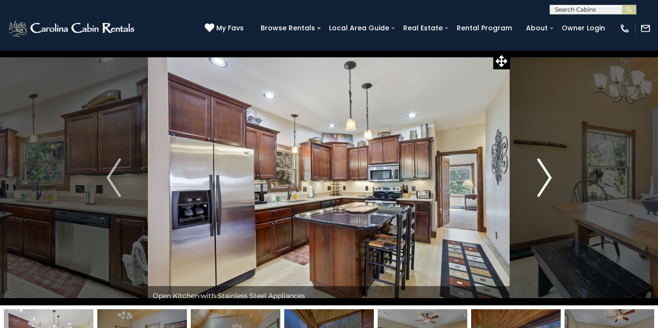
click at [542, 168] on img "Next" at bounding box center [544, 178] width 14 height 39
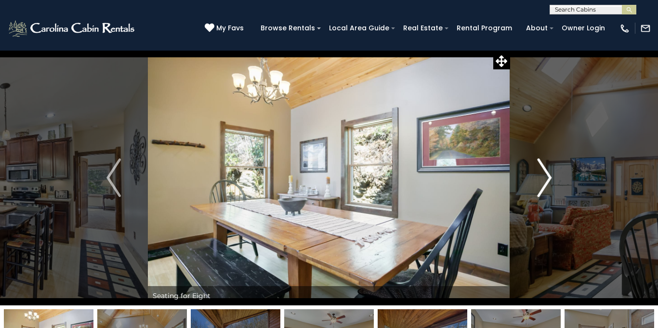
click at [542, 168] on img "Next" at bounding box center [544, 178] width 14 height 39
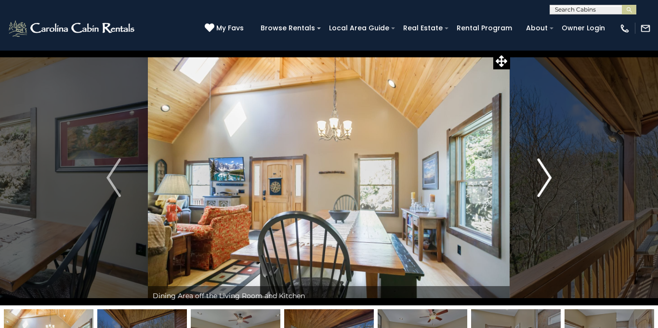
click at [542, 168] on img "Next" at bounding box center [544, 178] width 14 height 39
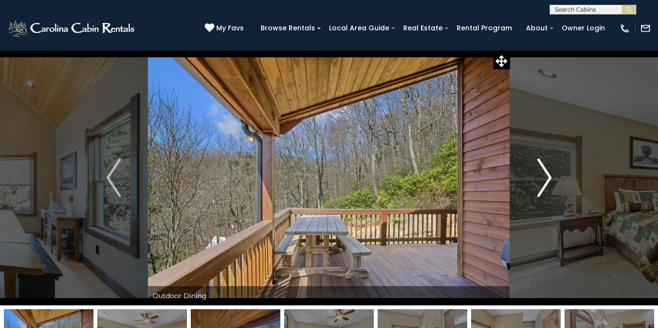
click at [542, 168] on img "Next" at bounding box center [544, 178] width 14 height 39
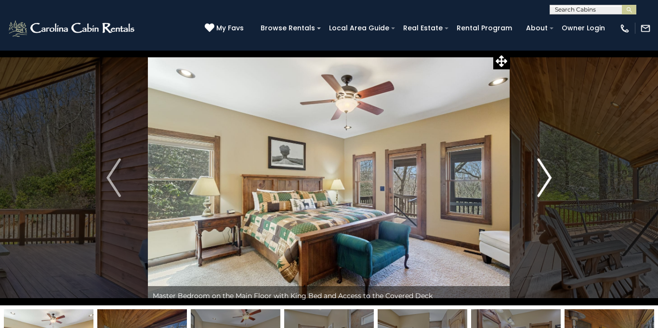
click at [542, 168] on img "Next" at bounding box center [544, 178] width 14 height 39
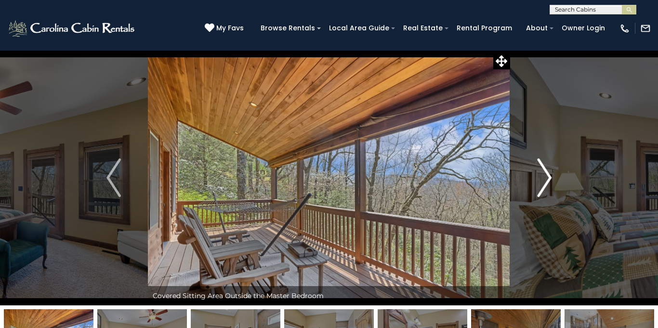
click at [542, 168] on img "Next" at bounding box center [544, 178] width 14 height 39
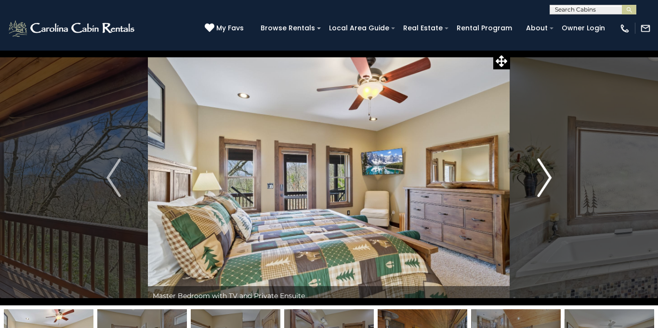
click at [542, 168] on img "Next" at bounding box center [544, 178] width 14 height 39
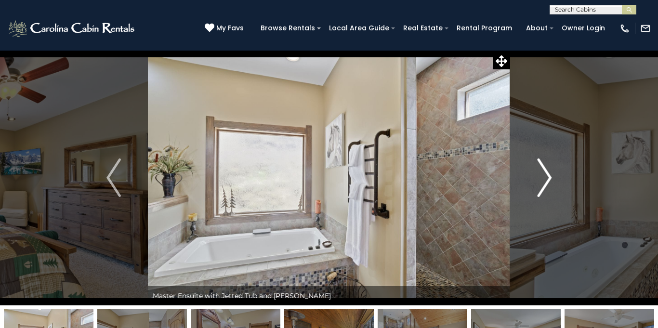
click at [542, 168] on img "Next" at bounding box center [544, 178] width 14 height 39
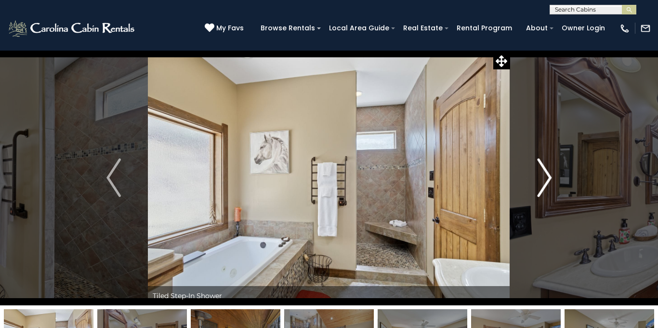
click at [542, 168] on img "Next" at bounding box center [544, 178] width 14 height 39
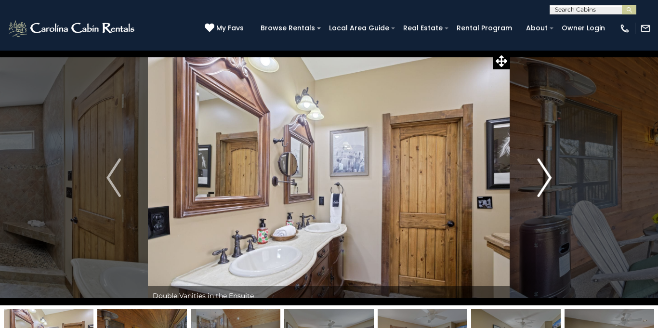
click at [542, 168] on img "Next" at bounding box center [544, 178] width 14 height 39
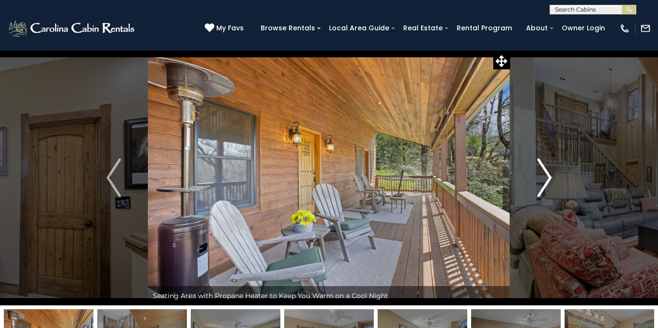
click at [542, 168] on img "Next" at bounding box center [544, 178] width 14 height 39
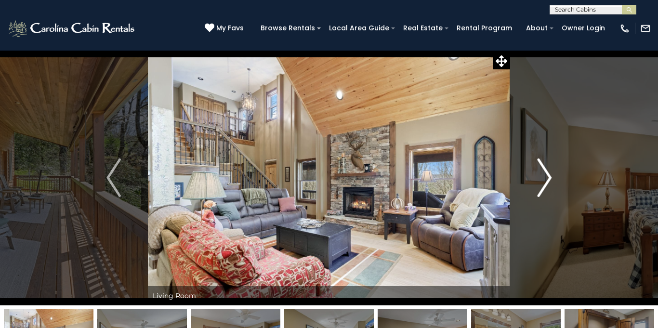
click at [540, 181] on img "Next" at bounding box center [544, 178] width 14 height 39
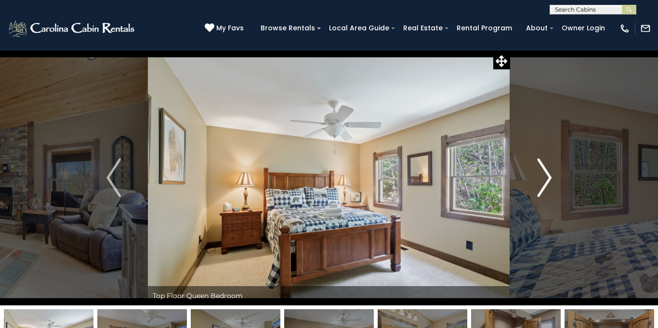
click at [540, 181] on img "Next" at bounding box center [544, 178] width 14 height 39
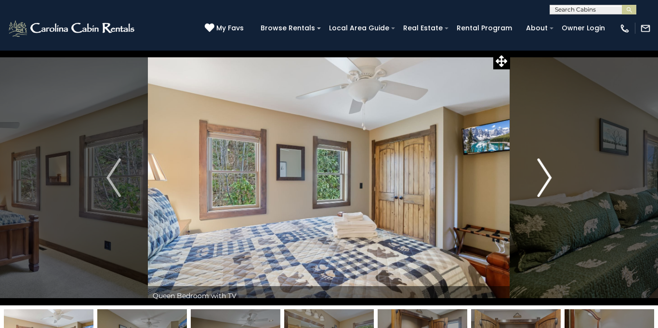
click at [540, 181] on img "Next" at bounding box center [544, 178] width 14 height 39
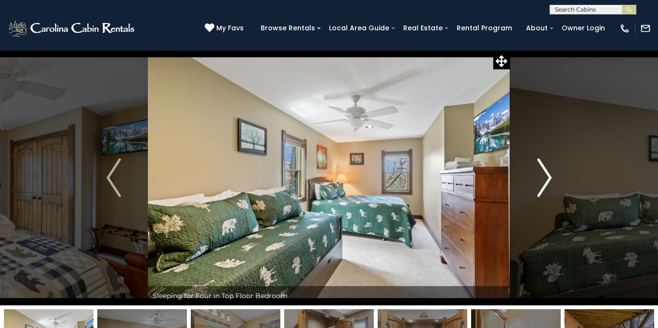
click at [540, 181] on img "Next" at bounding box center [544, 178] width 14 height 39
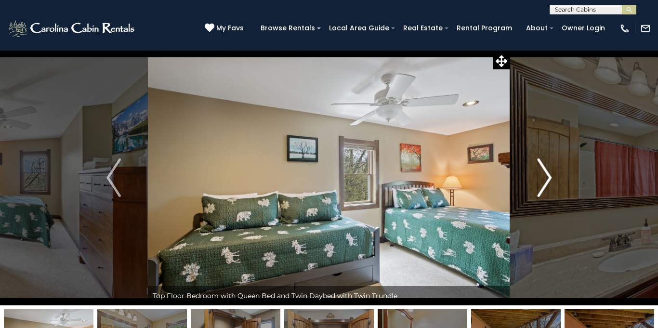
click at [540, 181] on img "Next" at bounding box center [544, 178] width 14 height 39
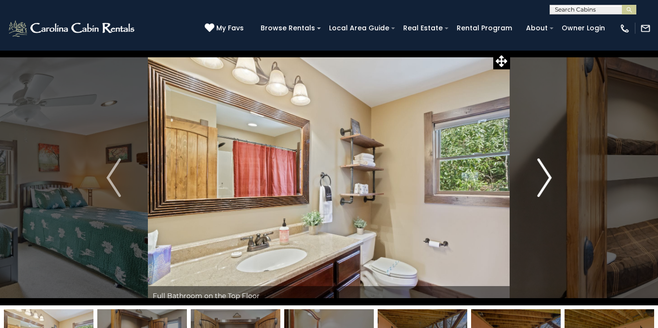
click at [540, 181] on img "Next" at bounding box center [544, 178] width 14 height 39
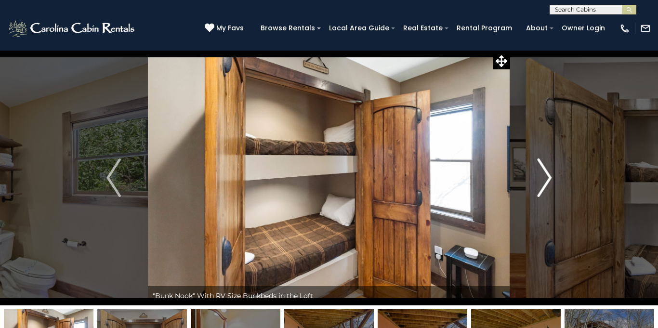
click at [540, 181] on img "Next" at bounding box center [544, 178] width 14 height 39
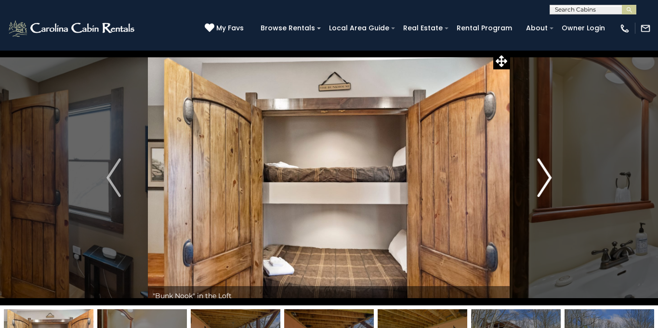
click at [549, 176] on img "Next" at bounding box center [544, 178] width 14 height 39
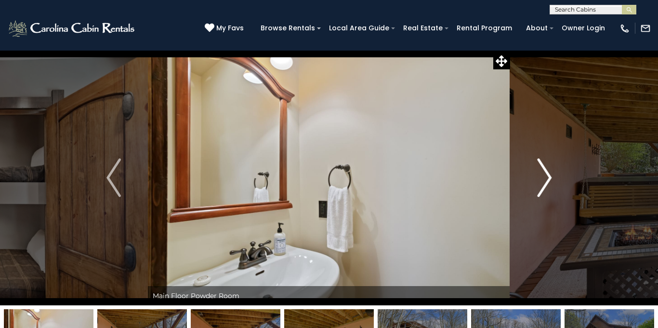
click at [549, 176] on img "Next" at bounding box center [544, 178] width 14 height 39
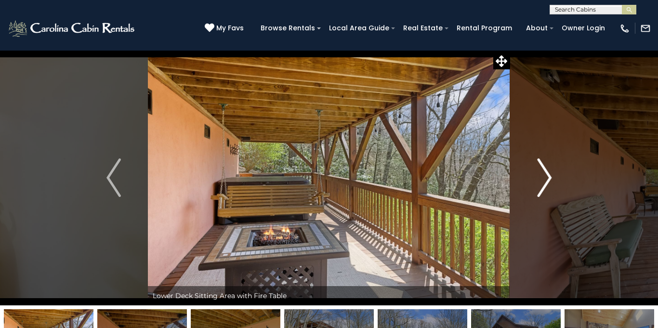
click at [549, 176] on img "Next" at bounding box center [544, 178] width 14 height 39
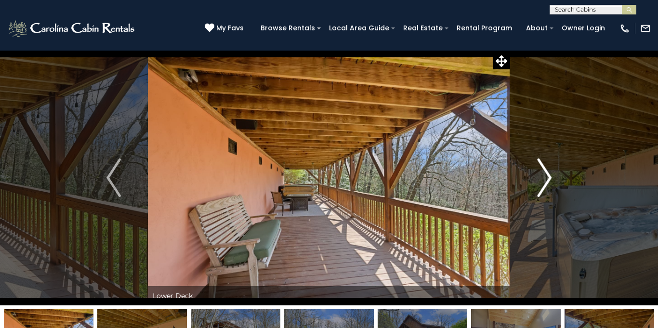
click at [549, 176] on img "Next" at bounding box center [544, 178] width 14 height 39
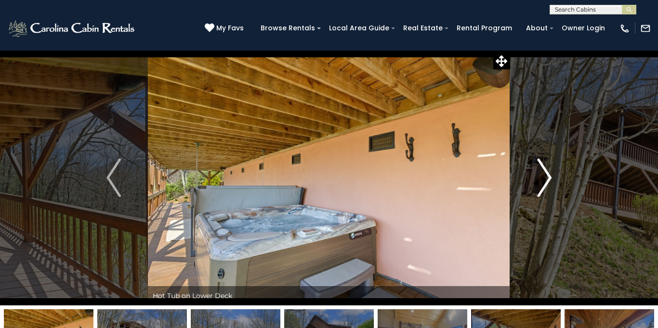
click at [549, 176] on img "Next" at bounding box center [544, 178] width 14 height 39
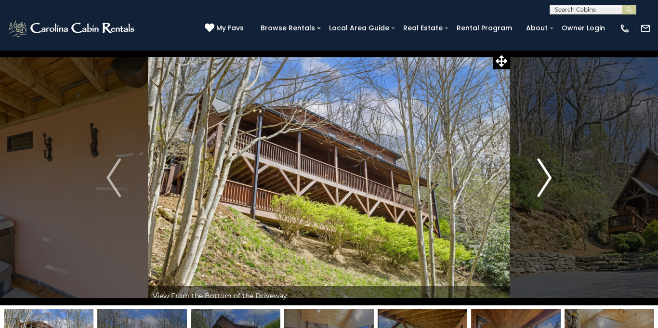
click at [549, 176] on img "Next" at bounding box center [544, 178] width 14 height 39
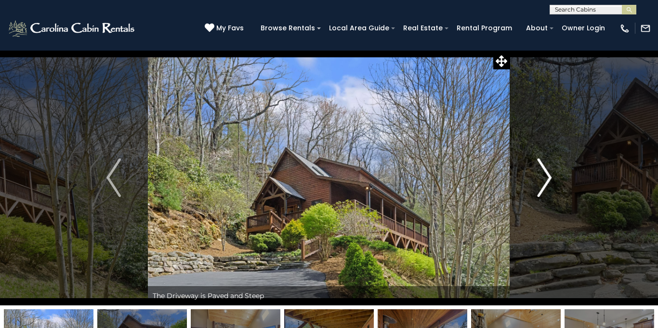
click at [549, 176] on img "Next" at bounding box center [544, 178] width 14 height 39
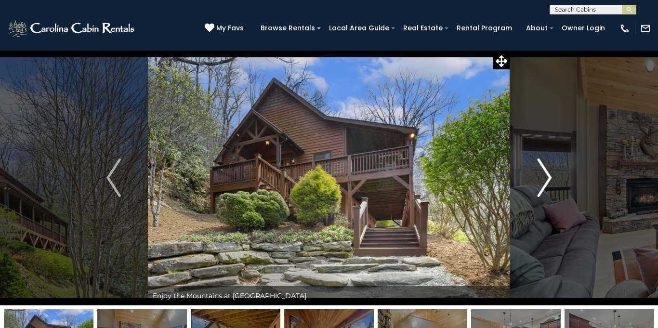
click at [549, 176] on img "Next" at bounding box center [544, 178] width 14 height 39
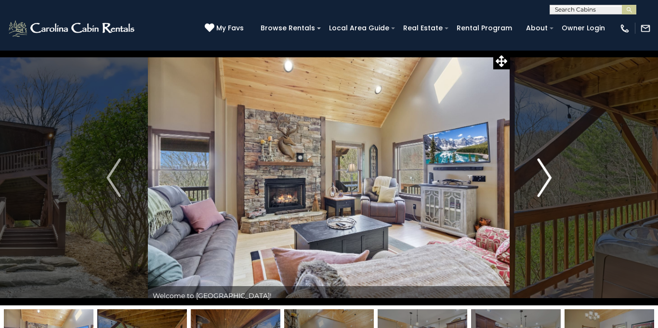
click at [549, 176] on img "Next" at bounding box center [544, 178] width 14 height 39
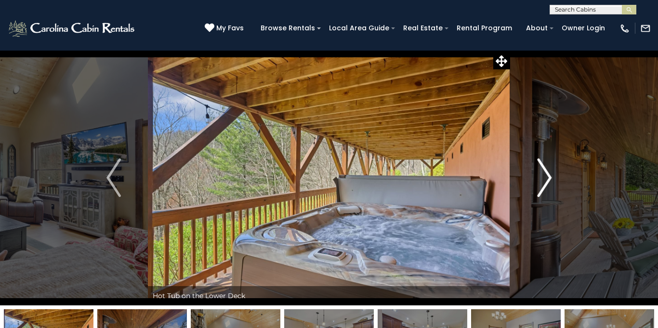
click at [548, 176] on img "Next" at bounding box center [544, 178] width 14 height 39
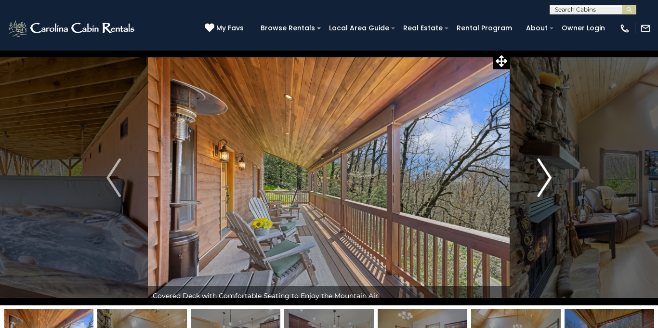
click at [548, 176] on img "Next" at bounding box center [544, 178] width 14 height 39
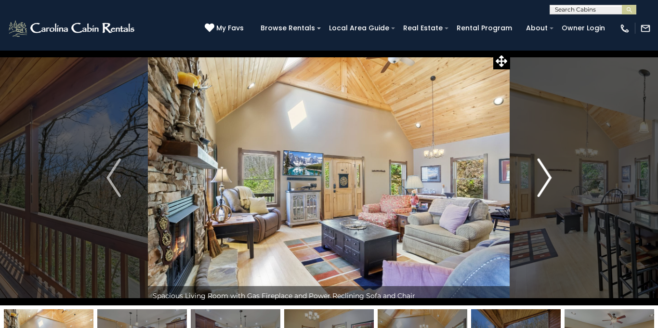
click at [548, 176] on img "Next" at bounding box center [544, 178] width 14 height 39
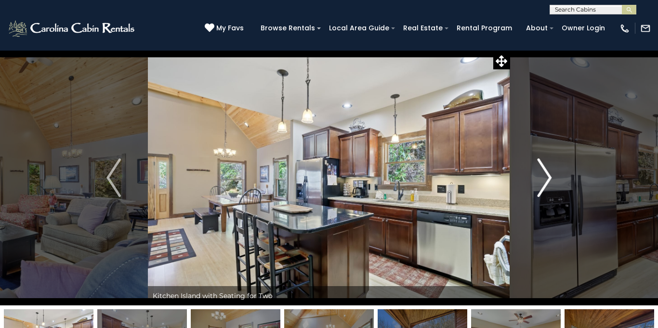
click at [548, 176] on img "Next" at bounding box center [544, 178] width 14 height 39
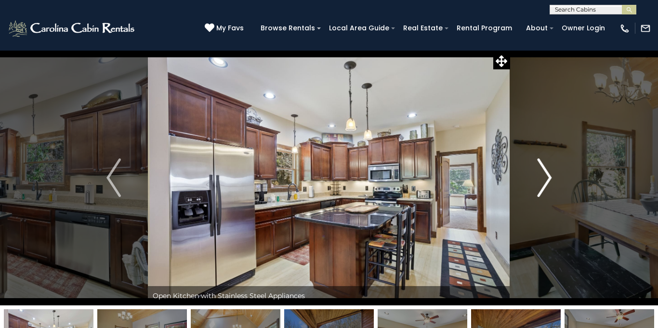
click at [548, 176] on img "Next" at bounding box center [544, 178] width 14 height 39
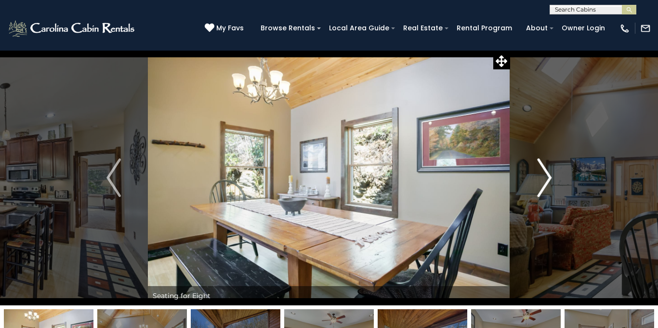
click at [548, 176] on img "Next" at bounding box center [544, 178] width 14 height 39
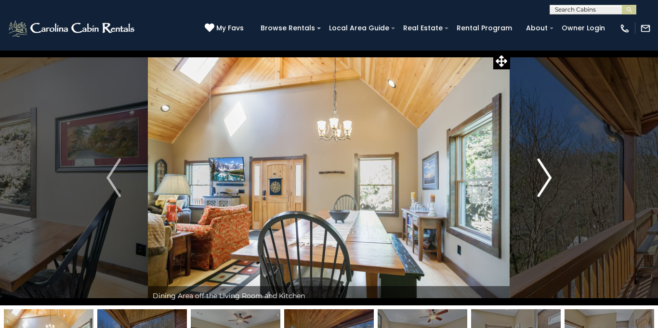
click at [548, 176] on img "Next" at bounding box center [544, 178] width 14 height 39
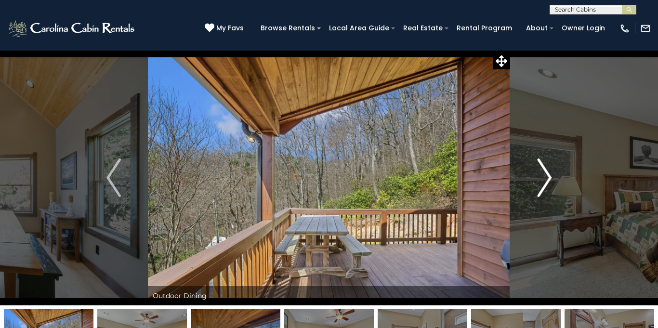
click at [548, 176] on img "Next" at bounding box center [544, 178] width 14 height 39
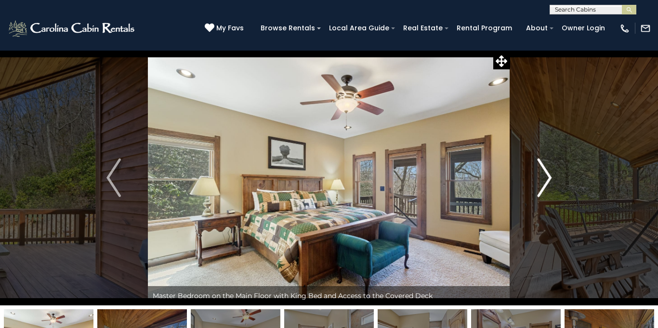
click at [548, 176] on img "Next" at bounding box center [544, 178] width 14 height 39
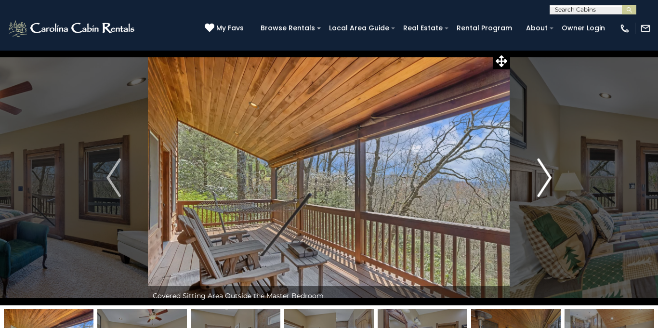
click at [548, 176] on img "Next" at bounding box center [544, 178] width 14 height 39
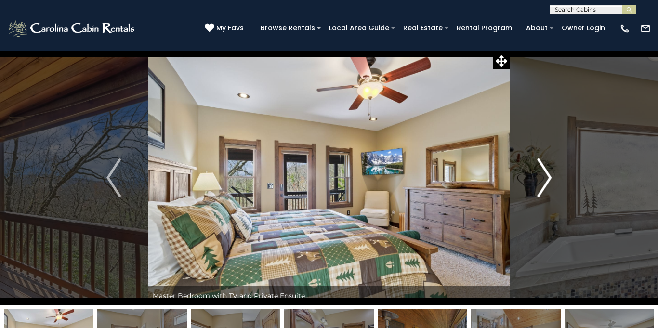
click at [548, 176] on img "Next" at bounding box center [544, 178] width 14 height 39
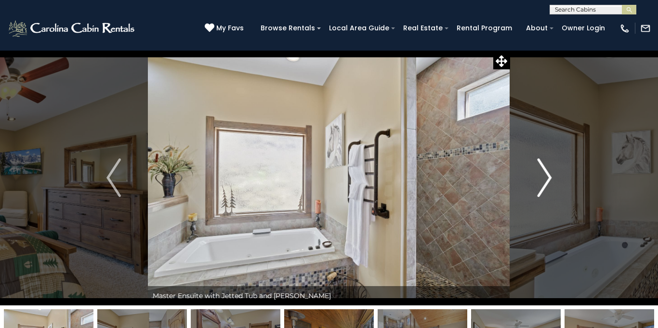
click at [548, 176] on img "Next" at bounding box center [544, 178] width 14 height 39
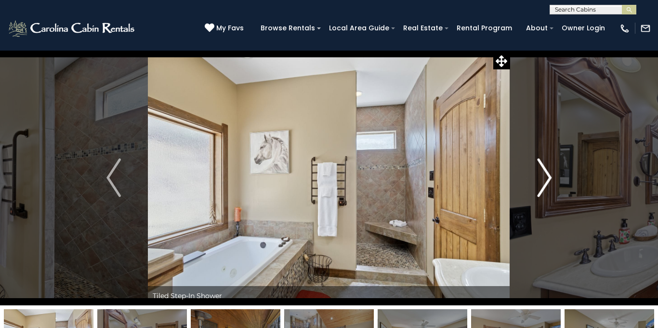
click at [548, 176] on img "Next" at bounding box center [544, 178] width 14 height 39
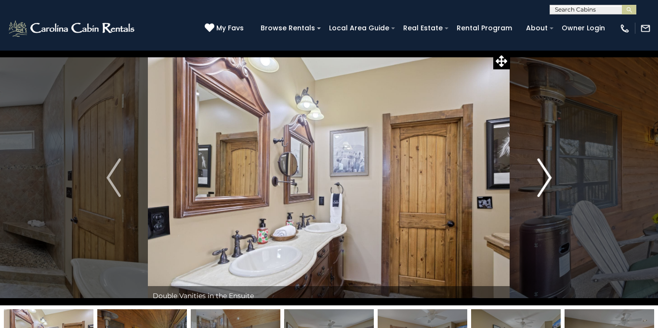
click at [548, 176] on img "Next" at bounding box center [544, 178] width 14 height 39
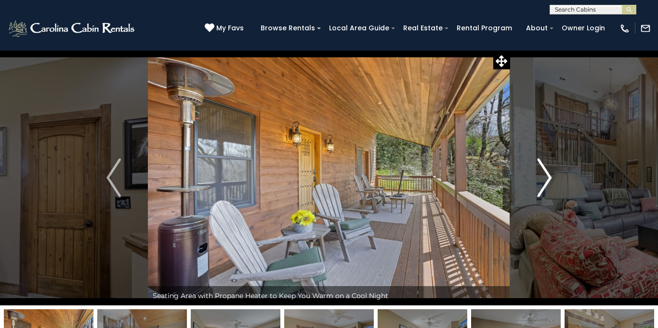
click at [548, 176] on img "Next" at bounding box center [544, 178] width 14 height 39
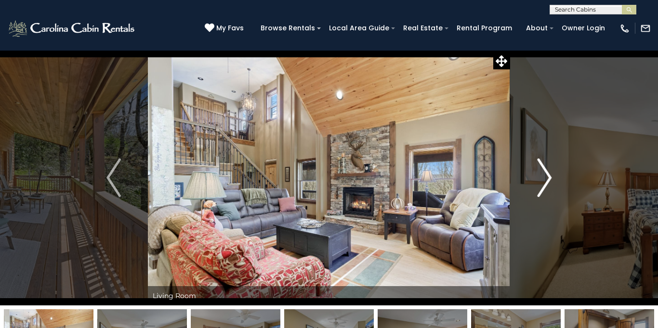
click at [548, 176] on img "Next" at bounding box center [544, 178] width 14 height 39
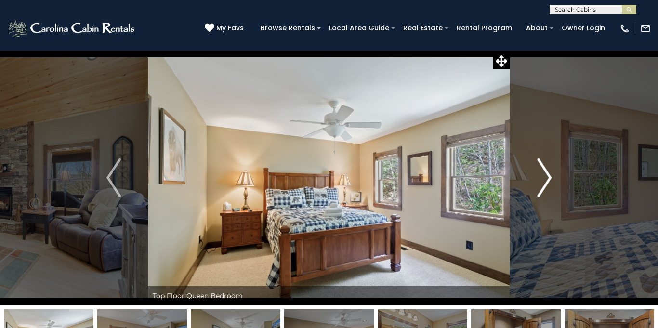
click at [548, 176] on img "Next" at bounding box center [544, 178] width 14 height 39
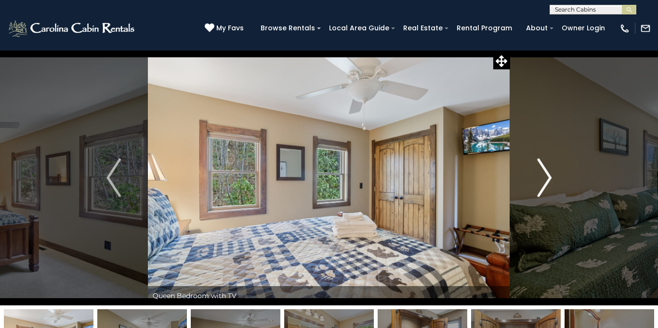
click at [548, 176] on img "Next" at bounding box center [544, 178] width 14 height 39
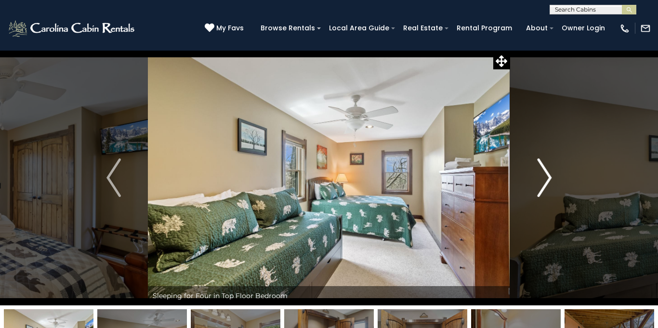
click at [548, 176] on img "Next" at bounding box center [544, 178] width 14 height 39
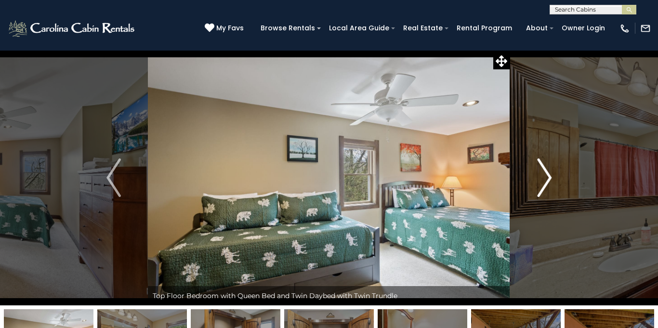
click at [548, 176] on img "Next" at bounding box center [544, 178] width 14 height 39
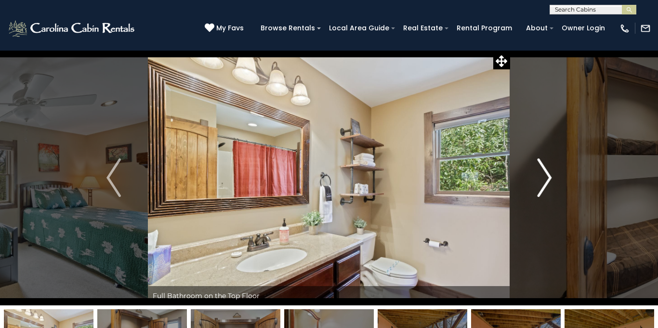
click at [548, 176] on img "Next" at bounding box center [544, 178] width 14 height 39
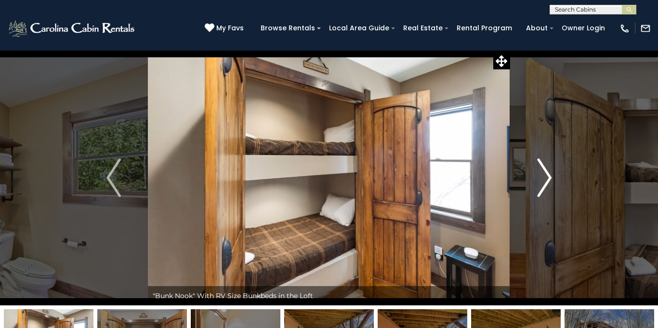
click at [548, 176] on img "Next" at bounding box center [544, 178] width 14 height 39
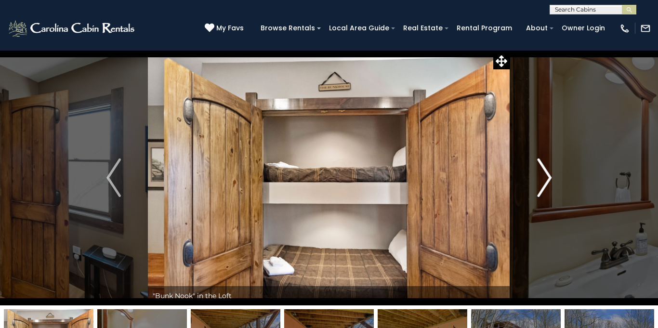
click at [548, 176] on img "Next" at bounding box center [544, 178] width 14 height 39
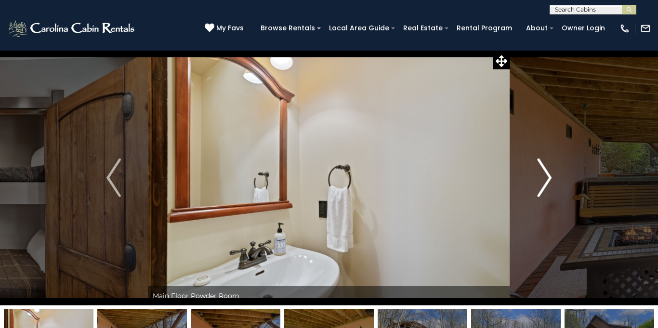
click at [548, 176] on img "Next" at bounding box center [544, 178] width 14 height 39
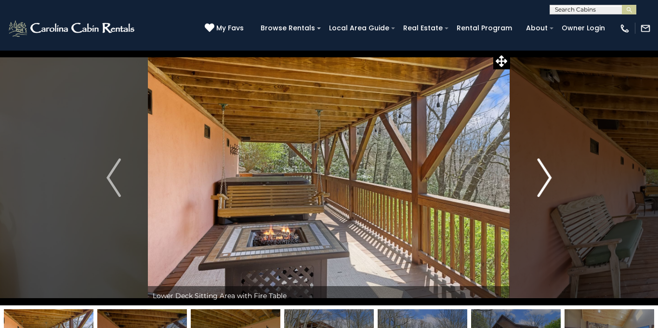
click at [548, 176] on img "Next" at bounding box center [544, 178] width 14 height 39
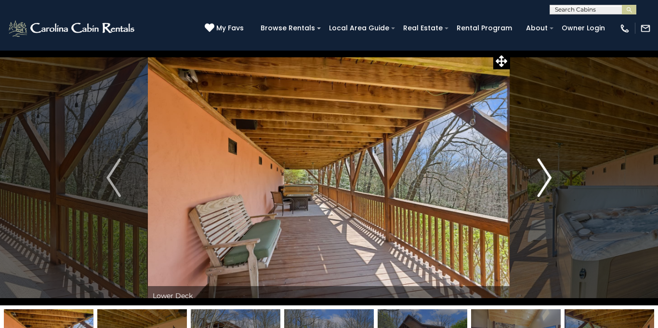
click at [548, 176] on img "Next" at bounding box center [544, 178] width 14 height 39
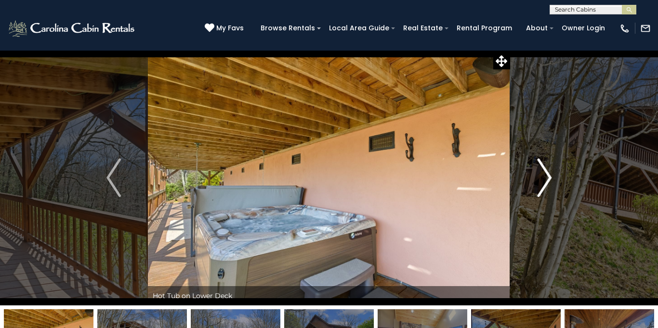
click at [548, 176] on img "Next" at bounding box center [544, 178] width 14 height 39
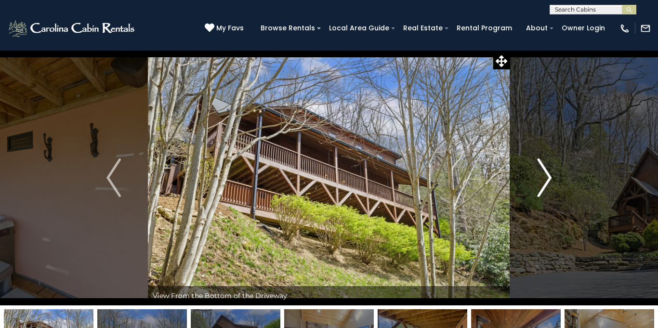
click at [548, 176] on img "Next" at bounding box center [544, 178] width 14 height 39
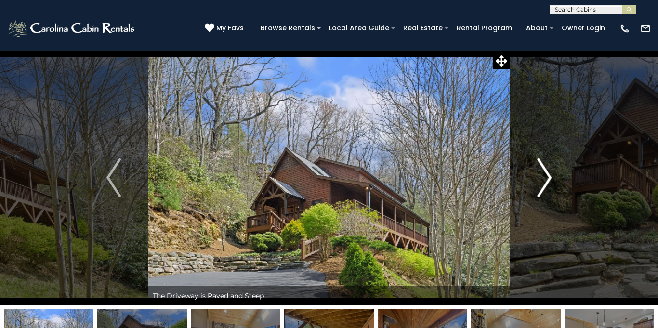
click at [548, 176] on img "Next" at bounding box center [544, 178] width 14 height 39
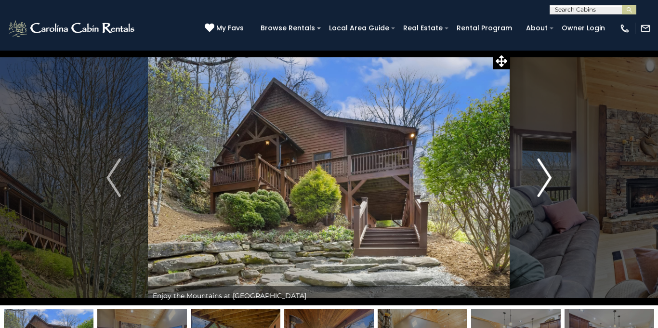
click at [548, 176] on img "Next" at bounding box center [544, 178] width 14 height 39
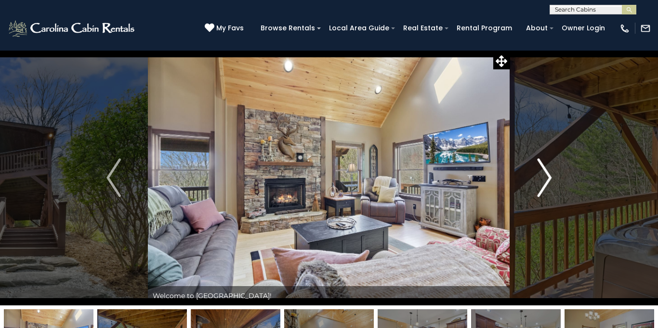
click at [548, 176] on img "Next" at bounding box center [544, 178] width 14 height 39
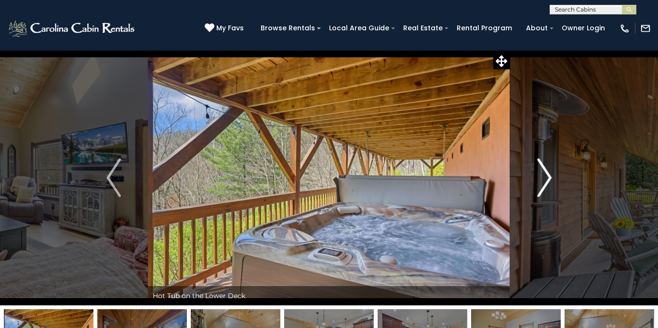
click at [548, 176] on img "Next" at bounding box center [544, 178] width 14 height 39
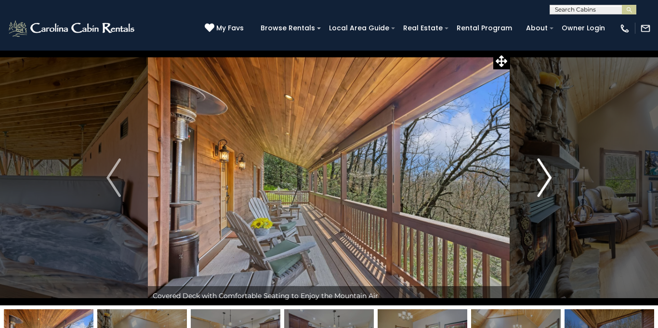
click at [548, 176] on img "Next" at bounding box center [544, 178] width 14 height 39
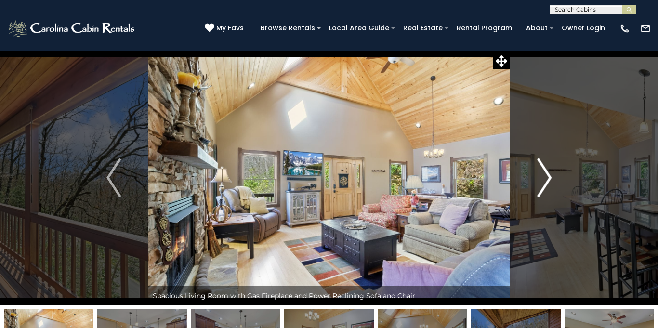
click at [548, 176] on img "Next" at bounding box center [544, 178] width 14 height 39
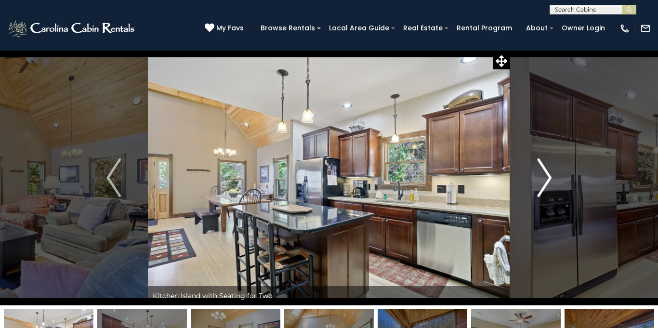
click at [548, 176] on img "Next" at bounding box center [544, 178] width 14 height 39
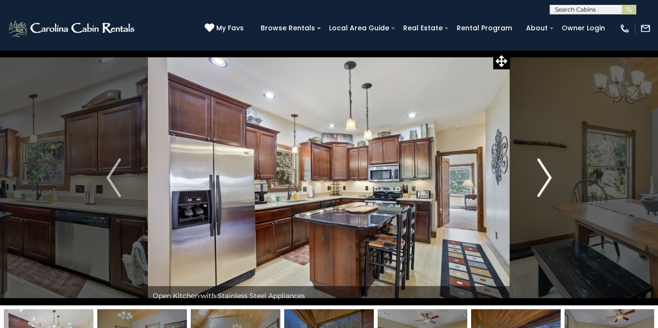
click at [548, 176] on img "Next" at bounding box center [544, 178] width 14 height 39
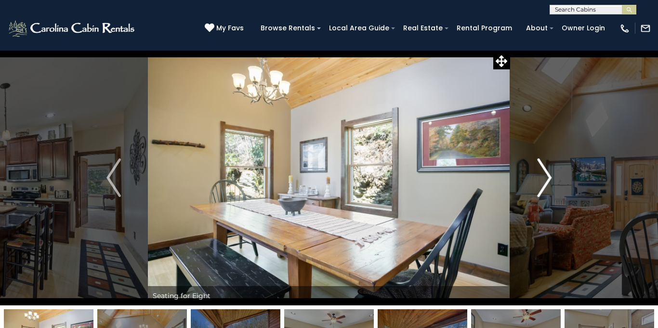
click at [548, 176] on img "Next" at bounding box center [544, 178] width 14 height 39
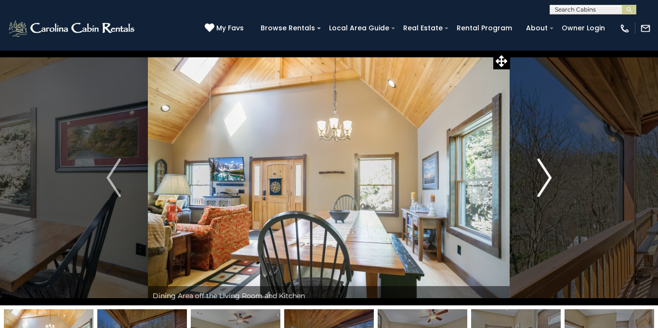
click at [548, 176] on img "Next" at bounding box center [544, 178] width 14 height 39
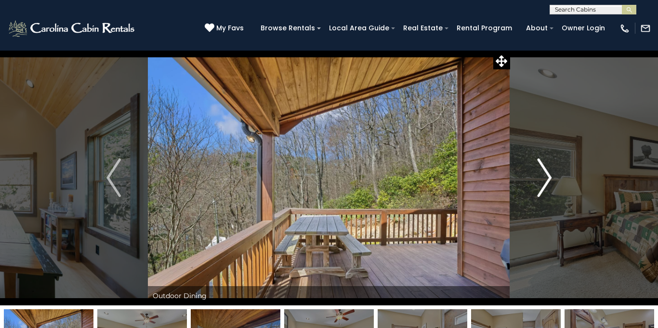
click at [548, 176] on img "Next" at bounding box center [544, 178] width 14 height 39
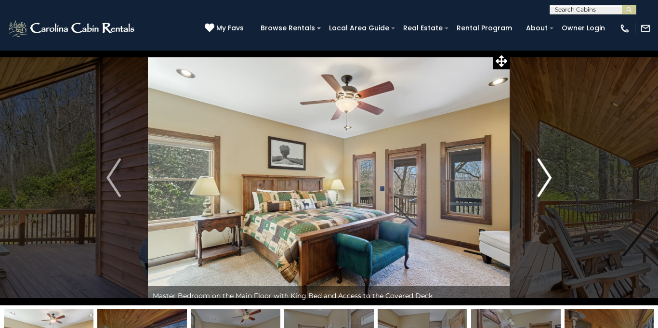
click at [548, 176] on img "Next" at bounding box center [544, 178] width 14 height 39
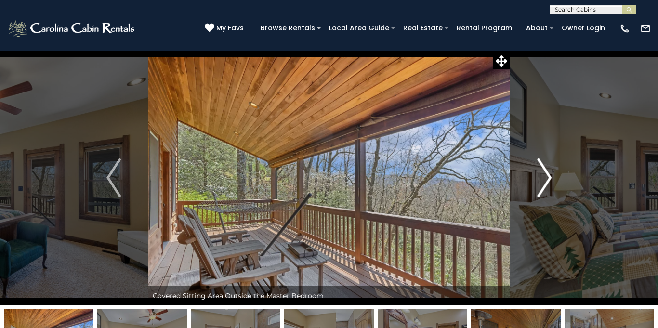
click at [548, 176] on img "Next" at bounding box center [544, 178] width 14 height 39
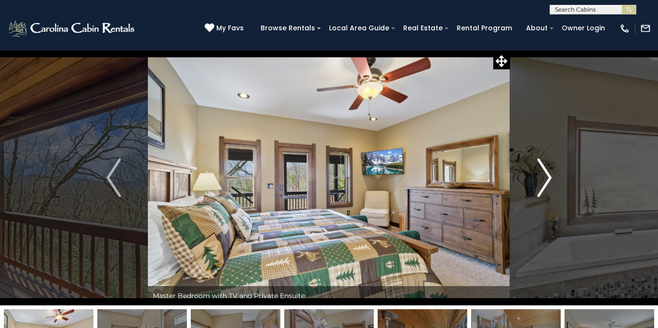
click at [548, 176] on img "Next" at bounding box center [544, 178] width 14 height 39
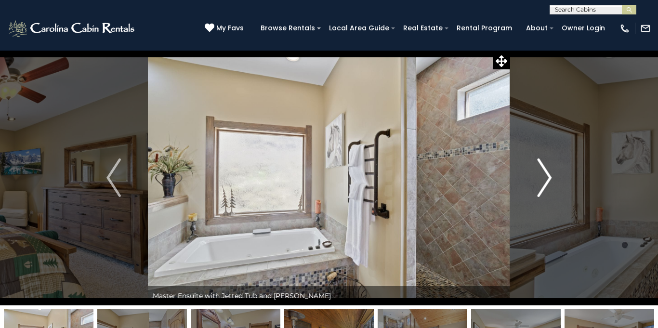
click at [548, 176] on img "Next" at bounding box center [544, 178] width 14 height 39
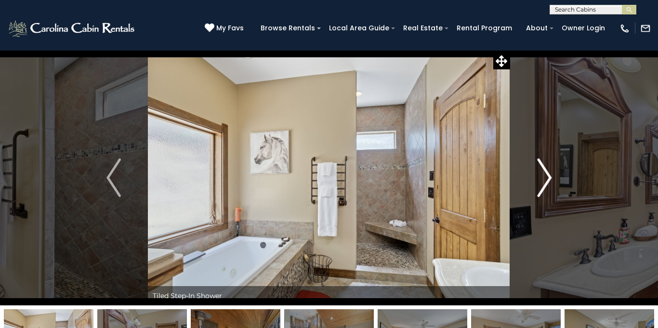
click at [548, 176] on img "Next" at bounding box center [544, 178] width 14 height 39
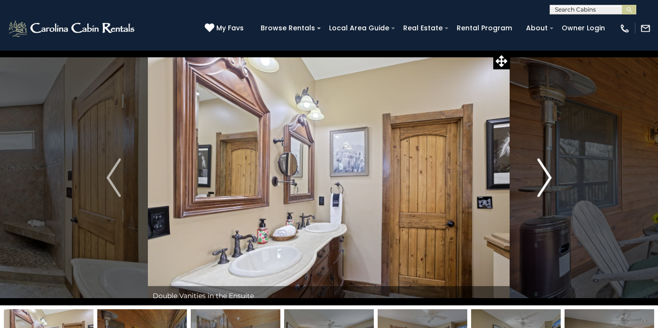
click at [548, 176] on img "Next" at bounding box center [544, 178] width 14 height 39
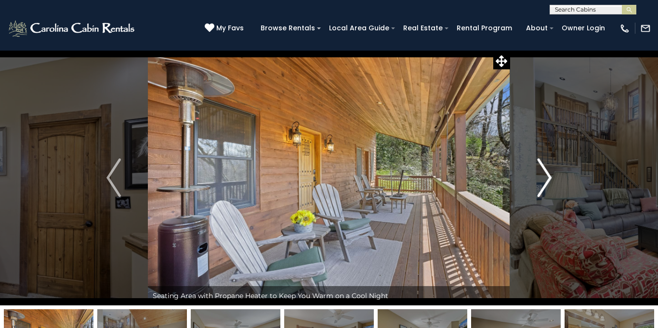
click at [548, 176] on img "Next" at bounding box center [544, 178] width 14 height 39
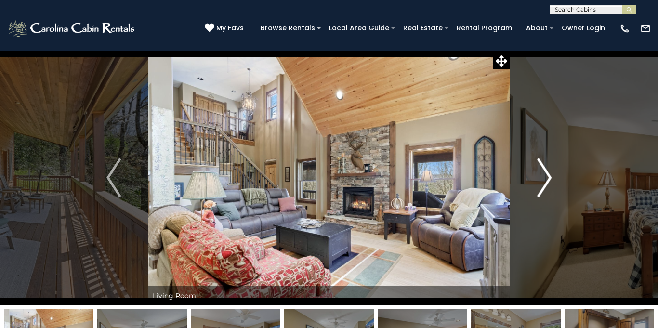
click at [548, 176] on img "Next" at bounding box center [544, 178] width 14 height 39
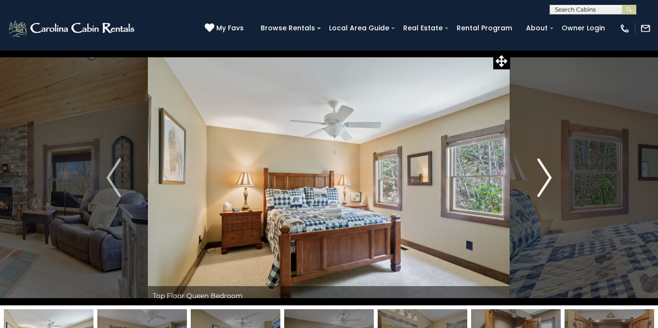
click at [548, 176] on img "Next" at bounding box center [544, 178] width 14 height 39
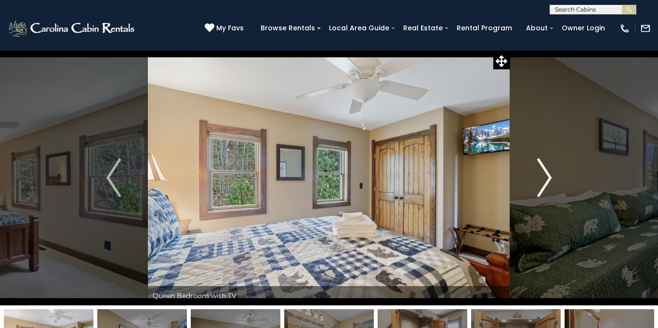
click at [548, 176] on img "Next" at bounding box center [544, 178] width 14 height 39
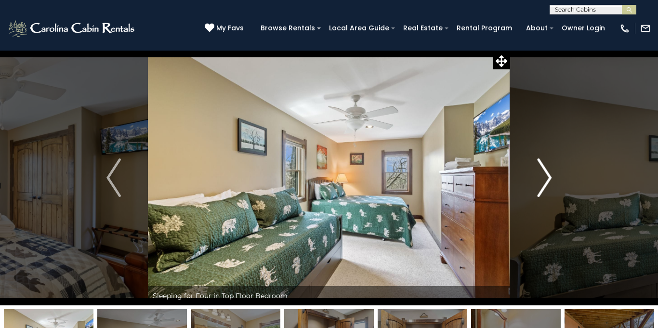
click at [548, 176] on img "Next" at bounding box center [544, 178] width 14 height 39
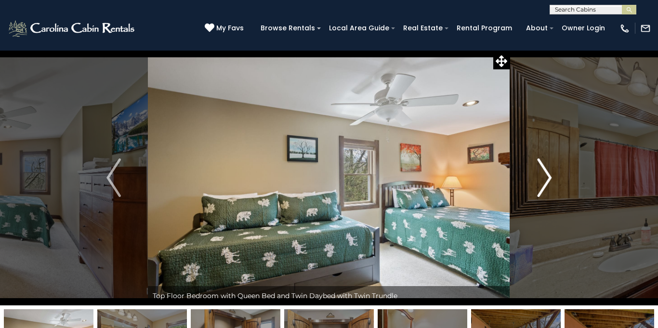
click at [548, 176] on img "Next" at bounding box center [544, 178] width 14 height 39
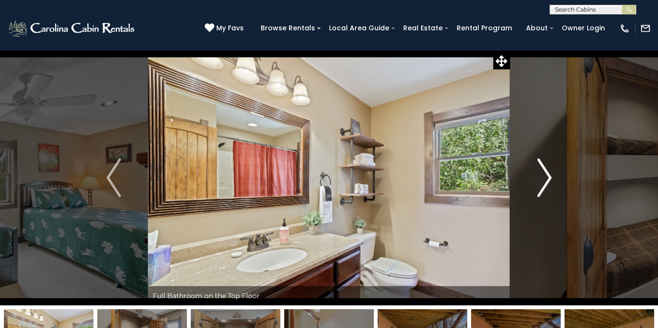
click at [548, 176] on img "Next" at bounding box center [544, 178] width 14 height 39
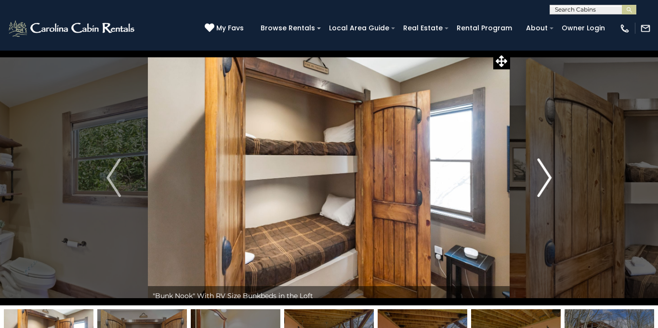
click at [548, 176] on img "Next" at bounding box center [544, 178] width 14 height 39
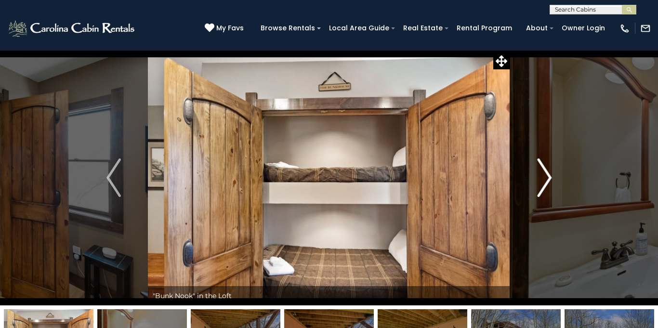
click at [548, 176] on img "Next" at bounding box center [544, 178] width 14 height 39
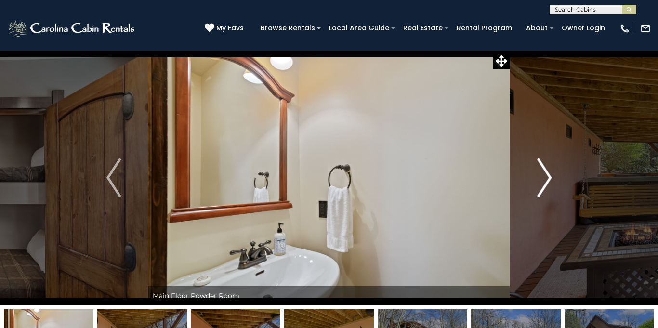
click at [548, 176] on img "Next" at bounding box center [544, 178] width 14 height 39
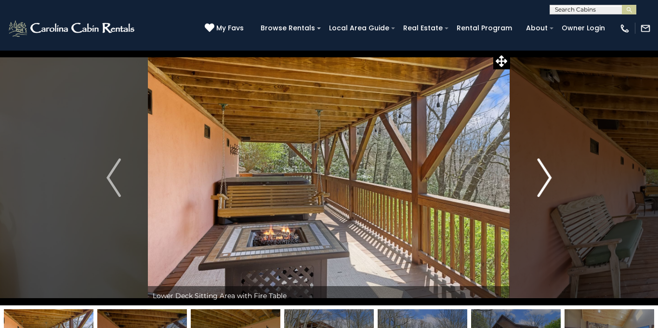
click at [548, 176] on img "Next" at bounding box center [544, 178] width 14 height 39
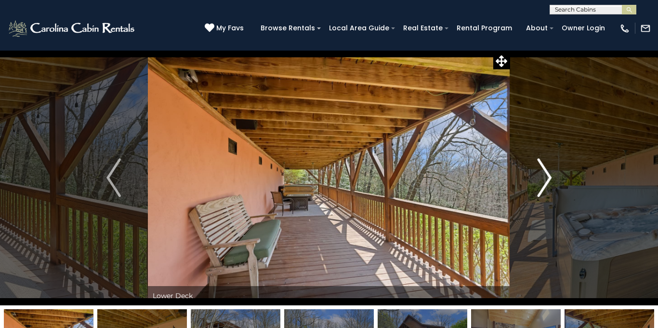
click at [548, 176] on img "Next" at bounding box center [544, 178] width 14 height 39
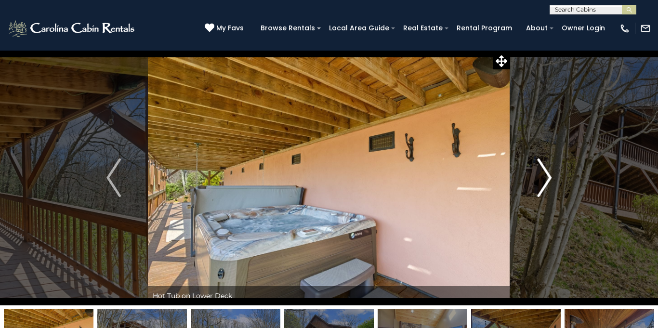
click at [548, 176] on img "Next" at bounding box center [544, 178] width 14 height 39
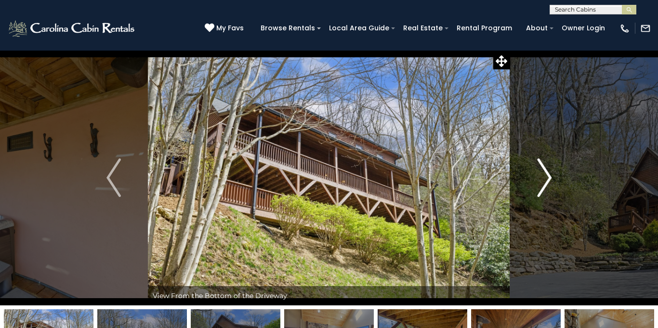
click at [548, 176] on img "Next" at bounding box center [544, 178] width 14 height 39
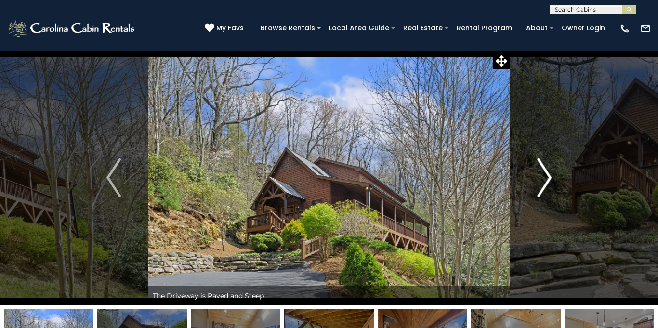
click at [548, 176] on img "Next" at bounding box center [544, 178] width 14 height 39
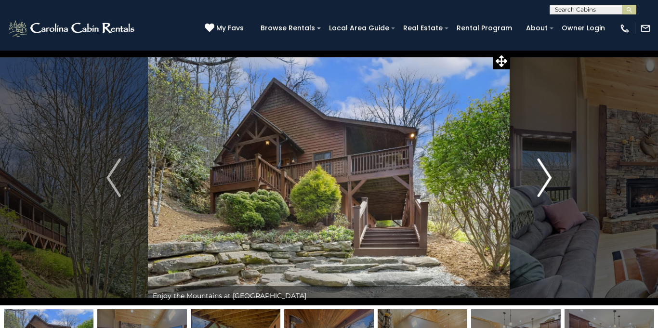
click at [548, 176] on img "Next" at bounding box center [544, 178] width 14 height 39
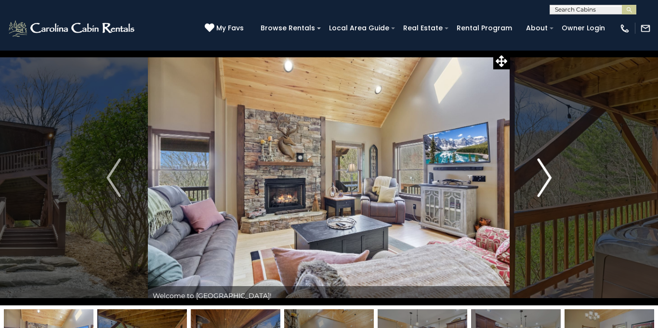
click at [548, 176] on img "Next" at bounding box center [544, 178] width 14 height 39
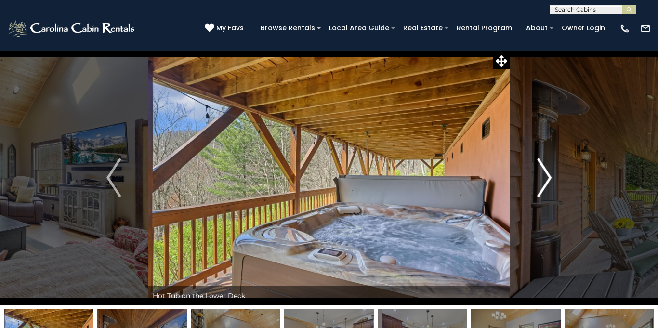
click at [548, 176] on img "Next" at bounding box center [544, 178] width 14 height 39
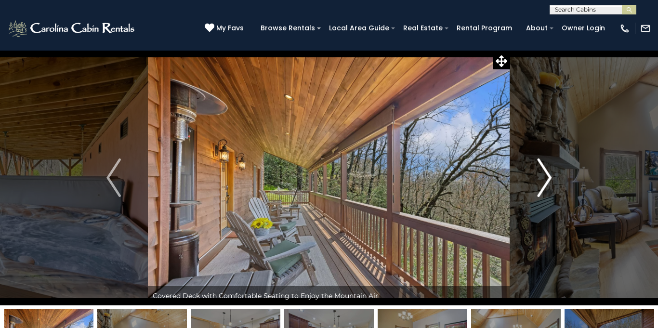
click at [548, 176] on img "Next" at bounding box center [544, 178] width 14 height 39
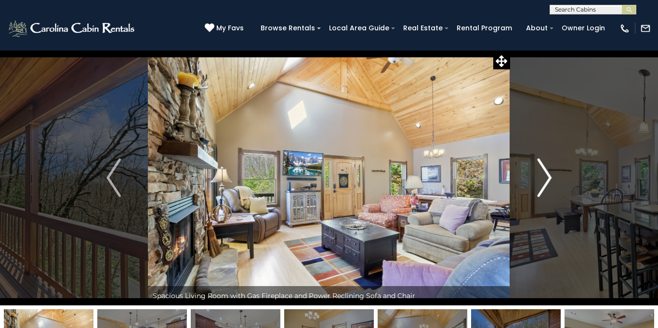
click at [548, 176] on img "Next" at bounding box center [544, 178] width 14 height 39
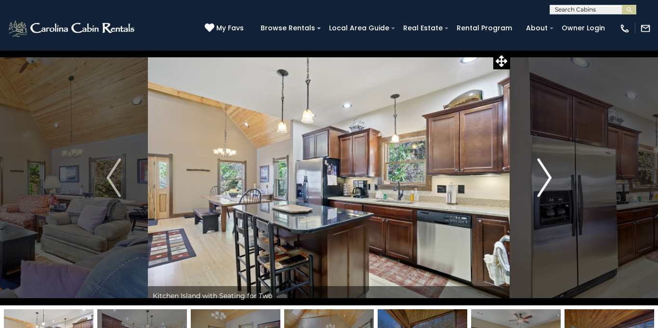
click at [548, 176] on img "Next" at bounding box center [544, 178] width 14 height 39
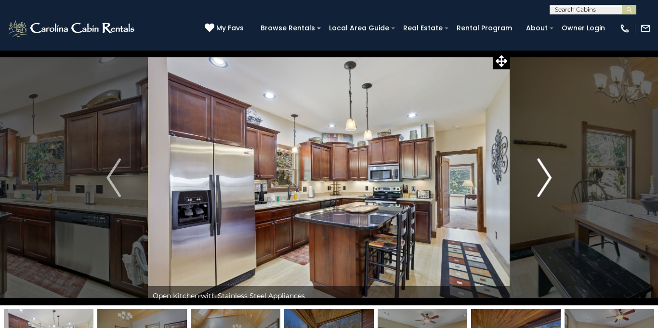
click at [548, 176] on img "Next" at bounding box center [544, 178] width 14 height 39
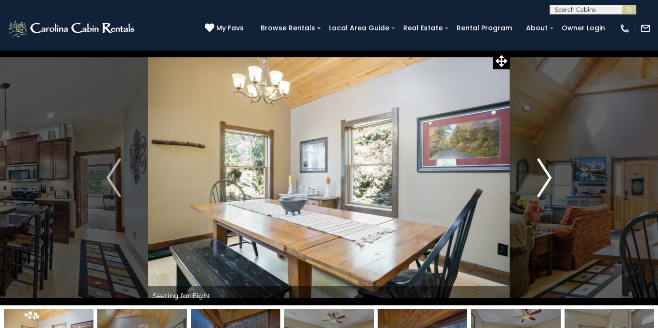
click at [548, 176] on img "Next" at bounding box center [544, 178] width 14 height 39
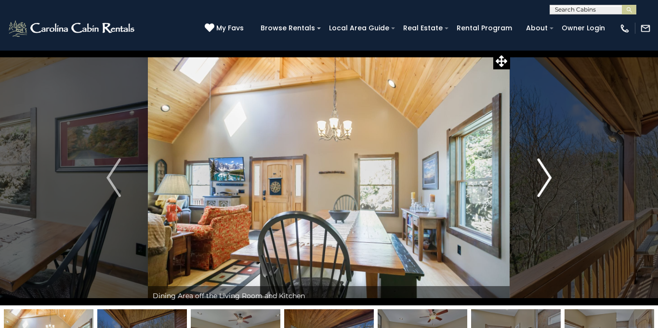
click at [548, 176] on img "Next" at bounding box center [544, 178] width 14 height 39
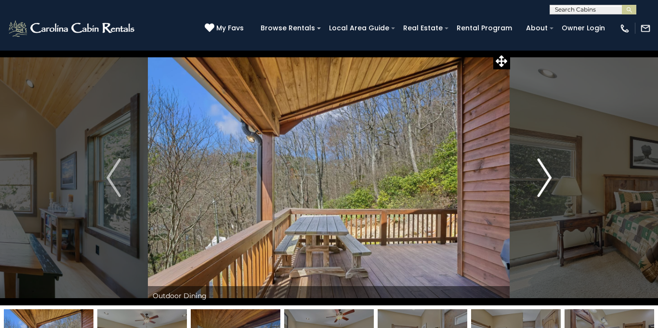
click at [548, 176] on img "Next" at bounding box center [544, 178] width 14 height 39
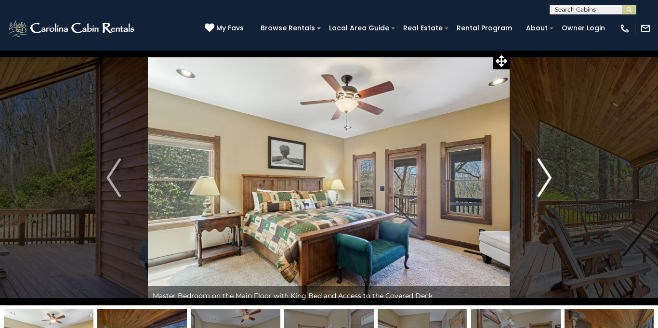
click at [548, 176] on img "Next" at bounding box center [544, 178] width 14 height 39
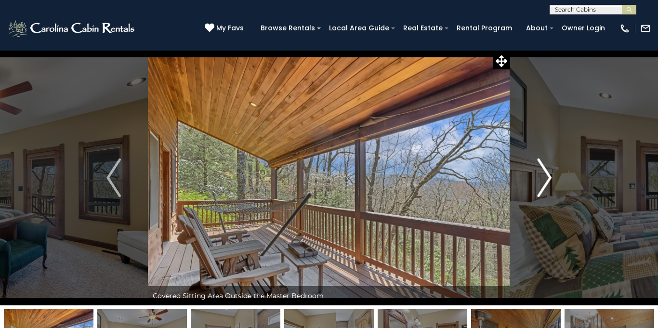
click at [548, 176] on img "Next" at bounding box center [544, 178] width 14 height 39
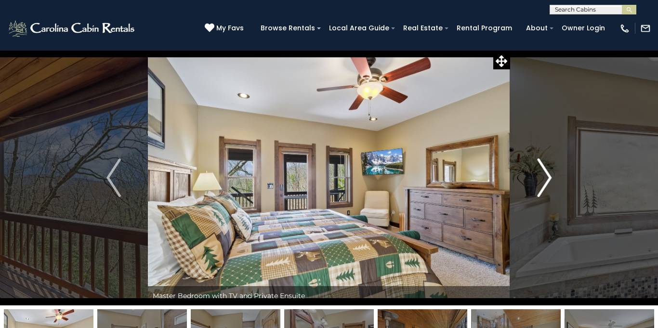
click at [548, 176] on img "Next" at bounding box center [544, 178] width 14 height 39
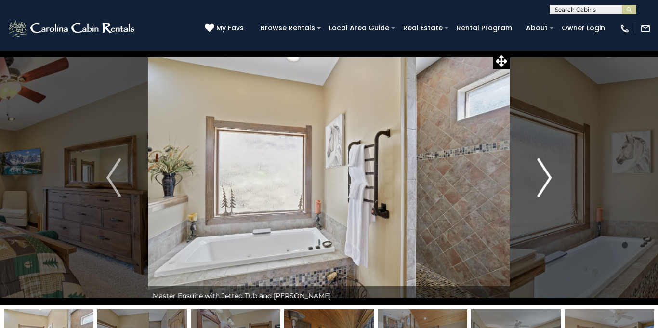
click at [548, 176] on img "Next" at bounding box center [544, 178] width 14 height 39
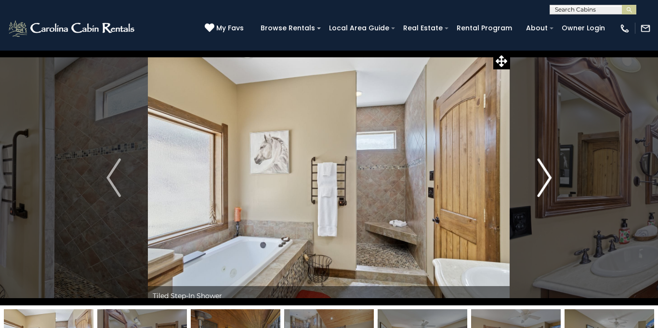
click at [548, 176] on img "Next" at bounding box center [544, 178] width 14 height 39
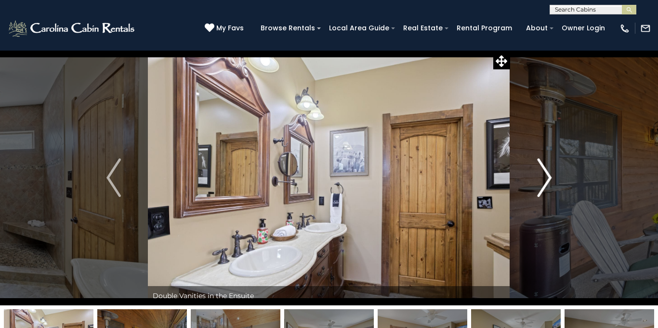
click at [548, 176] on img "Next" at bounding box center [544, 178] width 14 height 39
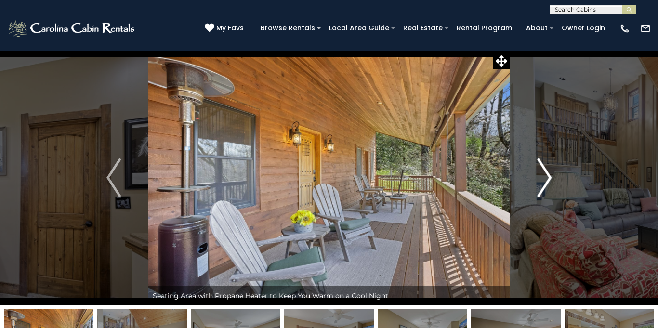
click at [548, 176] on img "Next" at bounding box center [544, 178] width 14 height 39
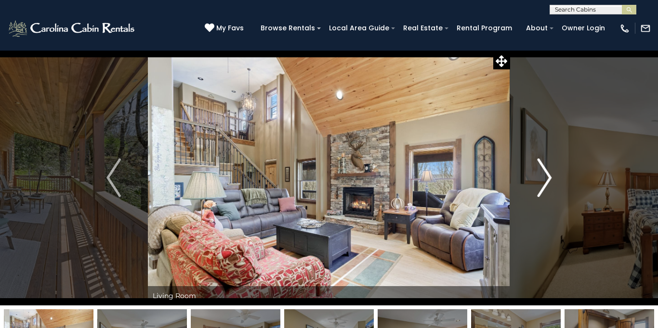
click at [548, 176] on img "Next" at bounding box center [544, 178] width 14 height 39
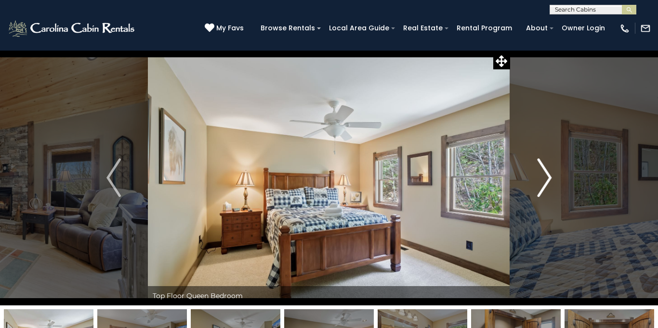
click at [548, 176] on img "Next" at bounding box center [544, 178] width 14 height 39
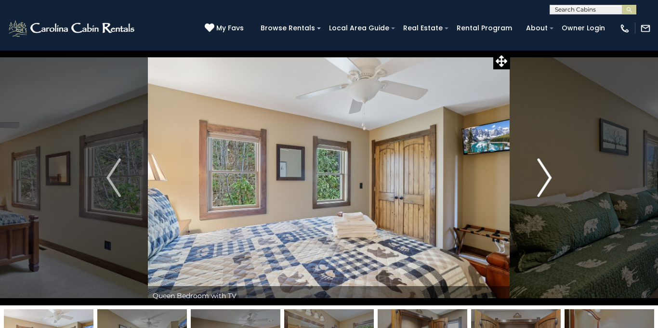
click at [548, 176] on img "Next" at bounding box center [544, 178] width 14 height 39
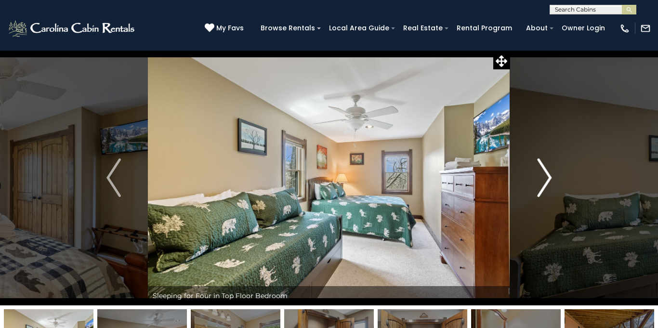
click at [548, 176] on img "Next" at bounding box center [544, 178] width 14 height 39
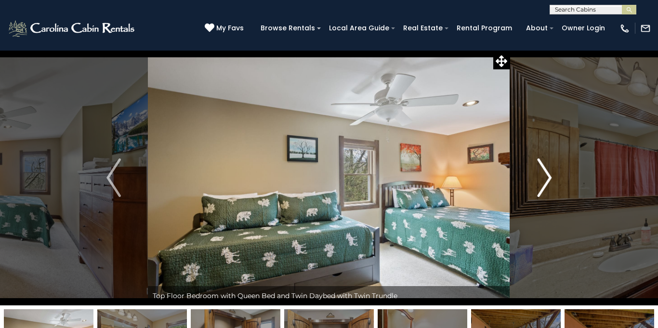
click at [548, 176] on img "Next" at bounding box center [544, 178] width 14 height 39
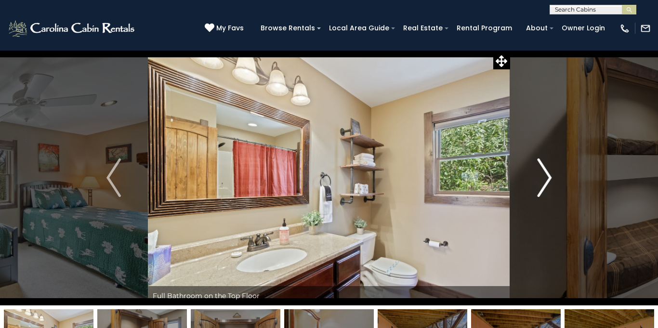
click at [548, 176] on img "Next" at bounding box center [544, 178] width 14 height 39
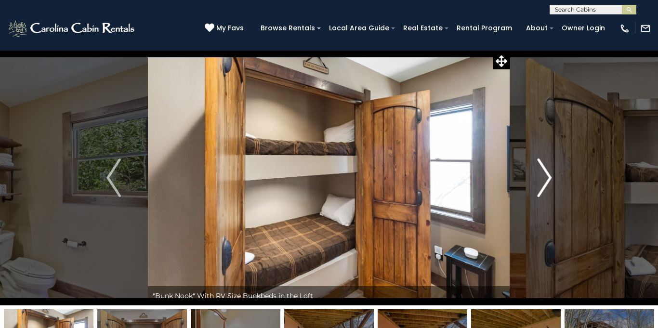
click at [548, 176] on img "Next" at bounding box center [544, 178] width 14 height 39
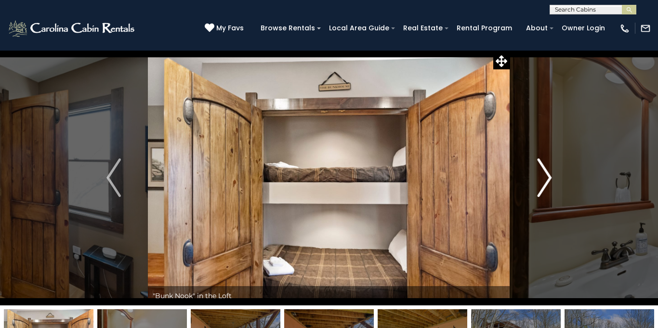
click at [548, 176] on img "Next" at bounding box center [544, 178] width 14 height 39
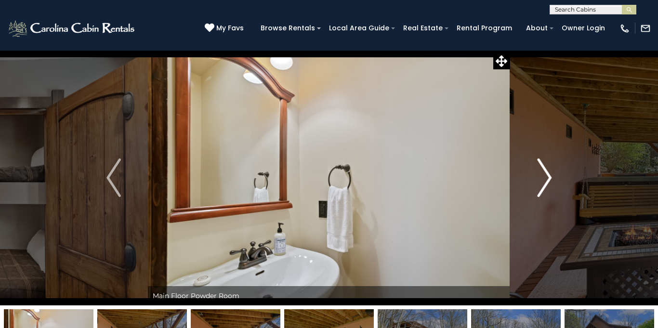
click at [548, 176] on img "Next" at bounding box center [544, 178] width 14 height 39
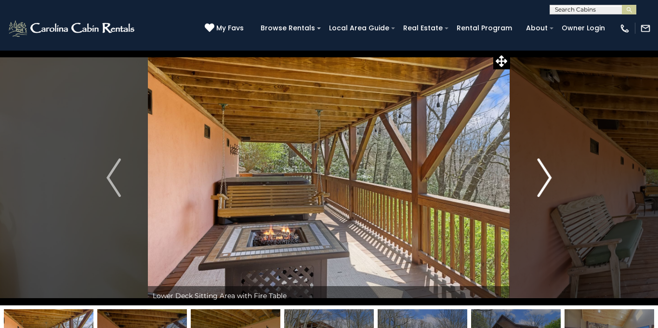
click at [548, 176] on img "Next" at bounding box center [544, 178] width 14 height 39
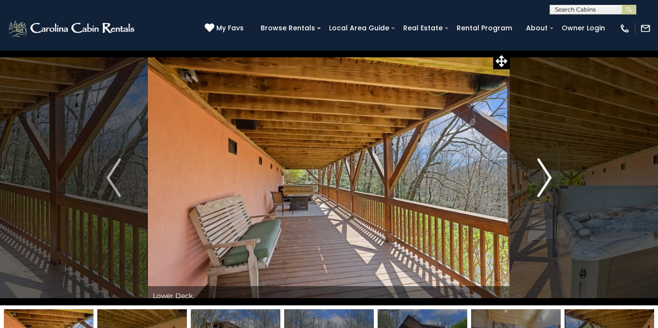
click at [547, 174] on img "Next" at bounding box center [544, 178] width 14 height 39
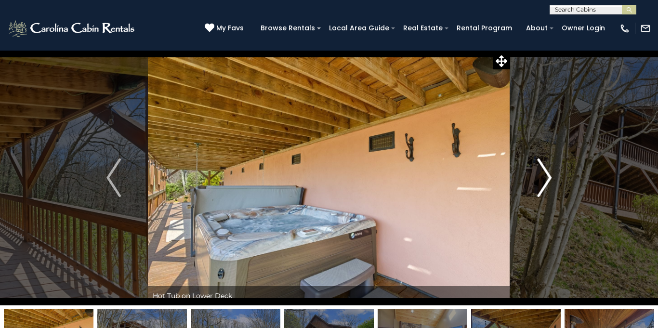
click at [547, 174] on img "Next" at bounding box center [544, 178] width 14 height 39
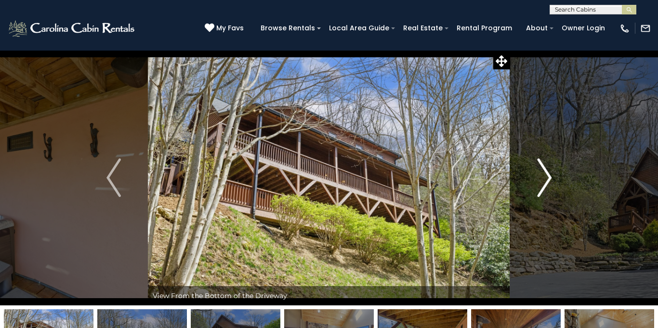
click at [547, 174] on img "Next" at bounding box center [544, 178] width 14 height 39
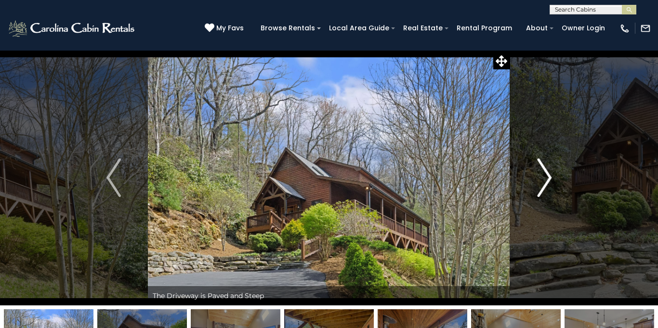
click at [542, 166] on img "Next" at bounding box center [544, 178] width 14 height 39
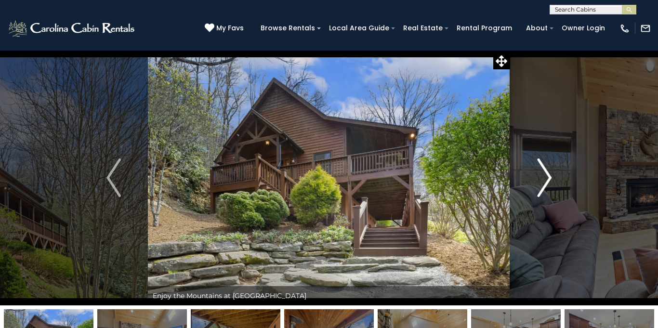
click at [542, 166] on img "Next" at bounding box center [544, 178] width 14 height 39
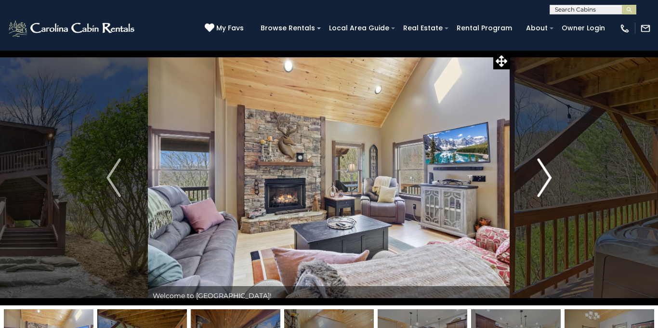
click at [542, 166] on img "Next" at bounding box center [544, 178] width 14 height 39
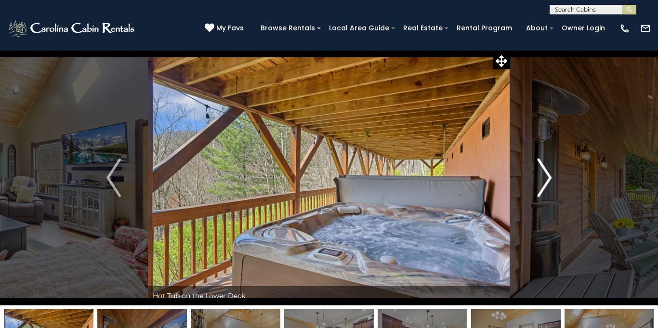
click at [542, 166] on img "Next" at bounding box center [544, 178] width 14 height 39
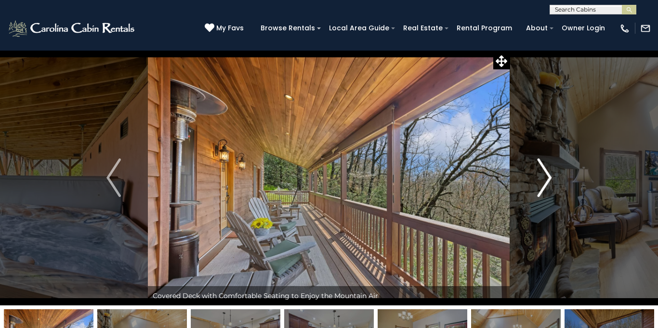
click at [542, 166] on img "Next" at bounding box center [544, 178] width 14 height 39
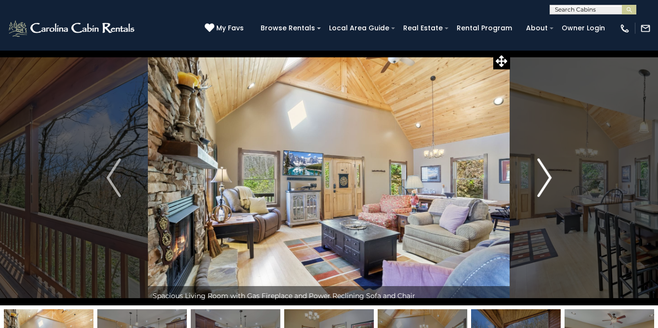
click at [542, 166] on img "Next" at bounding box center [544, 178] width 14 height 39
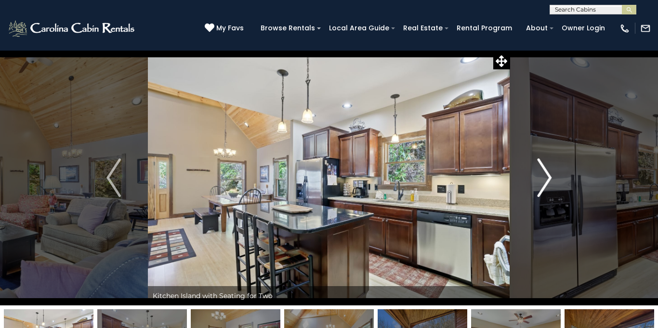
click at [542, 166] on img "Next" at bounding box center [544, 178] width 14 height 39
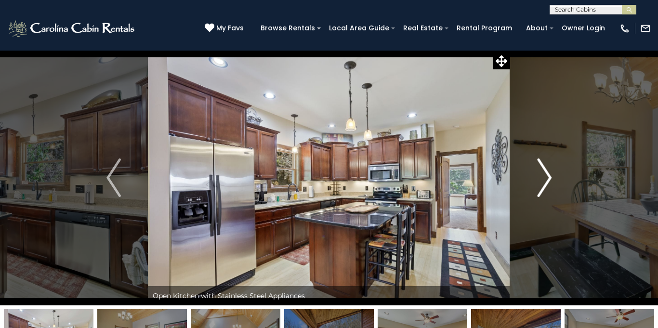
click at [542, 166] on img "Next" at bounding box center [544, 178] width 14 height 39
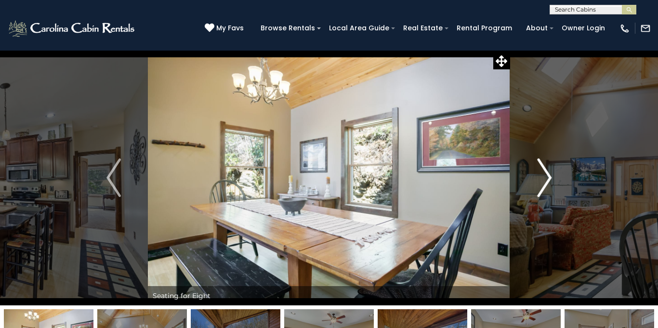
click at [542, 166] on img "Next" at bounding box center [544, 178] width 14 height 39
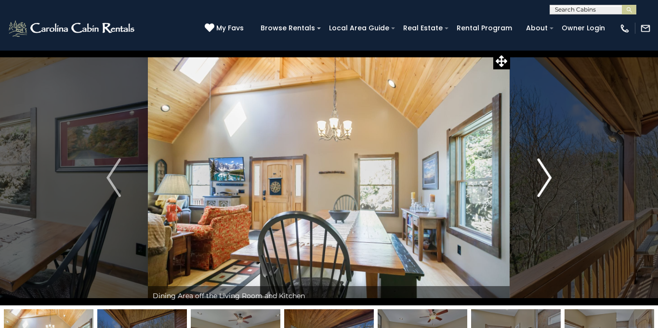
click at [542, 166] on img "Next" at bounding box center [544, 178] width 14 height 39
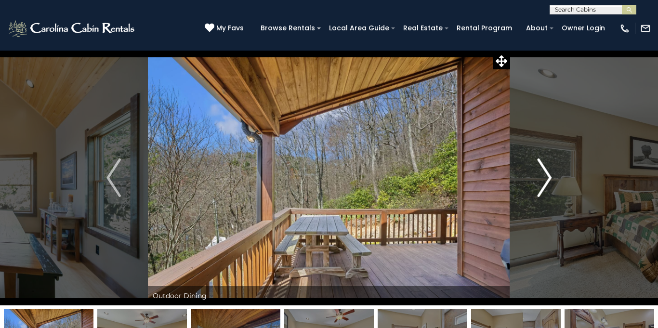
click at [542, 166] on img "Next" at bounding box center [544, 178] width 14 height 39
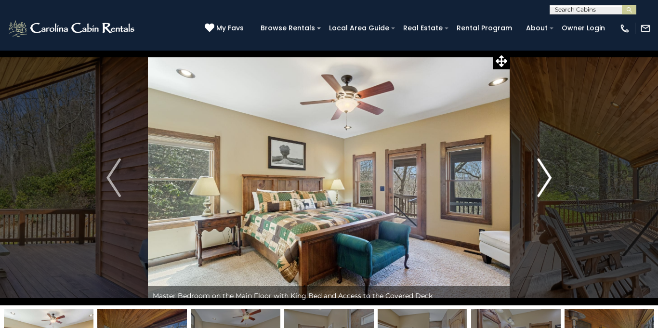
click at [544, 177] on img "Next" at bounding box center [544, 178] width 14 height 39
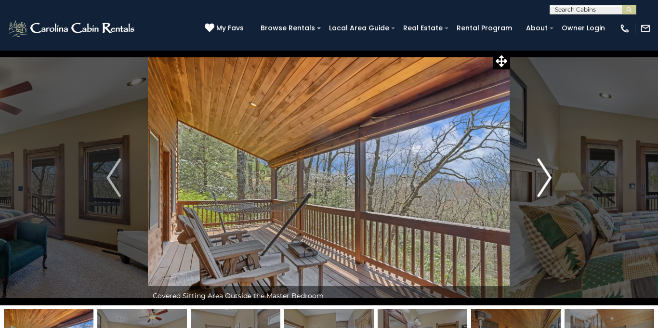
click at [544, 177] on img "Next" at bounding box center [544, 178] width 14 height 39
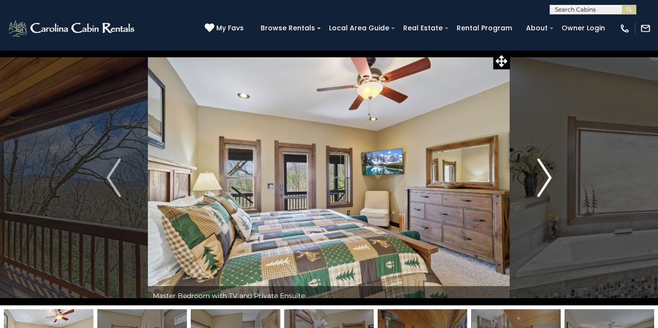
click at [544, 177] on img "Next" at bounding box center [544, 178] width 14 height 39
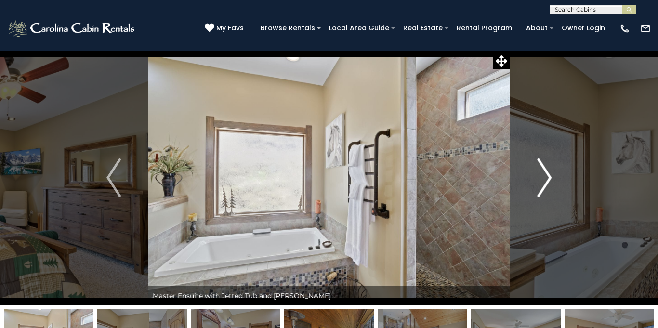
click at [544, 177] on img "Next" at bounding box center [544, 178] width 14 height 39
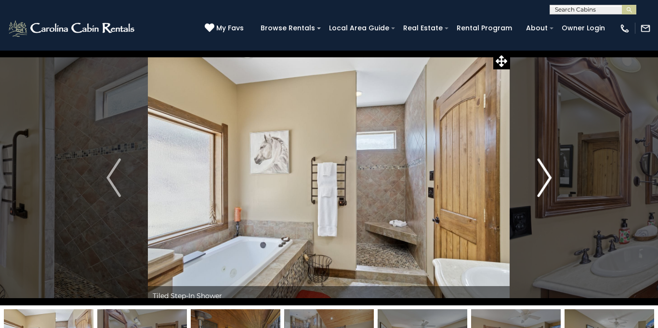
click at [544, 177] on img "Next" at bounding box center [544, 178] width 14 height 39
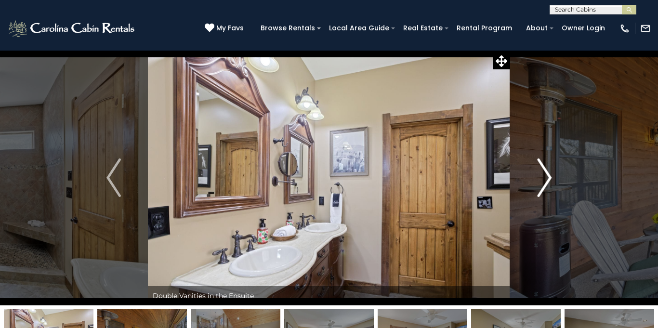
click at [544, 177] on img "Next" at bounding box center [544, 178] width 14 height 39
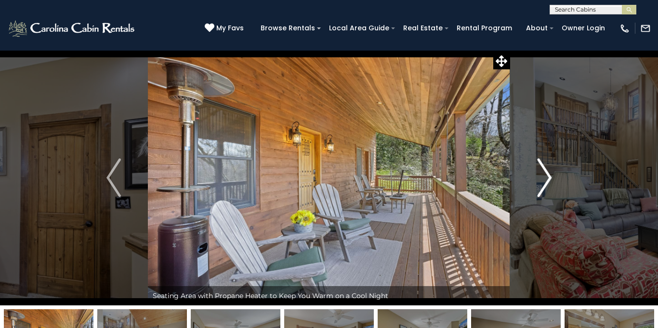
click at [544, 177] on img "Next" at bounding box center [544, 178] width 14 height 39
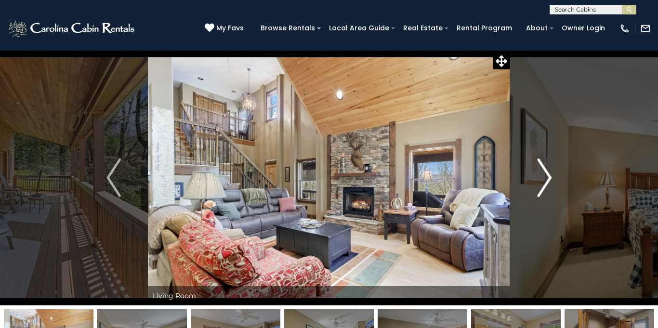
click at [544, 177] on img "Next" at bounding box center [544, 178] width 14 height 39
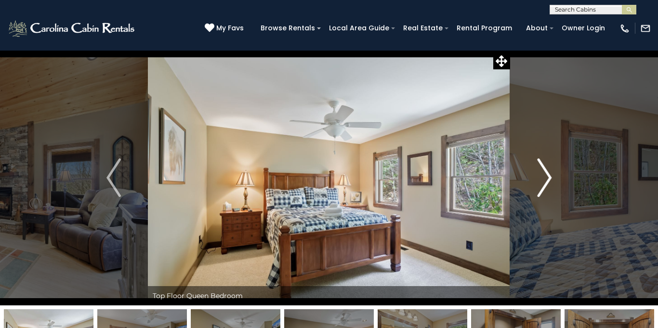
click at [544, 177] on img "Next" at bounding box center [544, 178] width 14 height 39
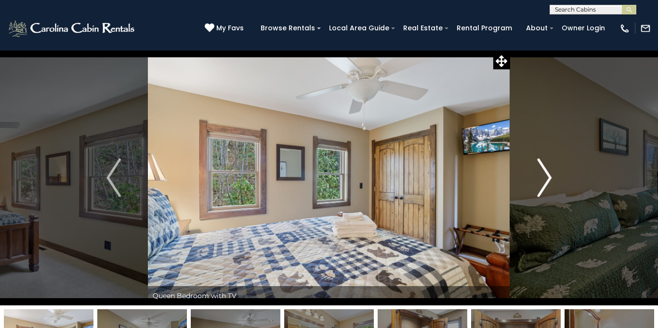
click at [544, 177] on img "Next" at bounding box center [544, 178] width 14 height 39
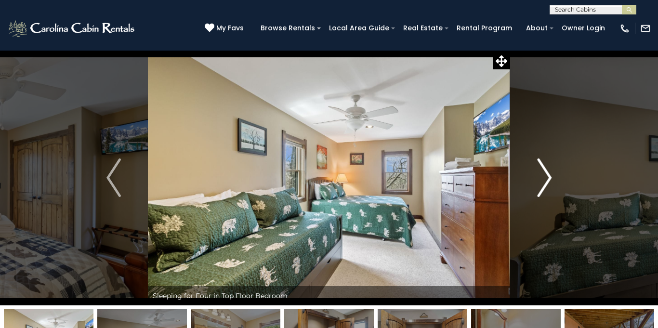
click at [544, 177] on img "Next" at bounding box center [544, 178] width 14 height 39
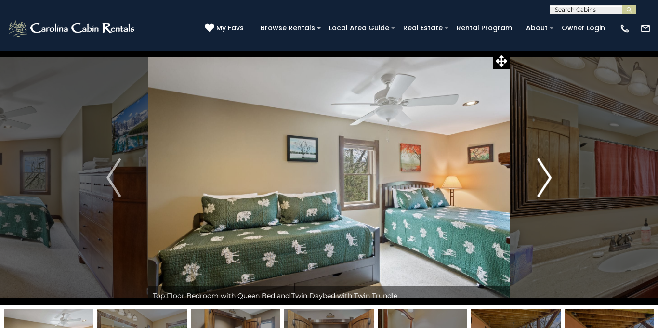
click at [534, 173] on button "Next" at bounding box center [544, 177] width 68 height 255
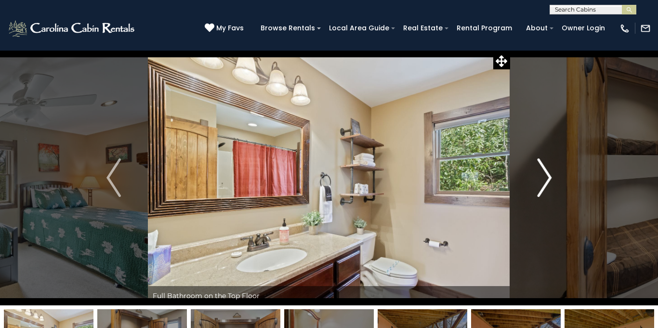
click at [546, 174] on img "Next" at bounding box center [544, 178] width 14 height 39
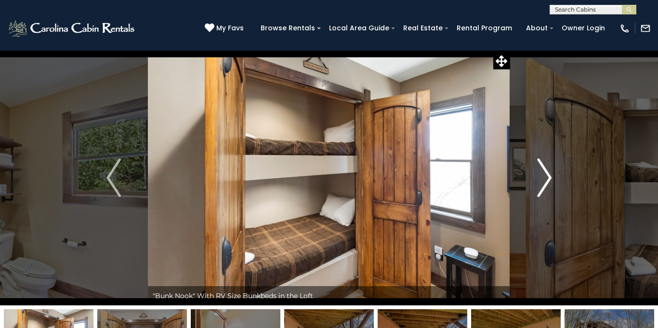
click at [547, 174] on img "Next" at bounding box center [544, 178] width 14 height 39
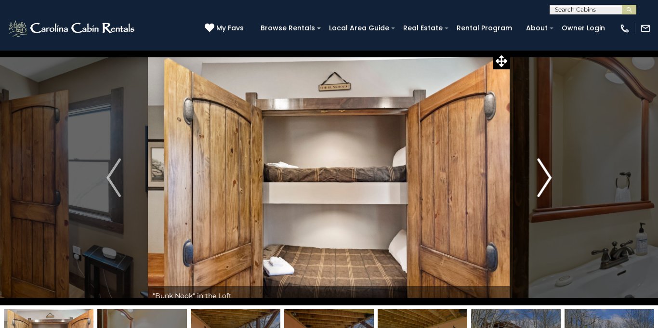
click at [547, 174] on img "Next" at bounding box center [544, 178] width 14 height 39
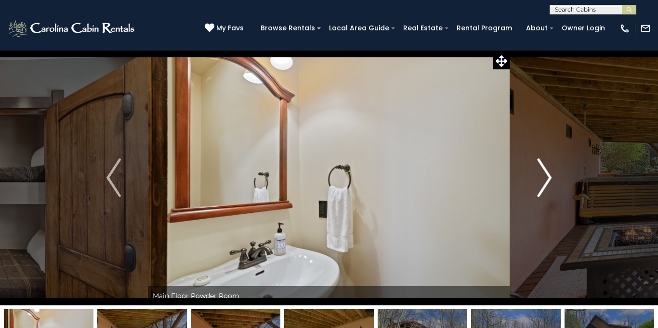
click at [547, 174] on img "Next" at bounding box center [544, 178] width 14 height 39
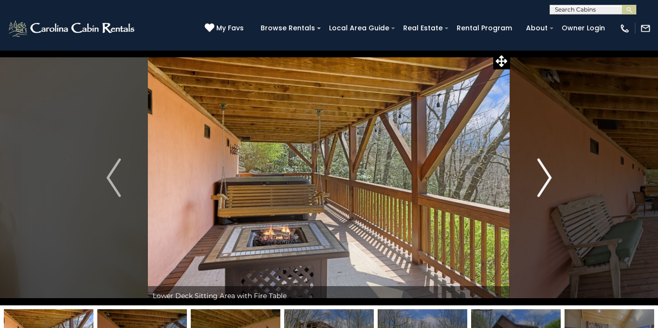
click at [547, 174] on img "Next" at bounding box center [544, 178] width 14 height 39
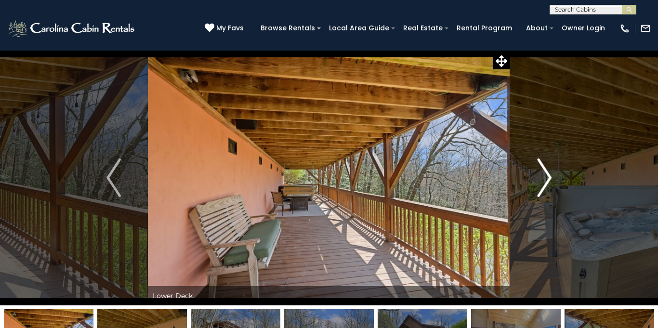
click at [547, 174] on img "Next" at bounding box center [544, 178] width 14 height 39
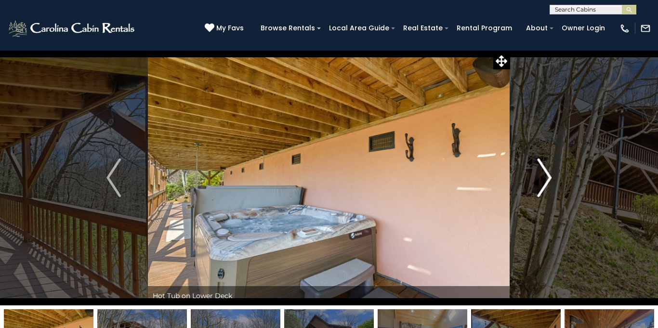
click at [548, 174] on img "Next" at bounding box center [544, 178] width 14 height 39
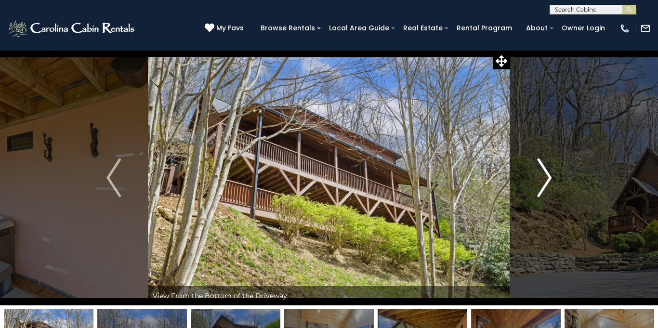
click at [548, 174] on img "Next" at bounding box center [544, 178] width 14 height 39
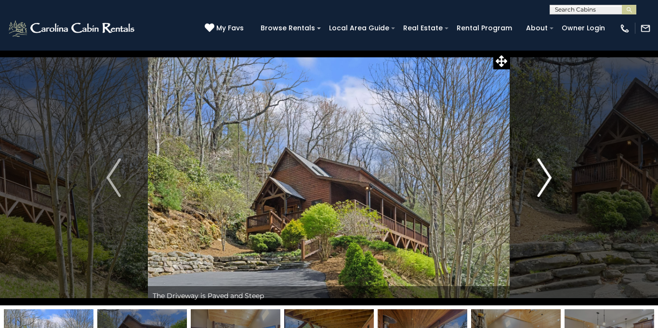
click at [548, 175] on img "Next" at bounding box center [544, 178] width 14 height 39
